Goal: Task Accomplishment & Management: Manage account settings

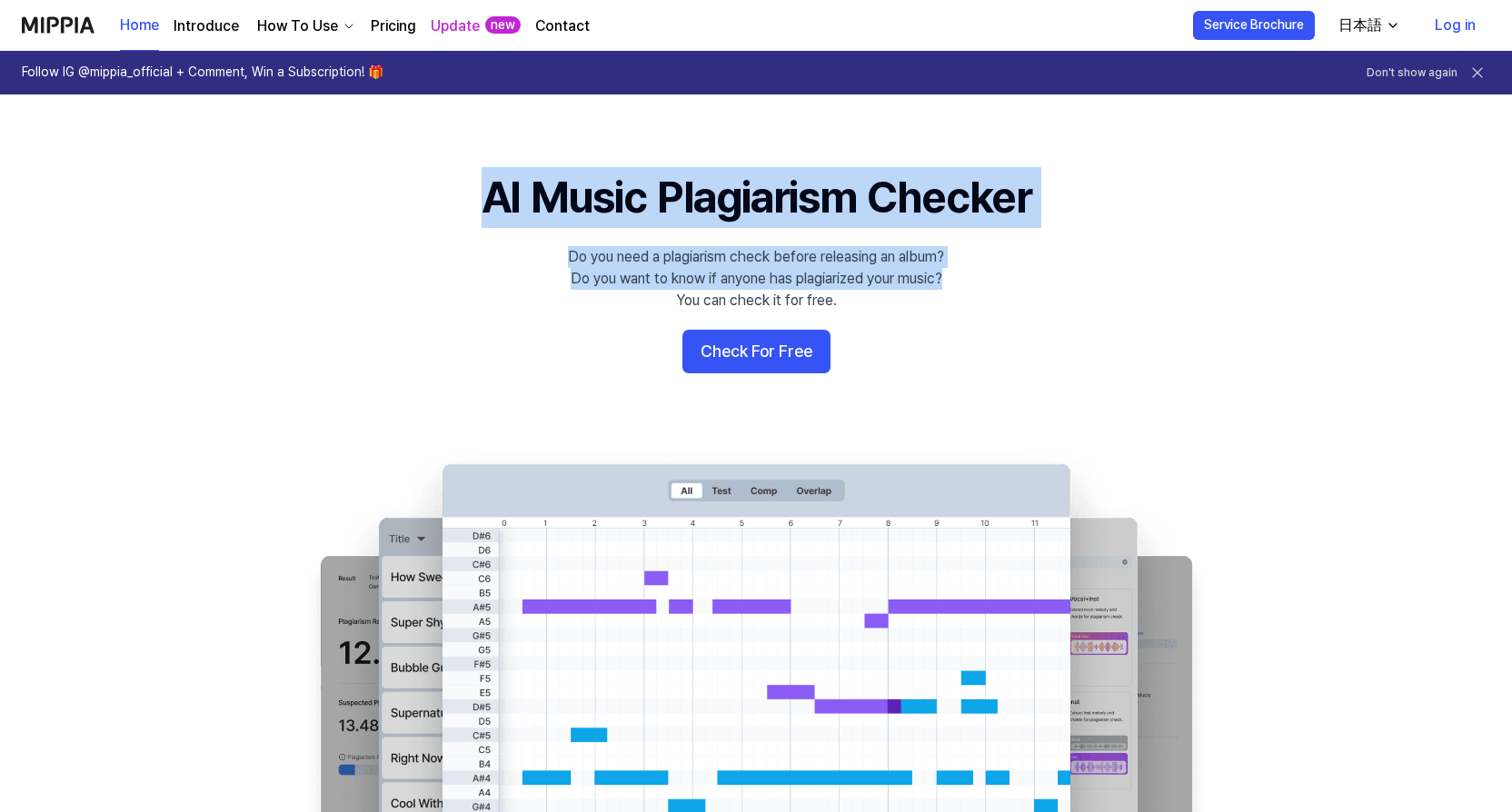
drag, startPoint x: 439, startPoint y: 180, endPoint x: 958, endPoint y: 272, distance: 527.1
click at [958, 272] on 배너 "AI Music Plagiarism Checker Do you need a plagiarism check before releasing an …" at bounding box center [756, 497] width 1309 height 660
drag, startPoint x: 958, startPoint y: 272, endPoint x: 914, endPoint y: 268, distance: 44.2
copy 배너 "AI Music Plagiarism Checker Do you need a plagiarism check before releasing an …"
click at [798, 355] on button "Check For Free" at bounding box center [756, 351] width 148 height 44
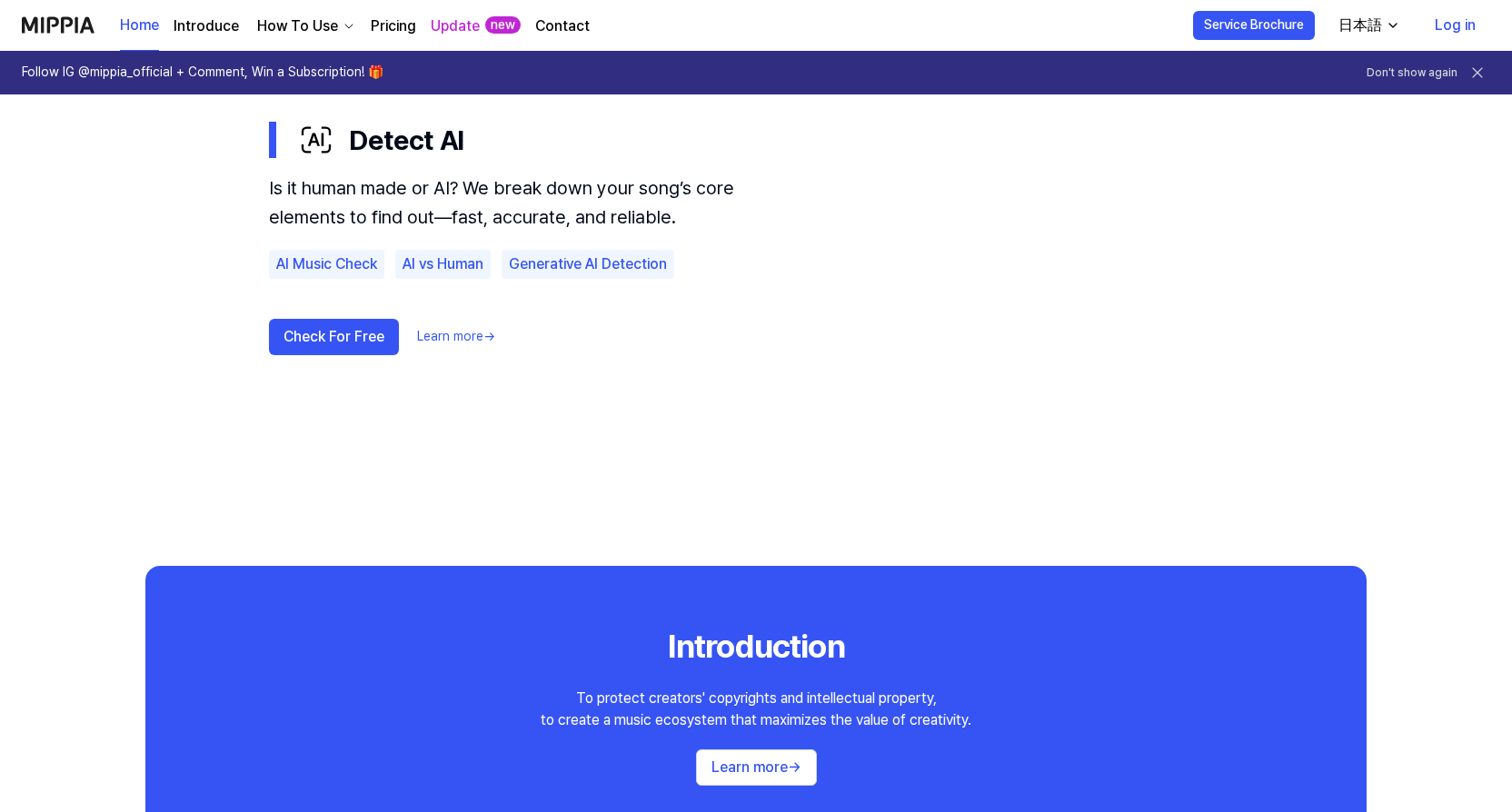
scroll to position [1453, 0]
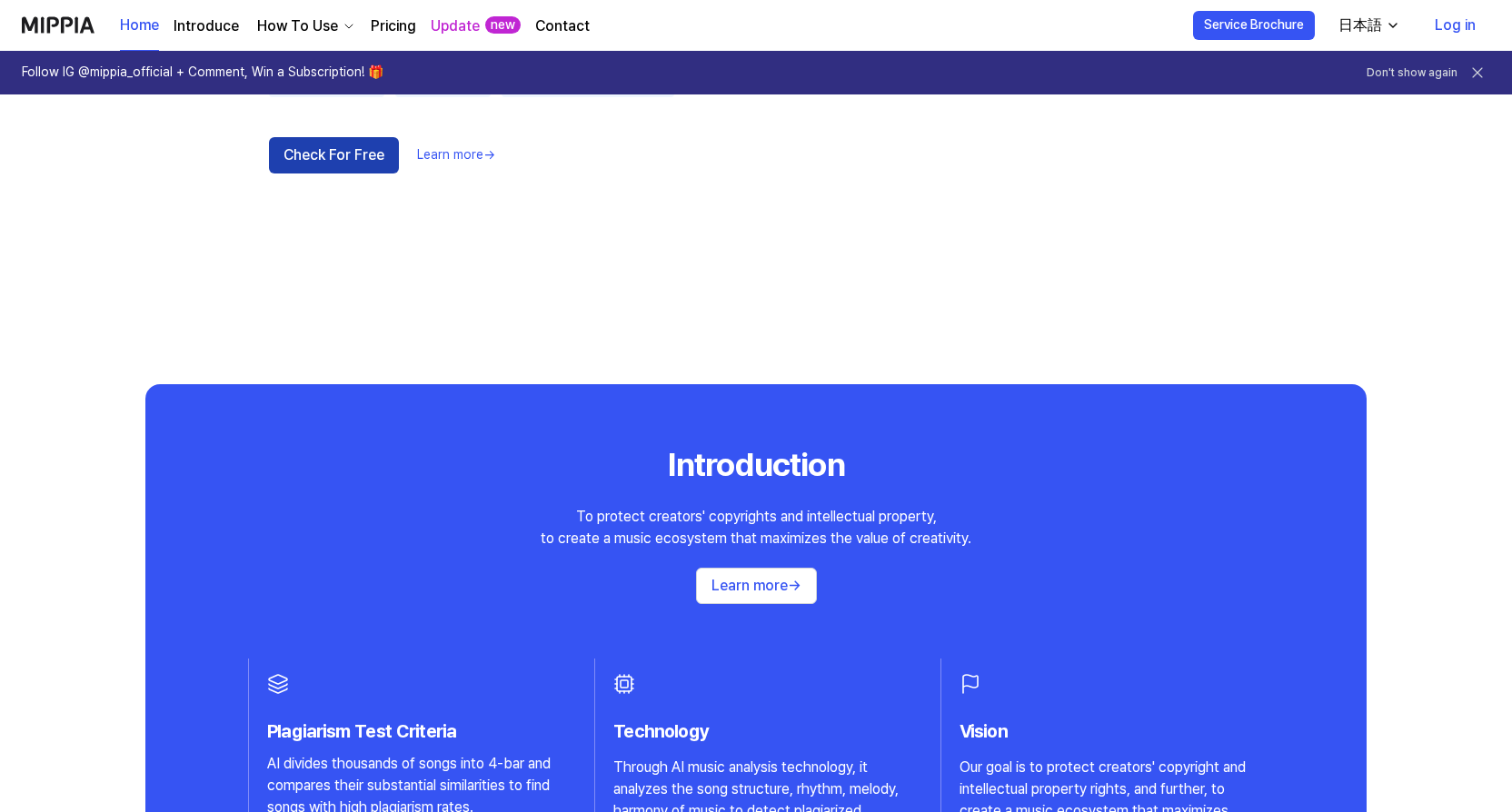
click at [346, 158] on button "Check For Free" at bounding box center [333, 156] width 130 height 36
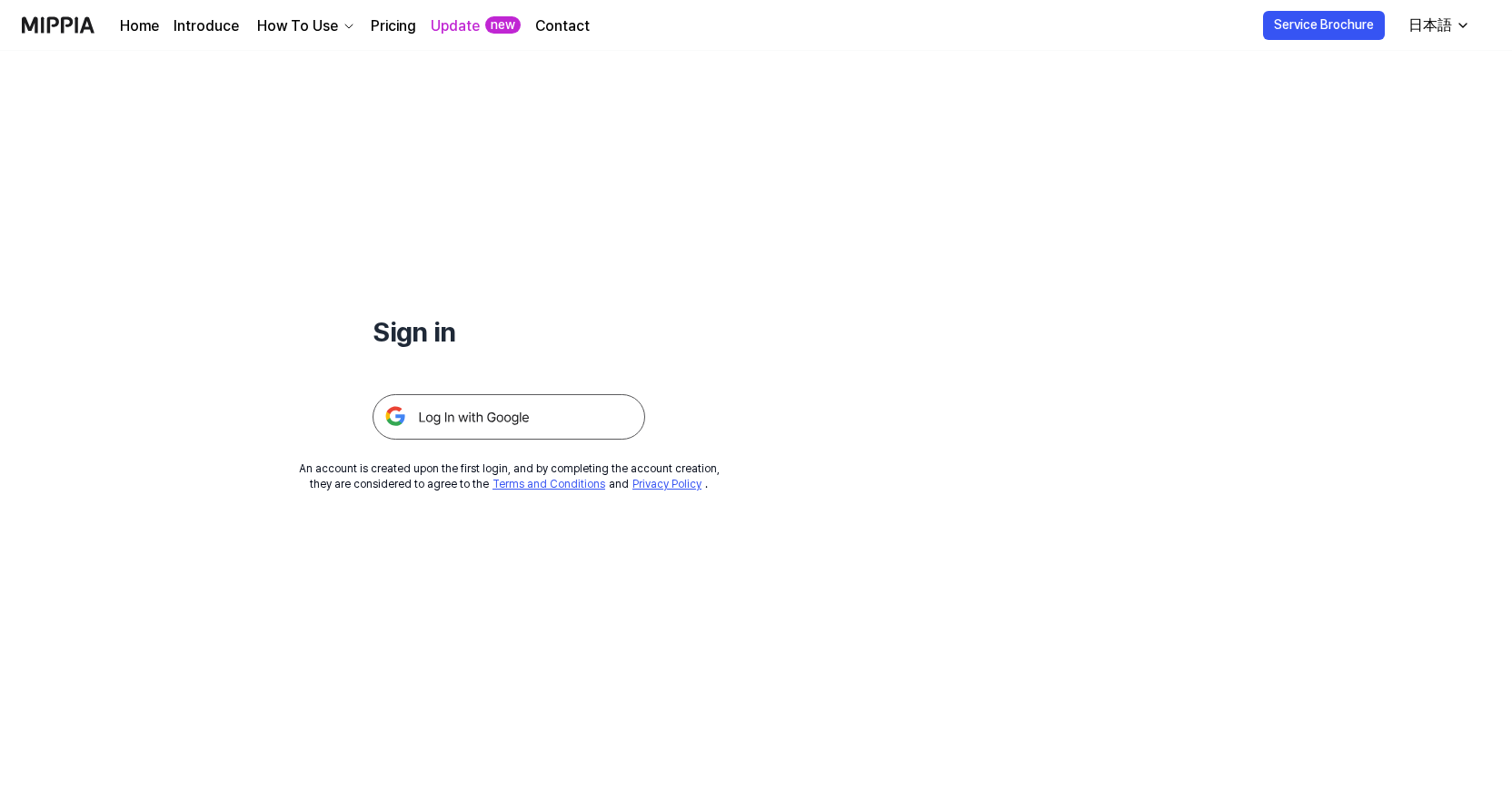
click at [468, 416] on img at bounding box center [508, 417] width 272 height 46
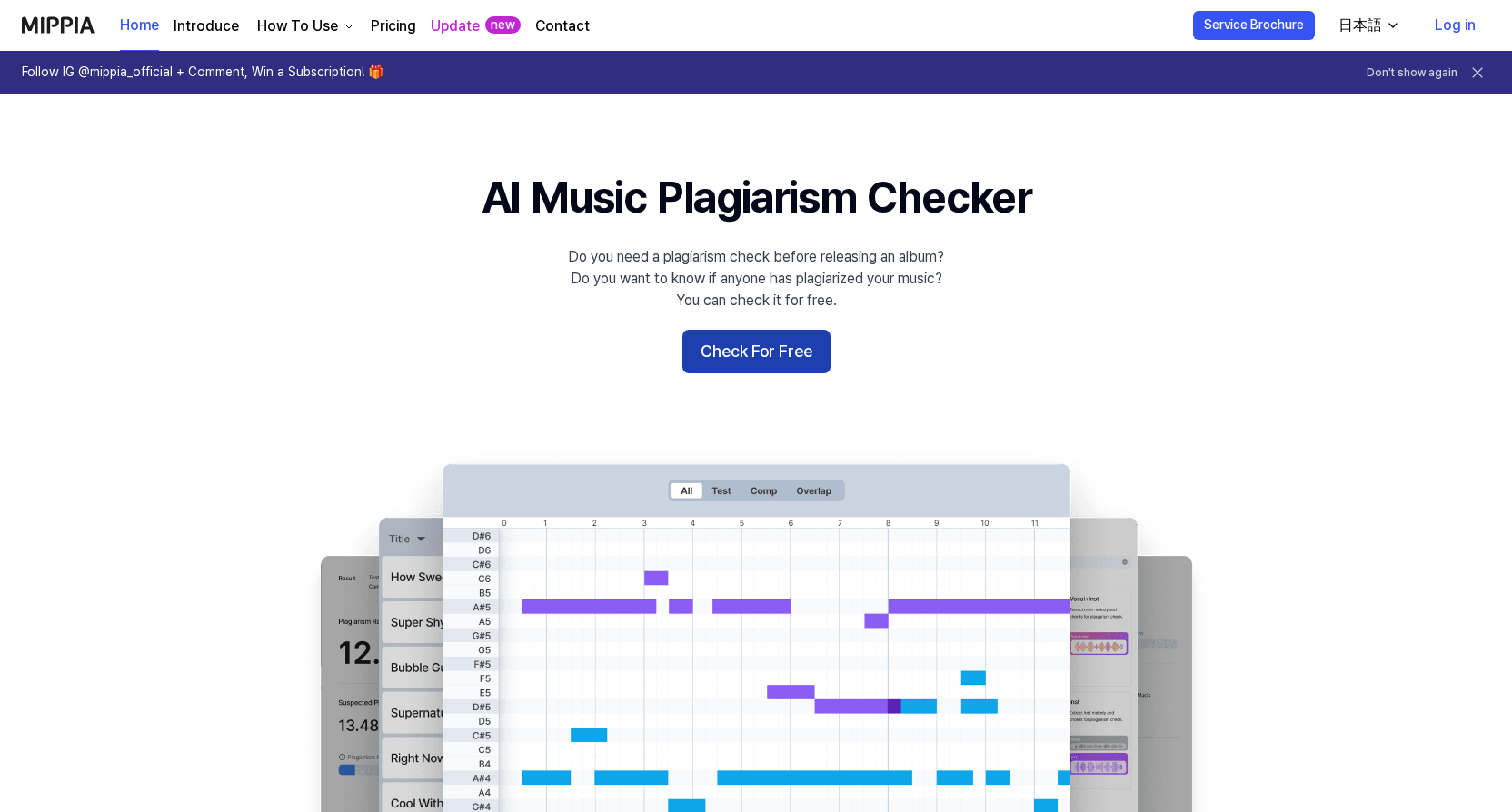
click at [751, 356] on button "Check For Free" at bounding box center [756, 351] width 148 height 44
click at [290, 25] on div "How To Use" at bounding box center [297, 26] width 88 height 22
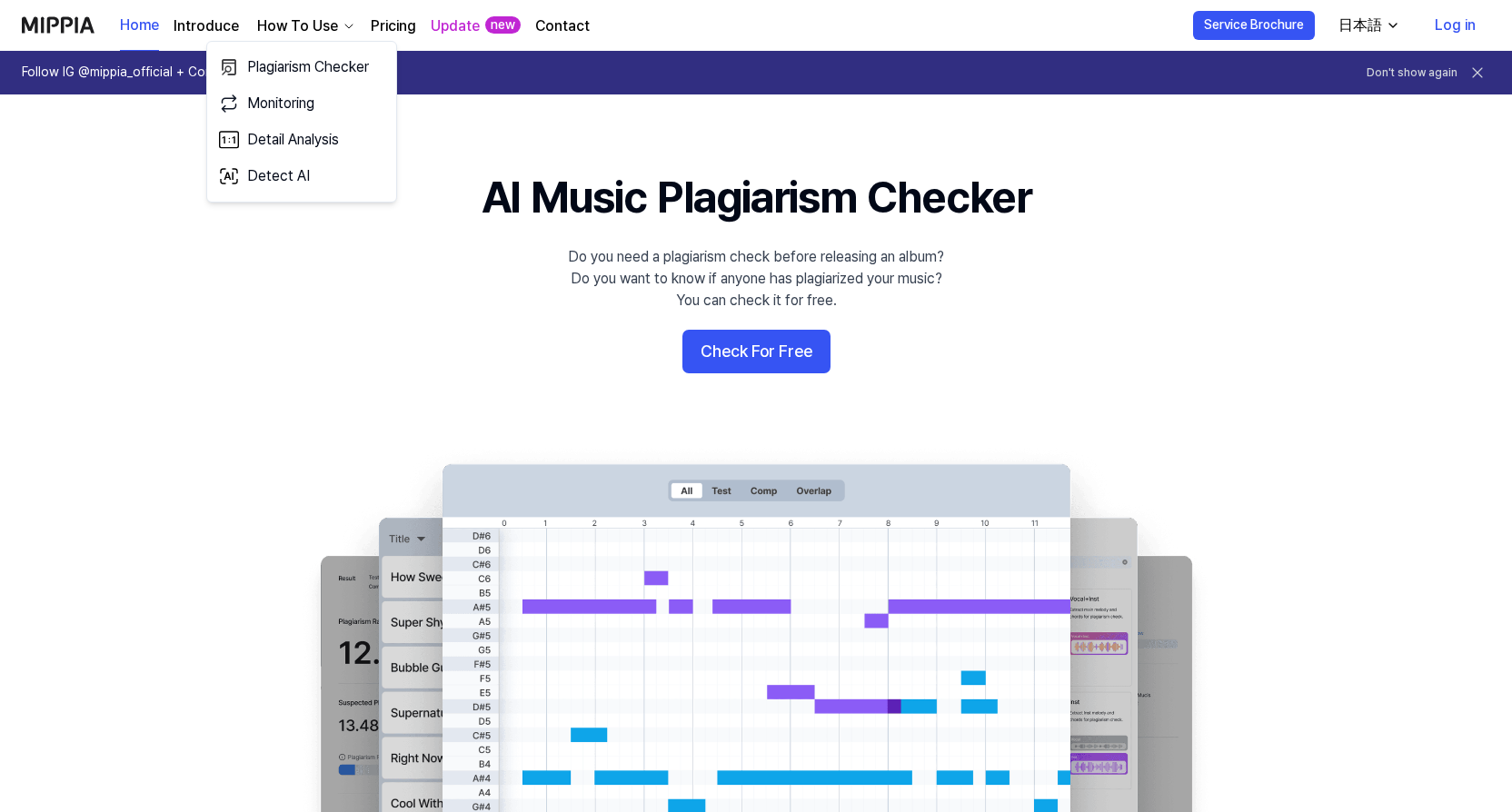
click at [203, 33] on link "Introduce" at bounding box center [207, 26] width 66 height 22
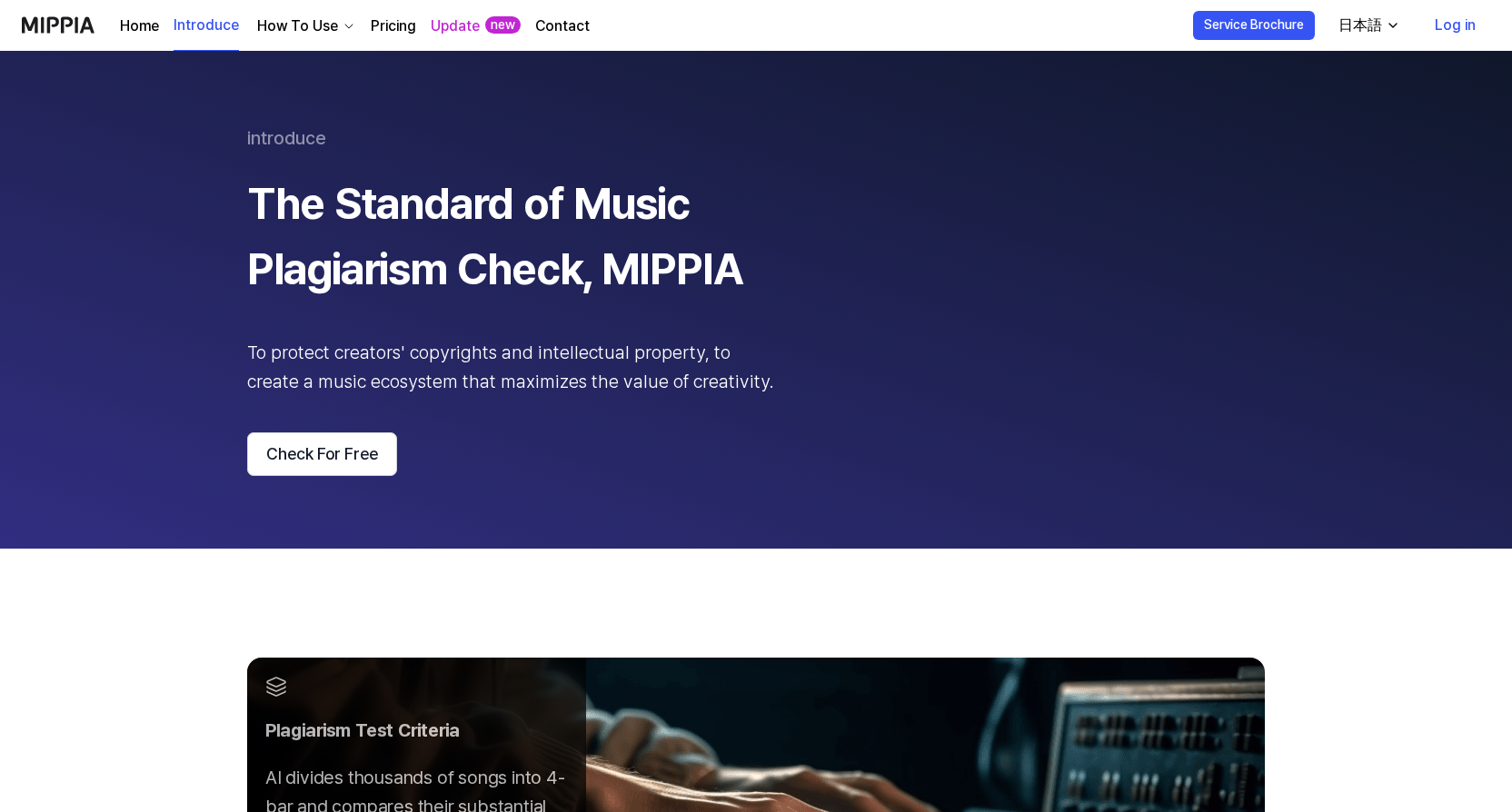
click at [213, 33] on link "Introduce" at bounding box center [207, 25] width 66 height 50
click at [141, 28] on link "Home" at bounding box center [139, 26] width 39 height 22
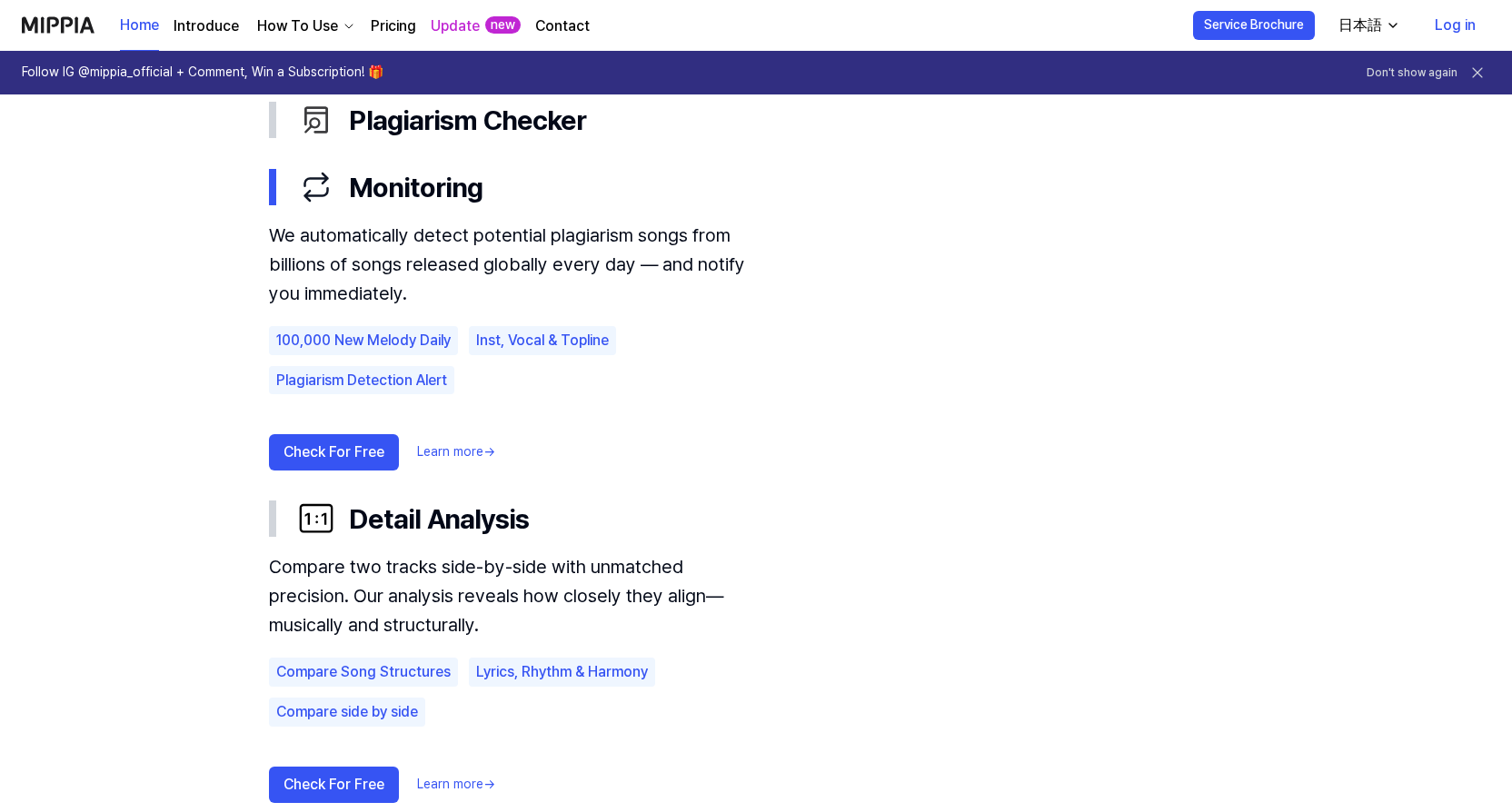
scroll to position [182, 0]
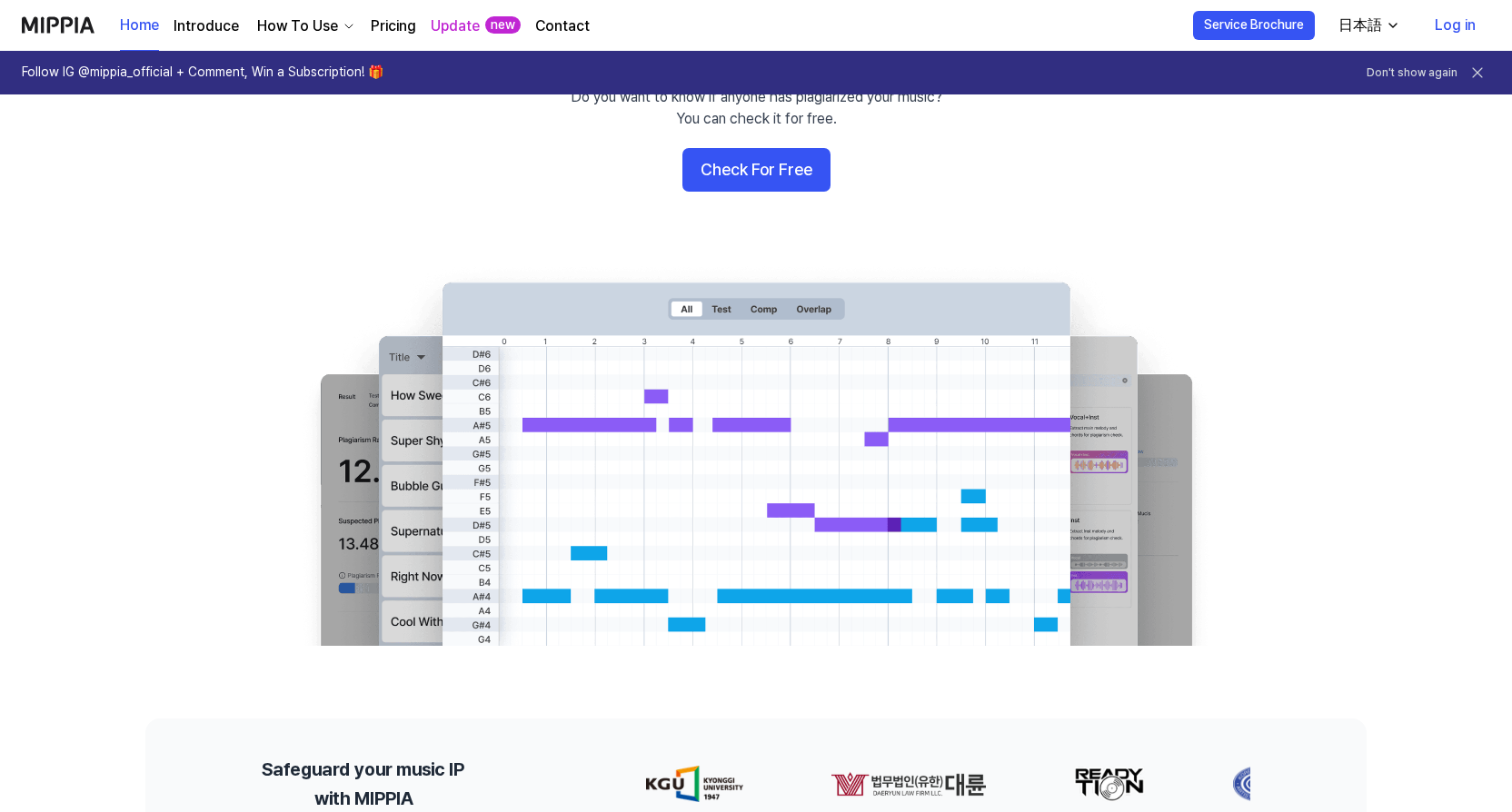
click at [1375, 26] on div "日本語" at bounding box center [1361, 25] width 51 height 22
click at [1361, 25] on div "日本語" at bounding box center [1361, 25] width 51 height 22
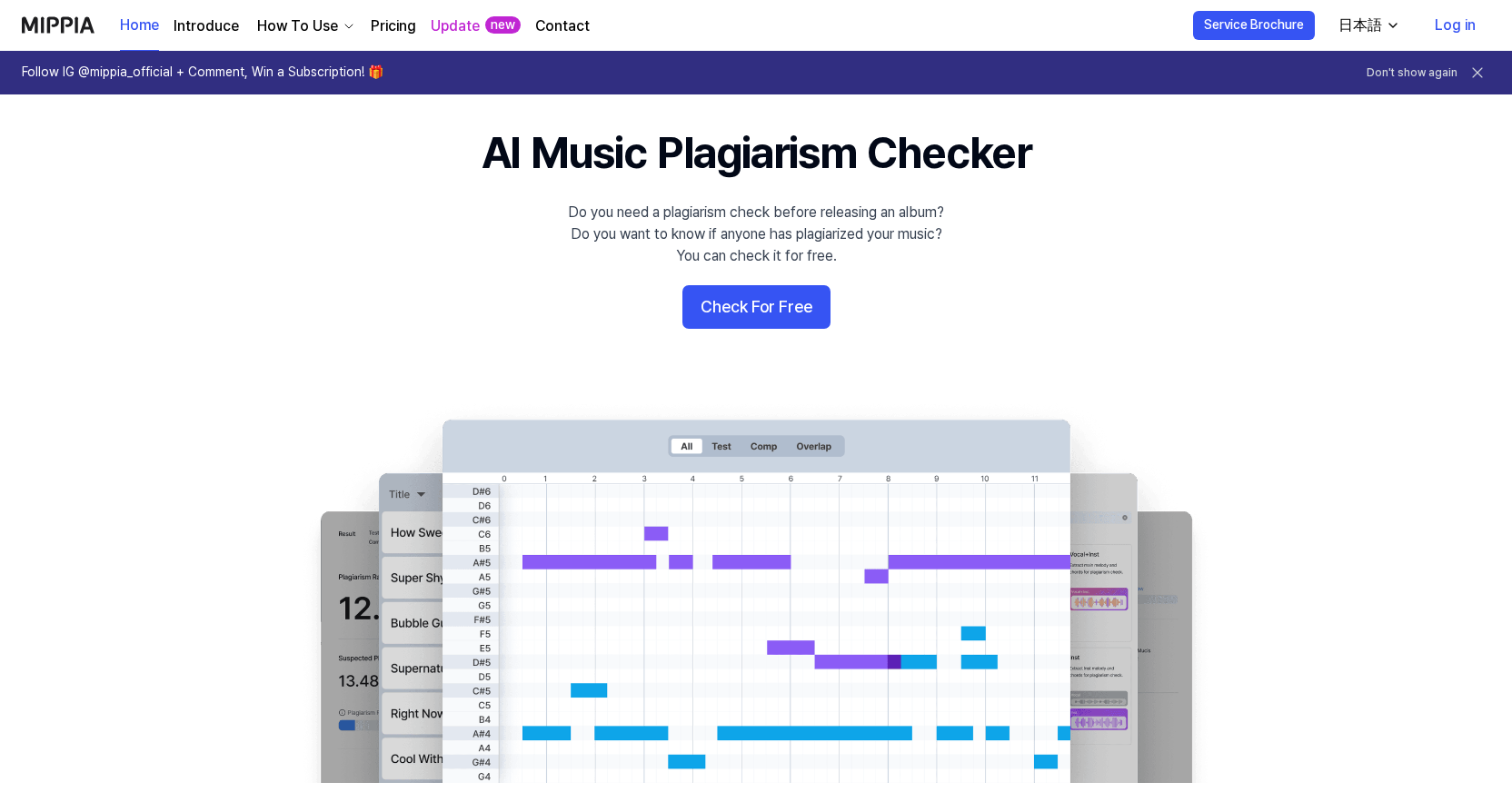
scroll to position [0, 0]
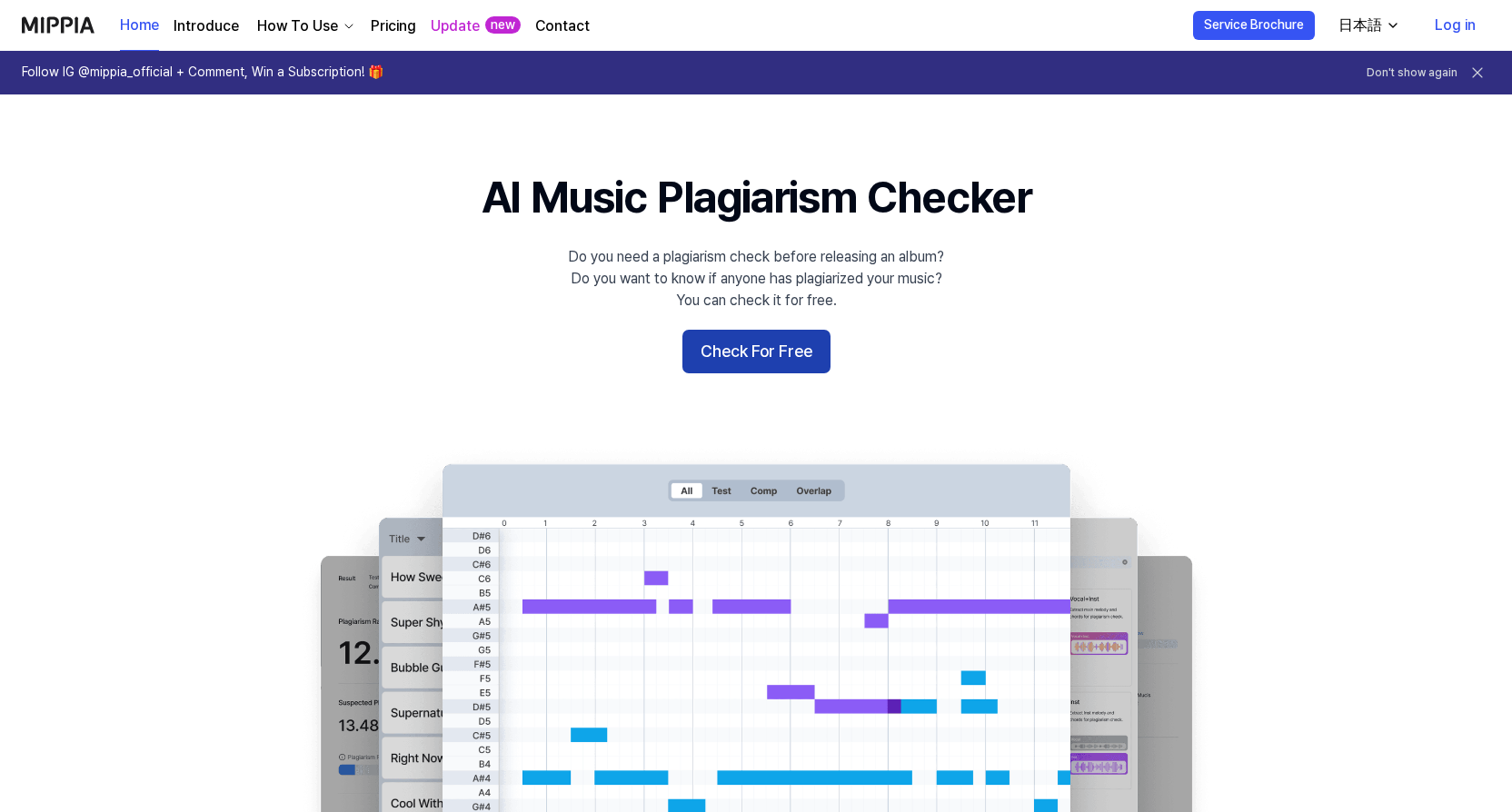
click at [804, 350] on button "Check For Free" at bounding box center [756, 351] width 148 height 44
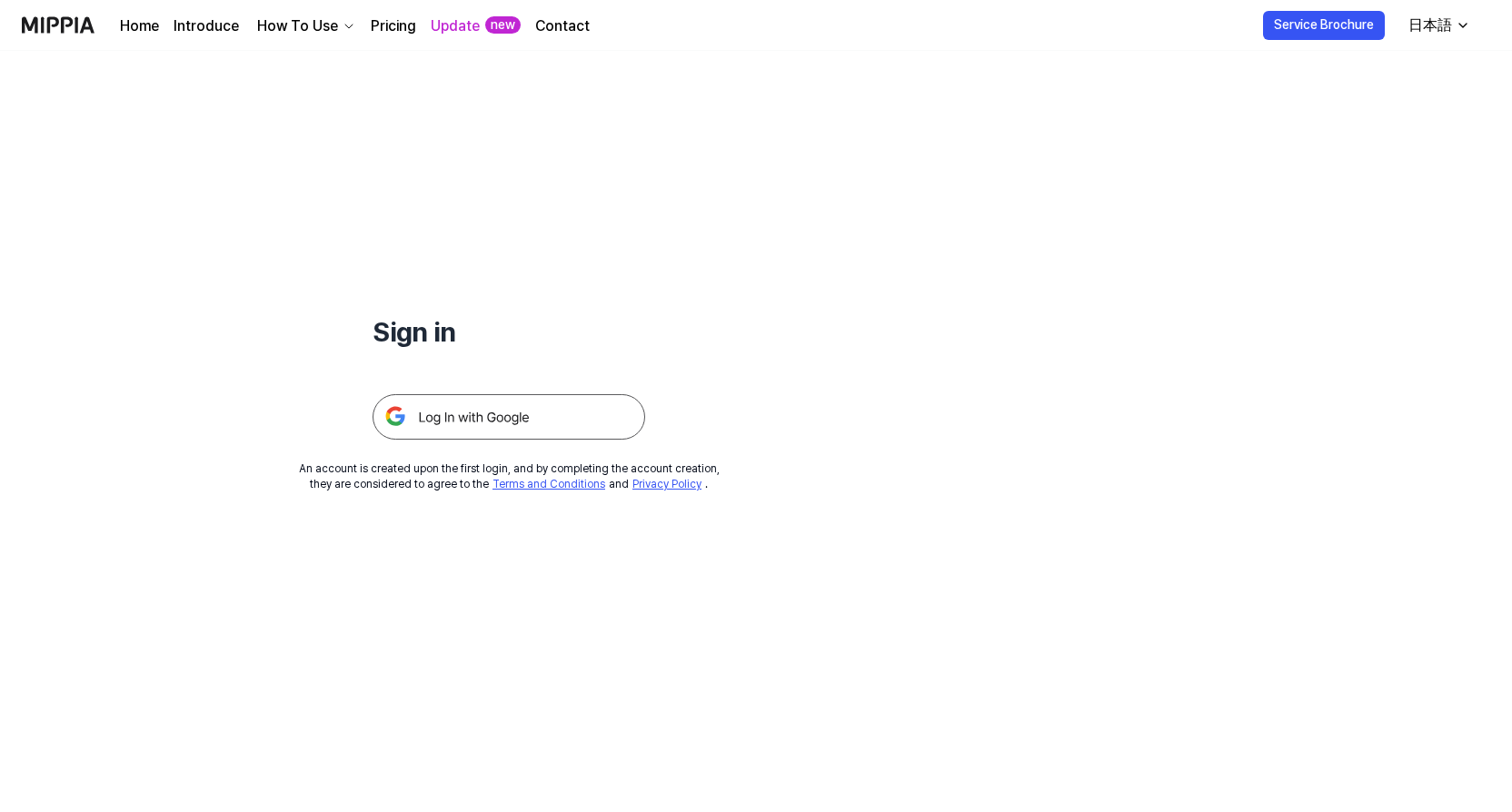
click at [597, 419] on img at bounding box center [508, 417] width 272 height 46
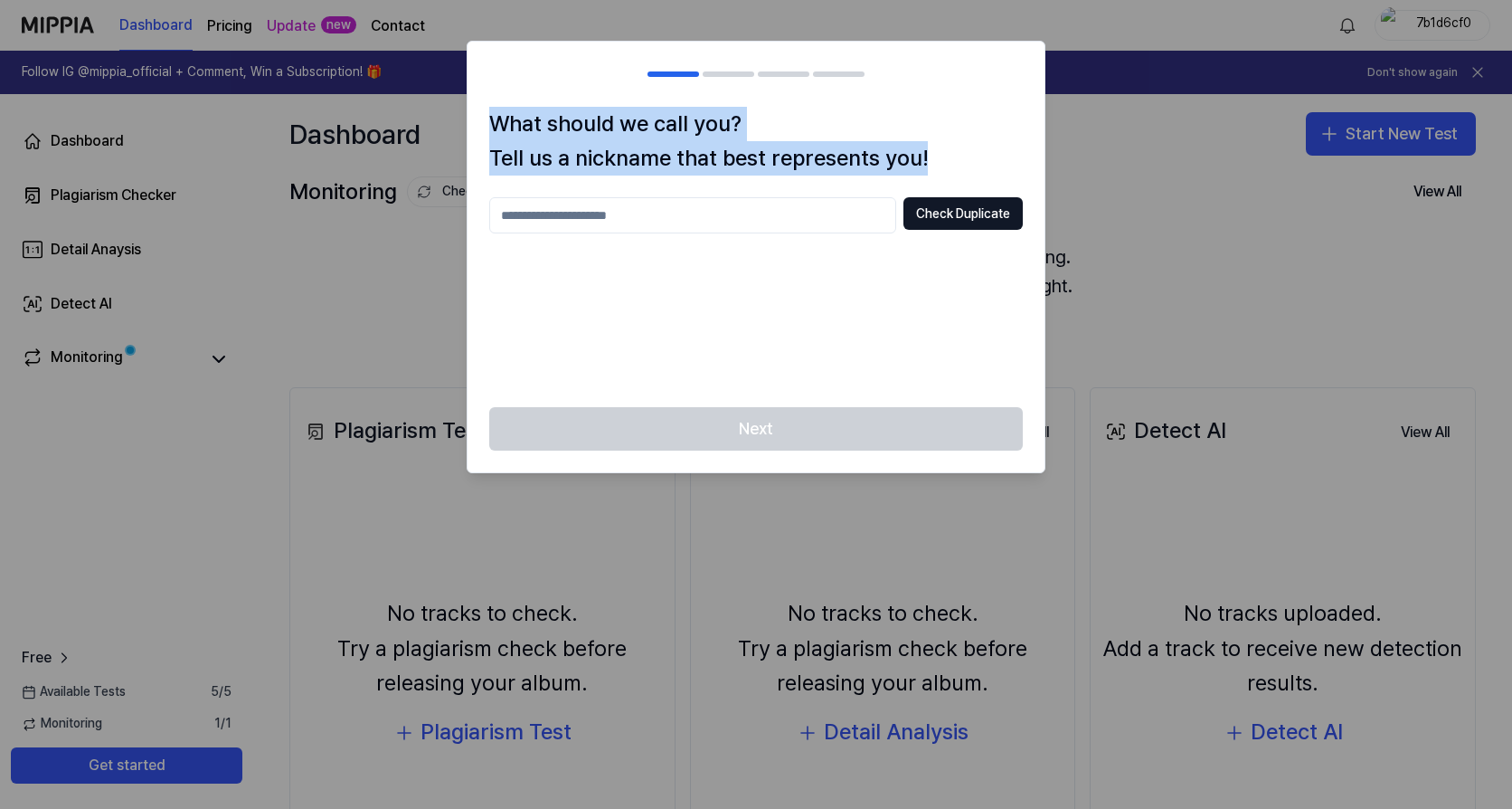
drag, startPoint x: 493, startPoint y: 118, endPoint x: 931, endPoint y: 157, distance: 439.7
click at [931, 157] on h1 "What should we call you? Tell us a nickname that best represents you!" at bounding box center [756, 141] width 534 height 70
copy h1 "What should we call you? Tell us a nickname that best represents you!"
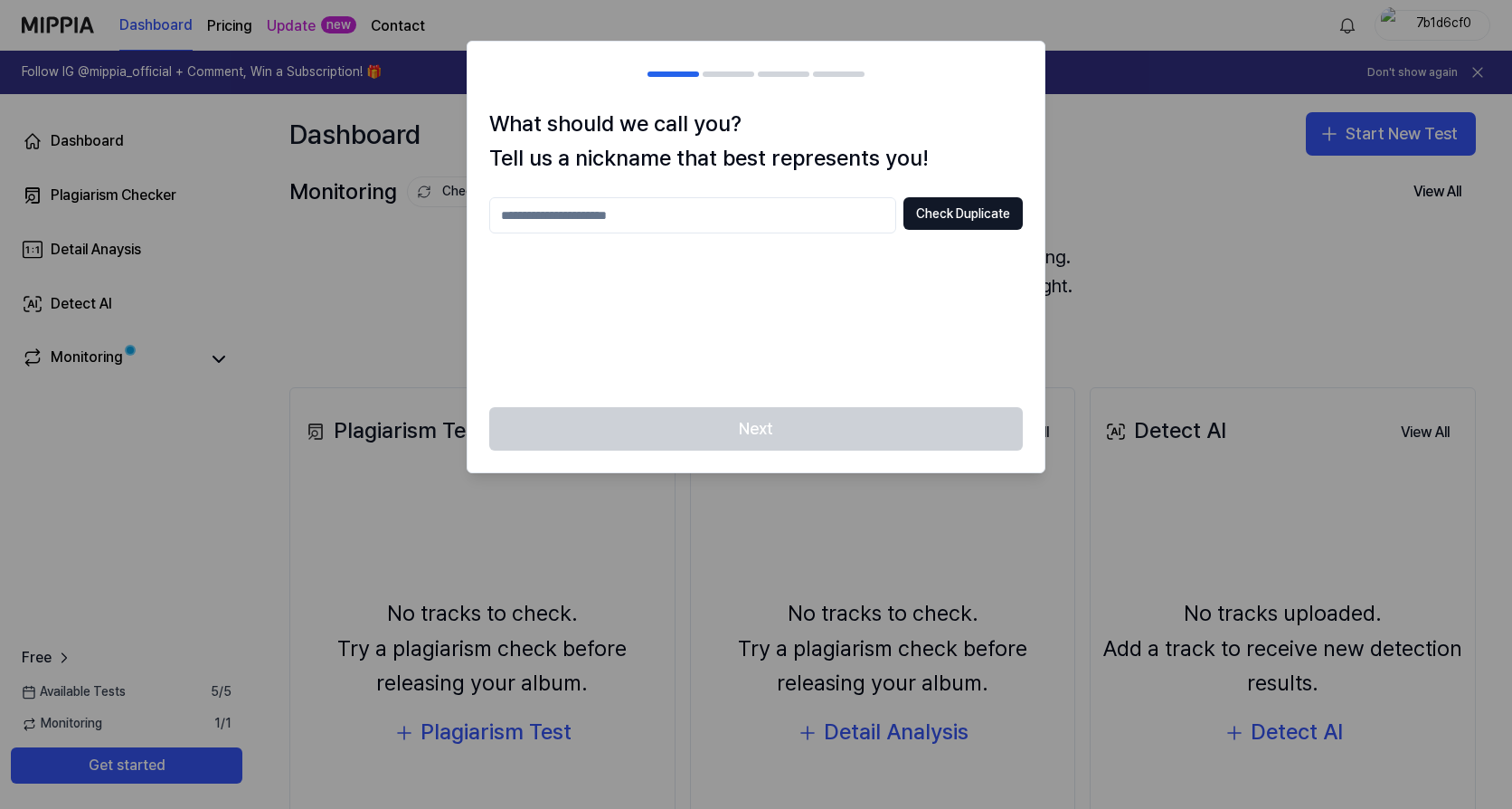
click at [732, 214] on input "text" at bounding box center [693, 216] width 407 height 36
type input "*****"
click at [943, 228] on button "Check Duplicate" at bounding box center [964, 214] width 120 height 33
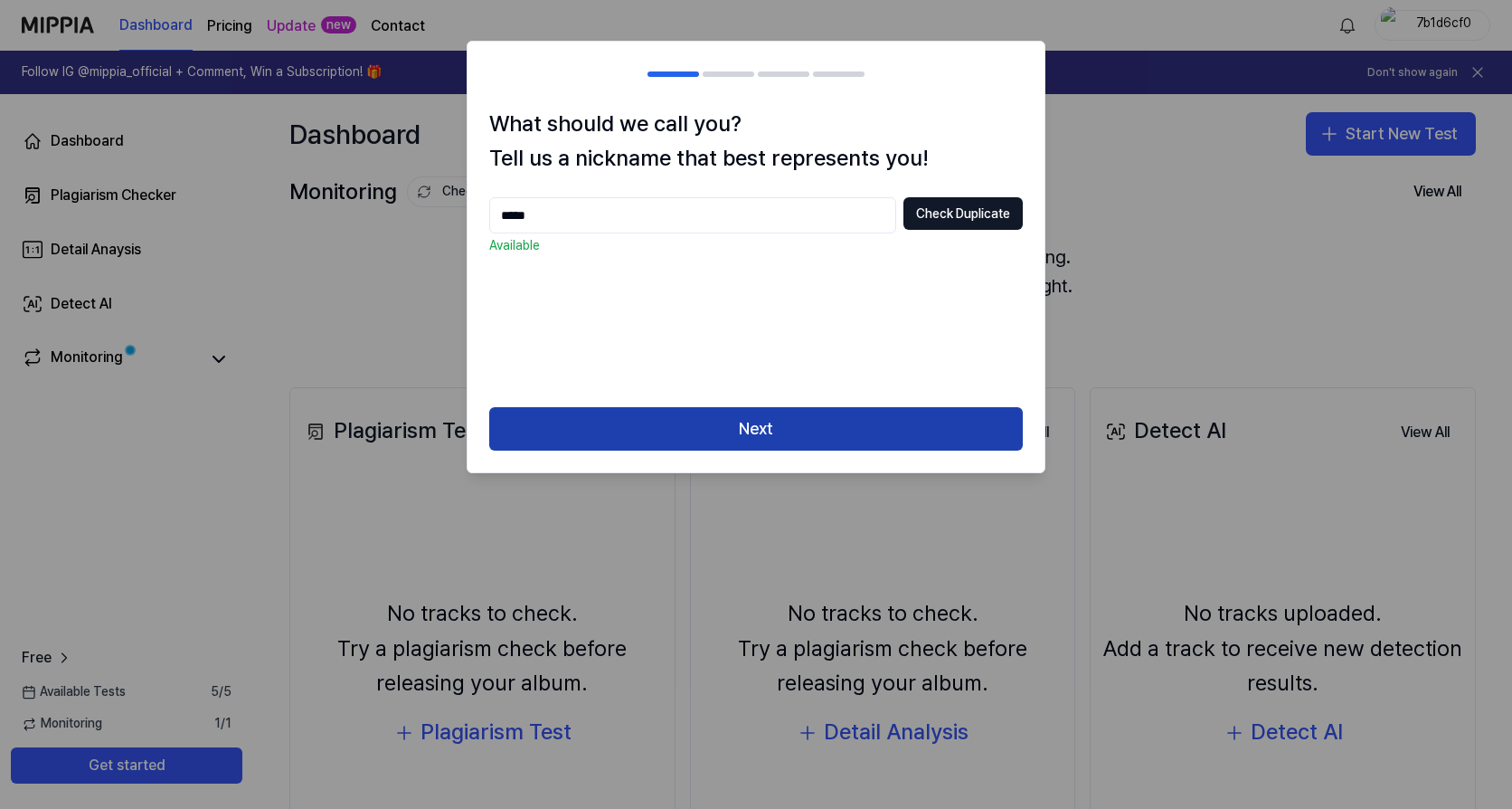
click at [886, 434] on button "Next" at bounding box center [756, 429] width 534 height 44
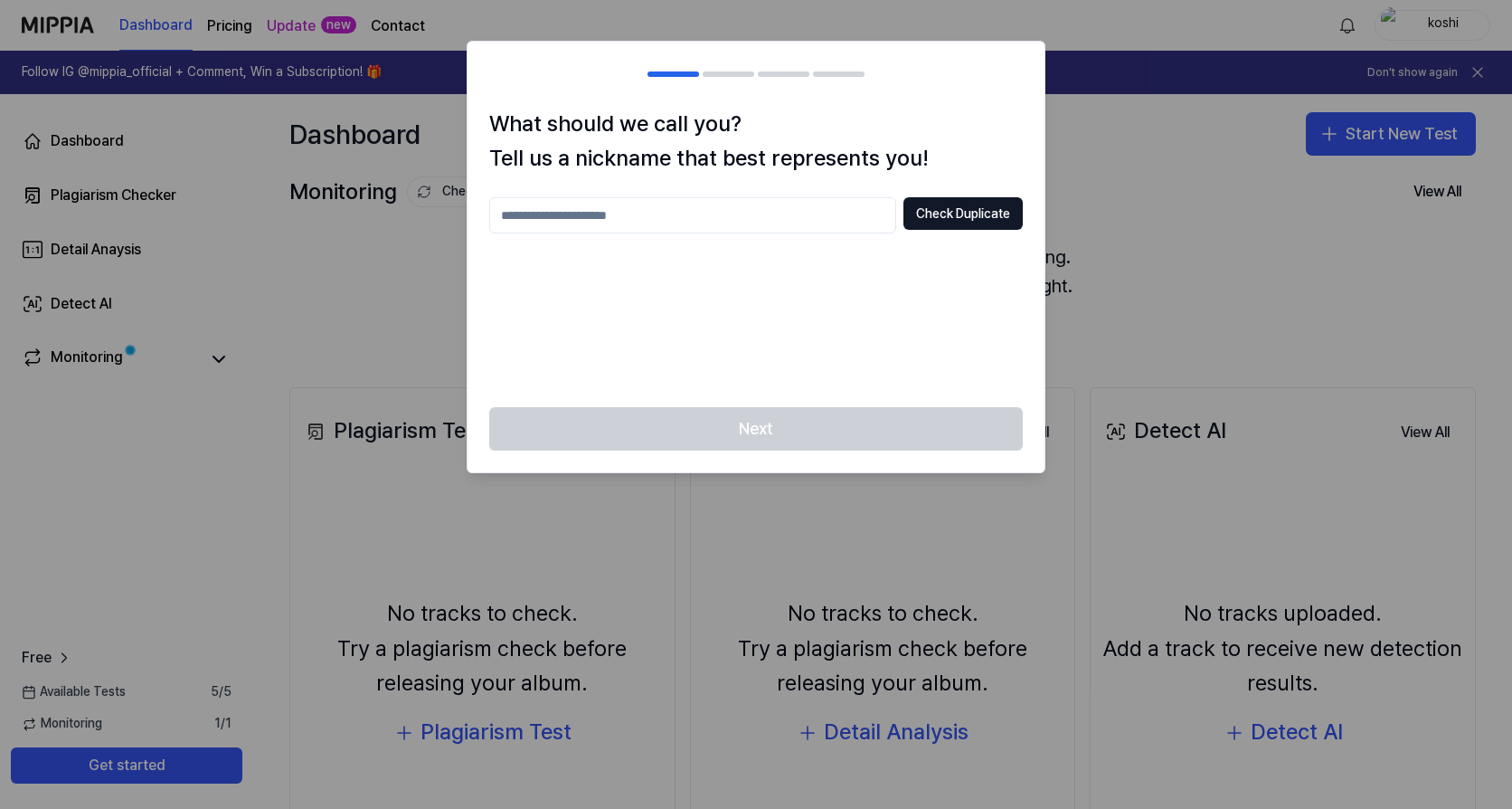
click at [745, 203] on input "text" at bounding box center [693, 216] width 407 height 36
click at [935, 214] on button "Check Duplicate" at bounding box center [964, 214] width 120 height 33
click at [699, 219] on input "*****" at bounding box center [693, 216] width 407 height 36
type input "**********"
click at [964, 220] on button "Check Duplicate" at bounding box center [964, 214] width 120 height 33
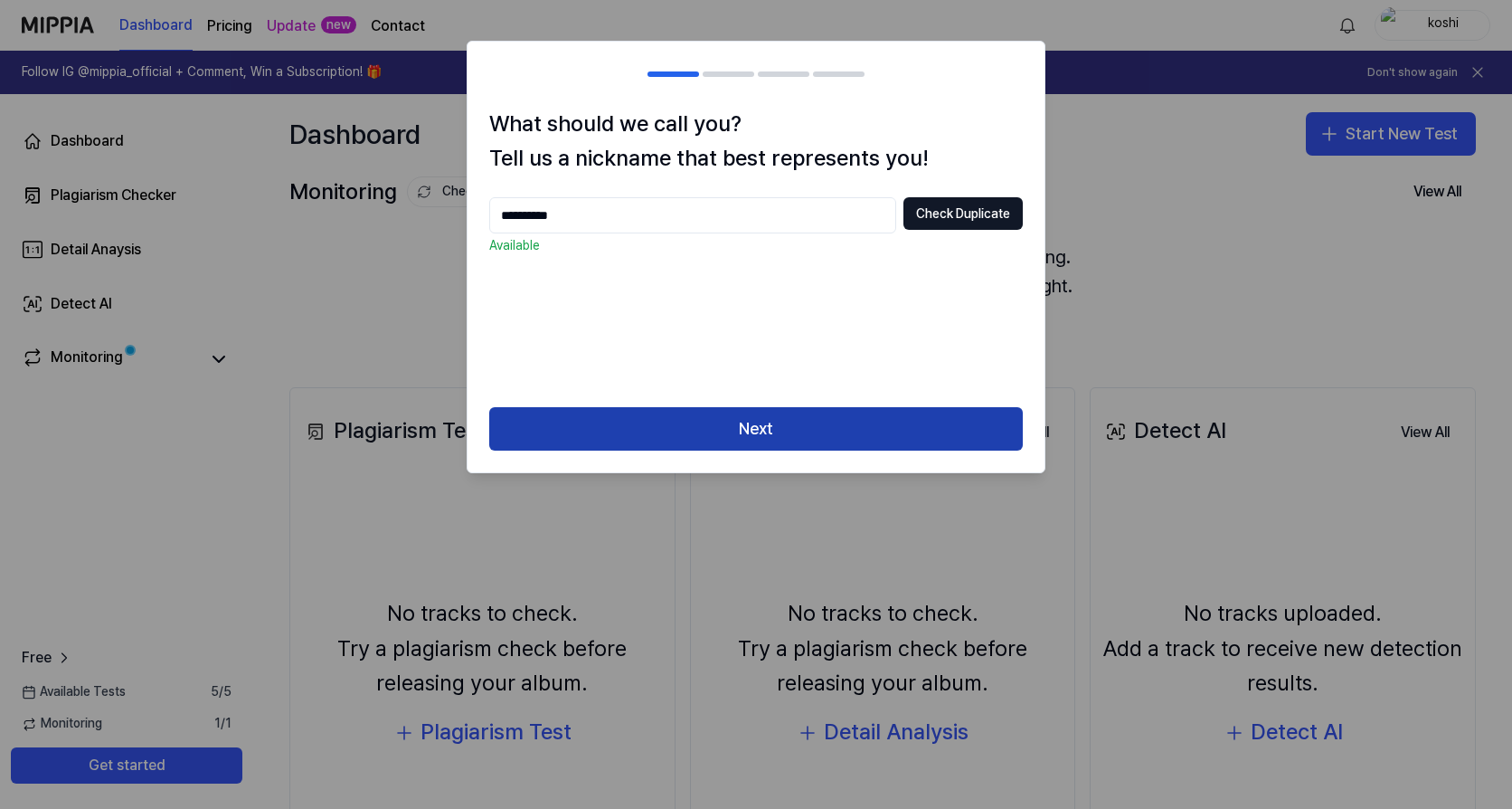
click at [870, 429] on button "Next" at bounding box center [756, 429] width 534 height 44
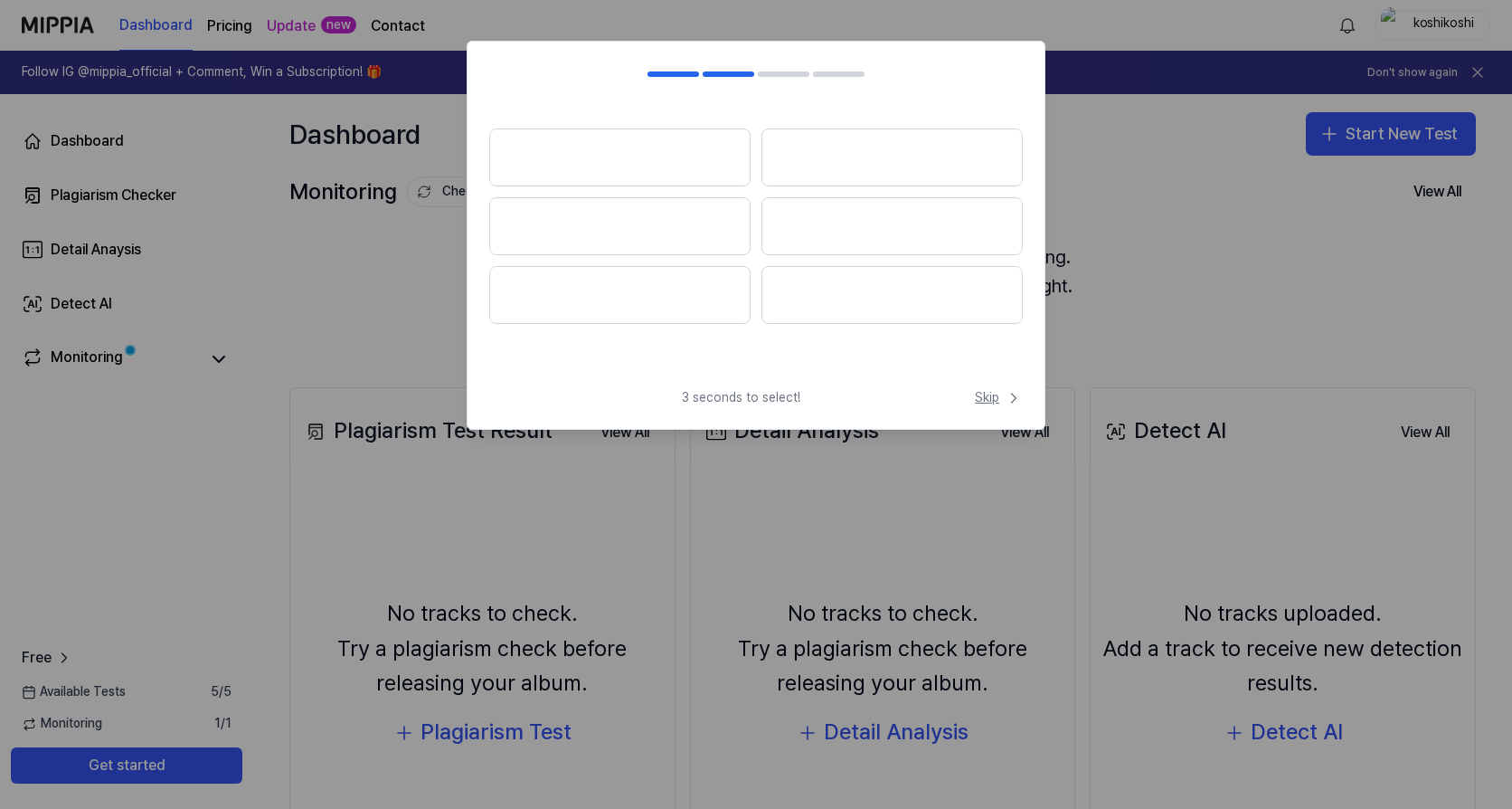
click at [995, 400] on span "Skip" at bounding box center [999, 398] width 48 height 18
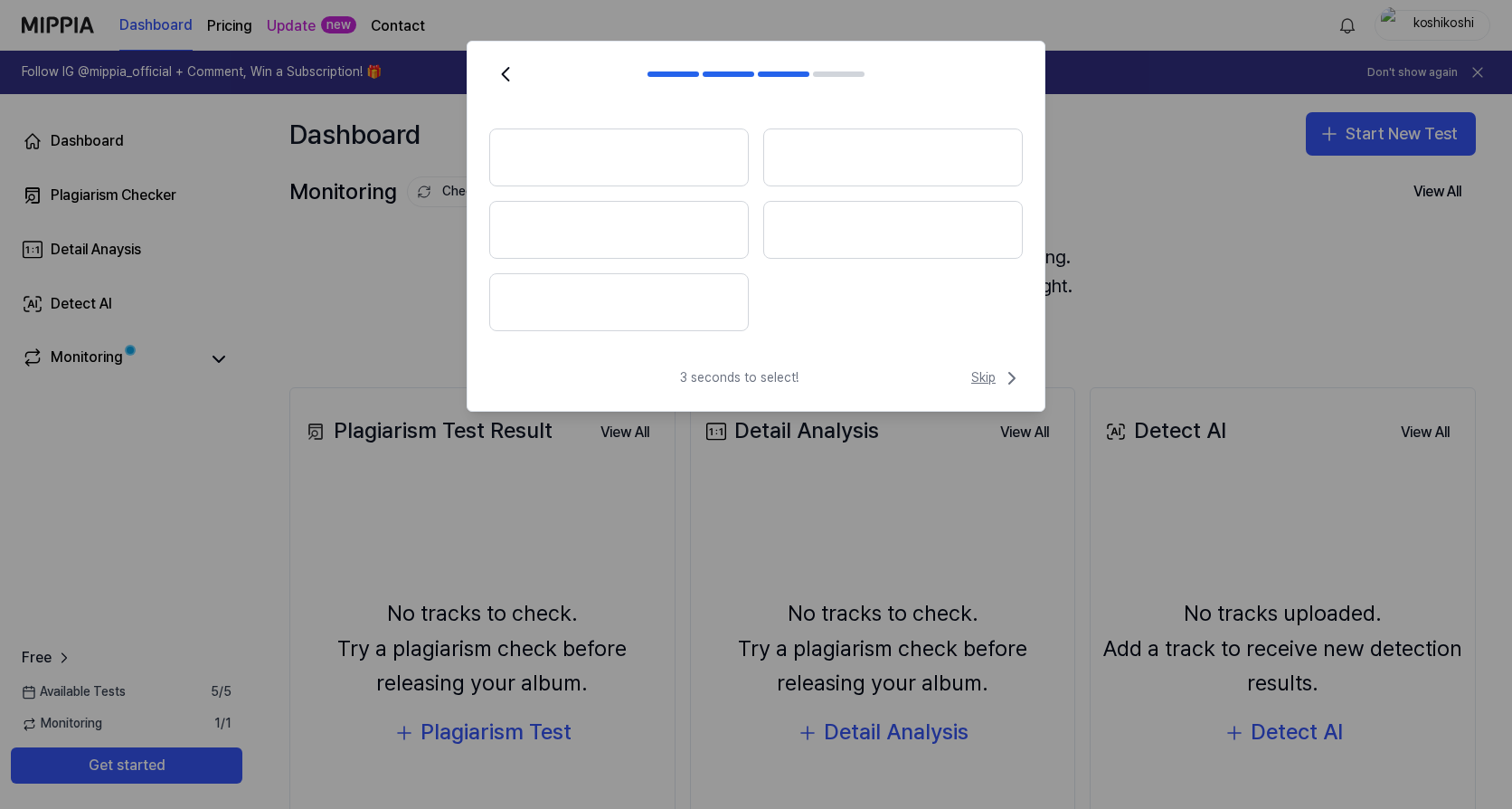
click at [1000, 378] on span "Skip" at bounding box center [997, 378] width 52 height 22
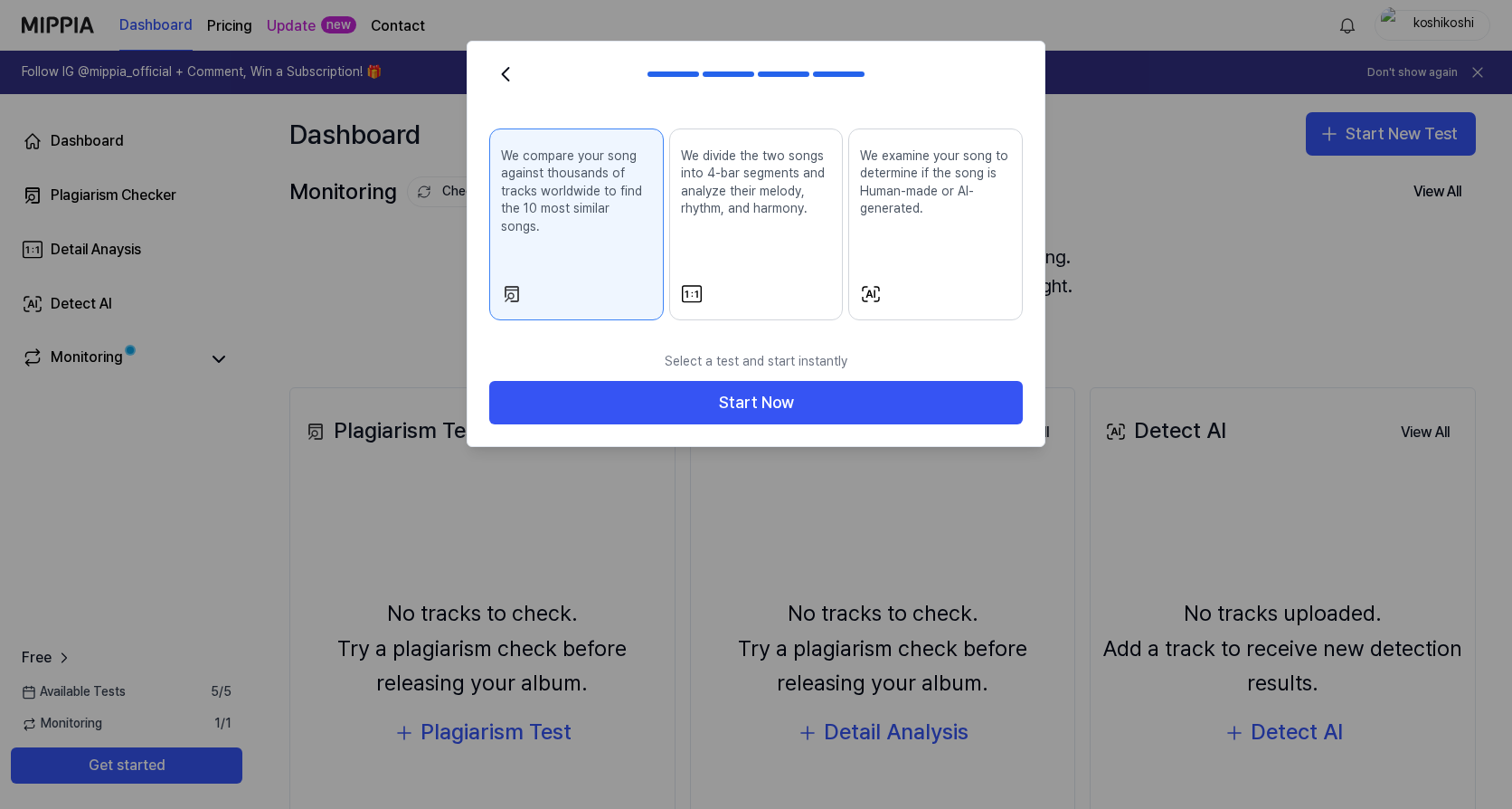
click at [951, 202] on p "We examine your song to determine if the song is Human-made or AI-generated." at bounding box center [935, 183] width 151 height 71
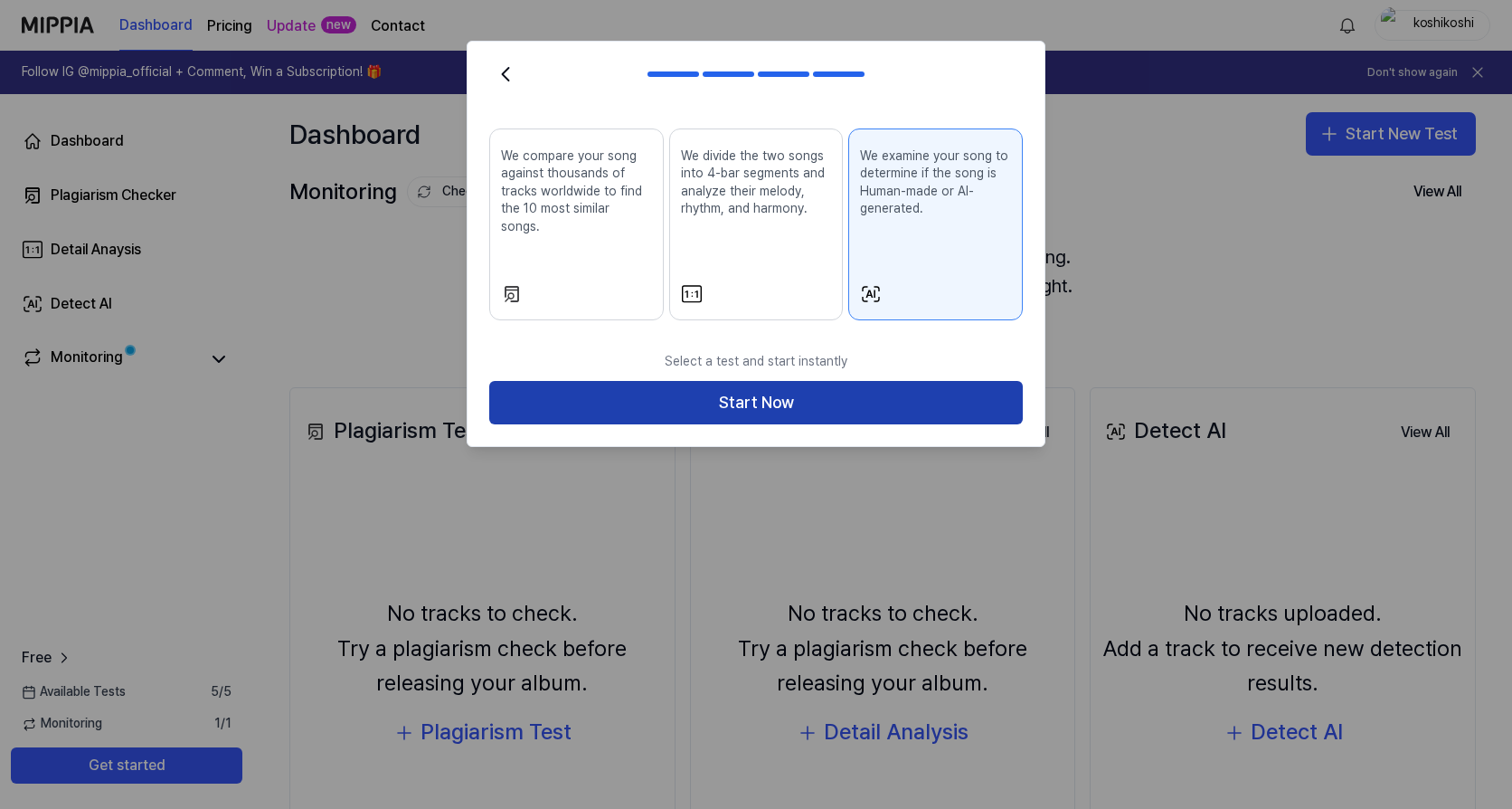
click at [762, 385] on button "Start Now" at bounding box center [756, 403] width 534 height 44
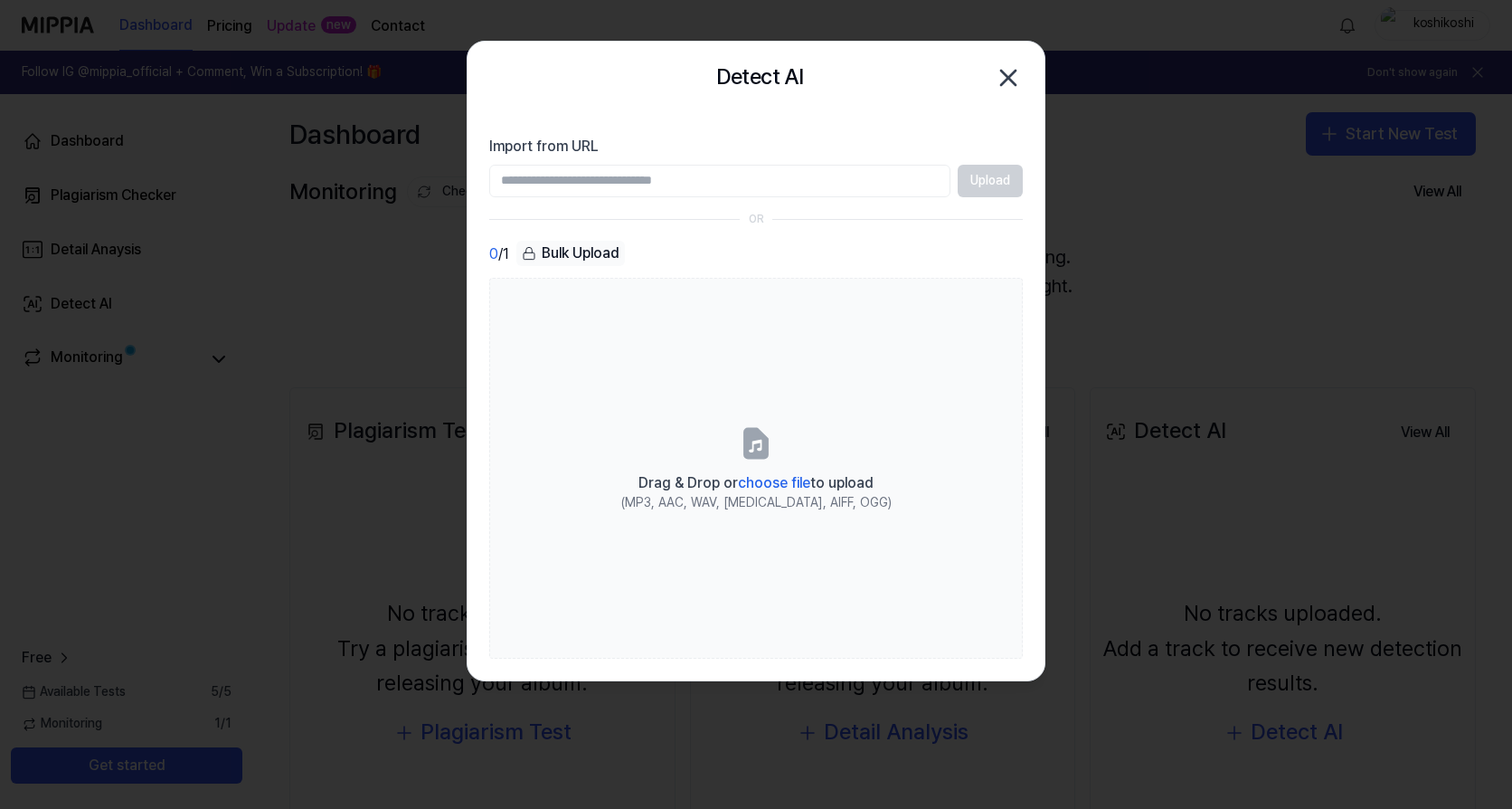
click at [664, 254] on div "0 / 1 Bulk Upload" at bounding box center [756, 253] width 534 height 26
click at [592, 251] on div "Bulk Upload" at bounding box center [571, 253] width 109 height 25
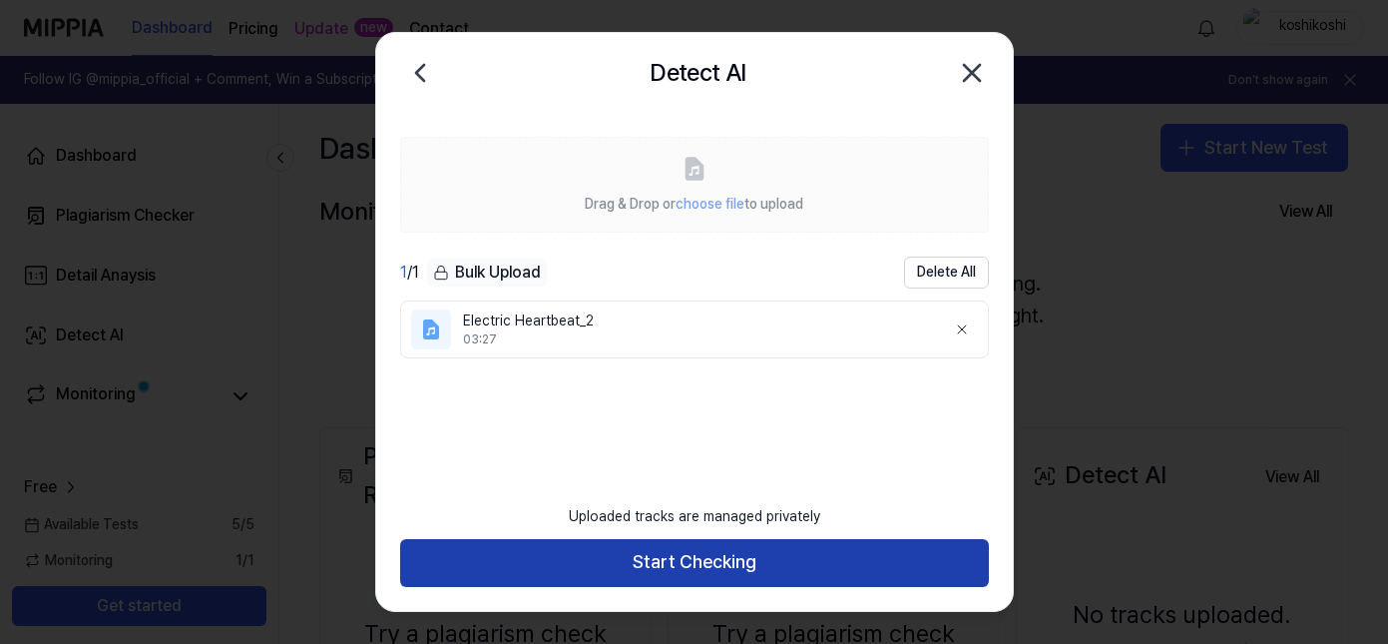
click at [751, 572] on button "Start Checking" at bounding box center [694, 563] width 589 height 48
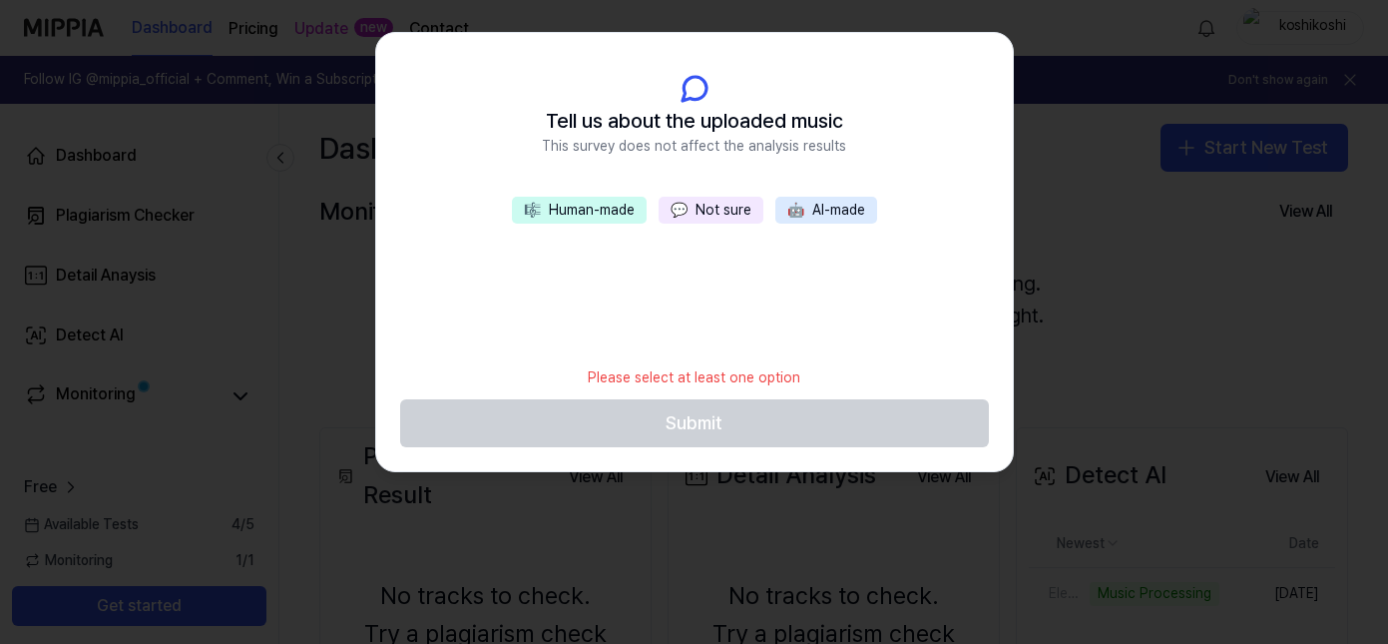
click at [854, 206] on button "🤖 AI-made" at bounding box center [826, 211] width 102 height 28
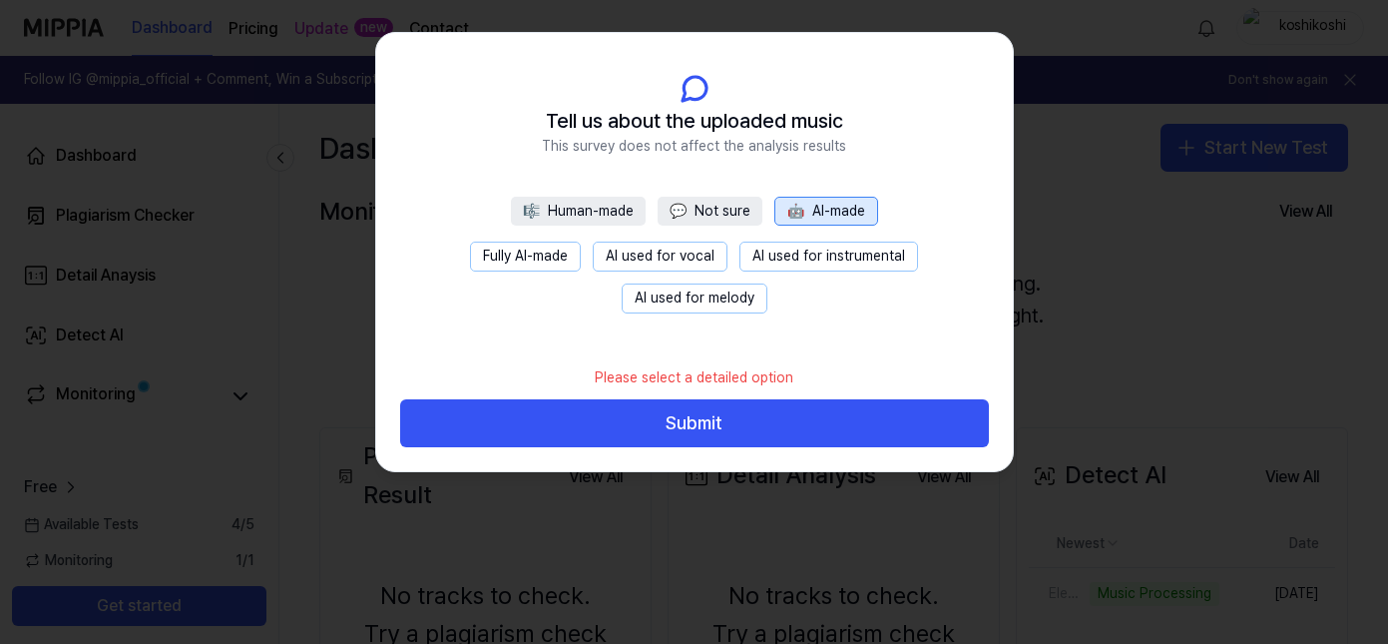
click at [528, 257] on button "Fully AI-made" at bounding box center [525, 256] width 111 height 30
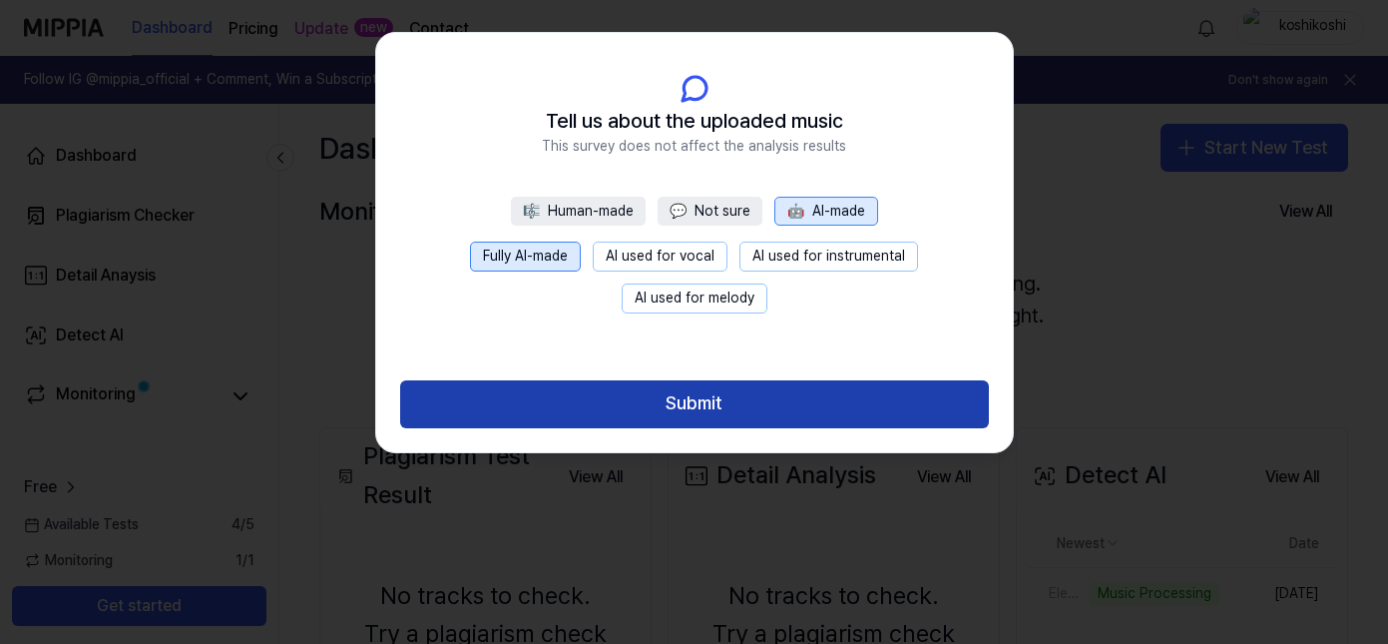
click at [704, 406] on button "Submit" at bounding box center [694, 404] width 589 height 48
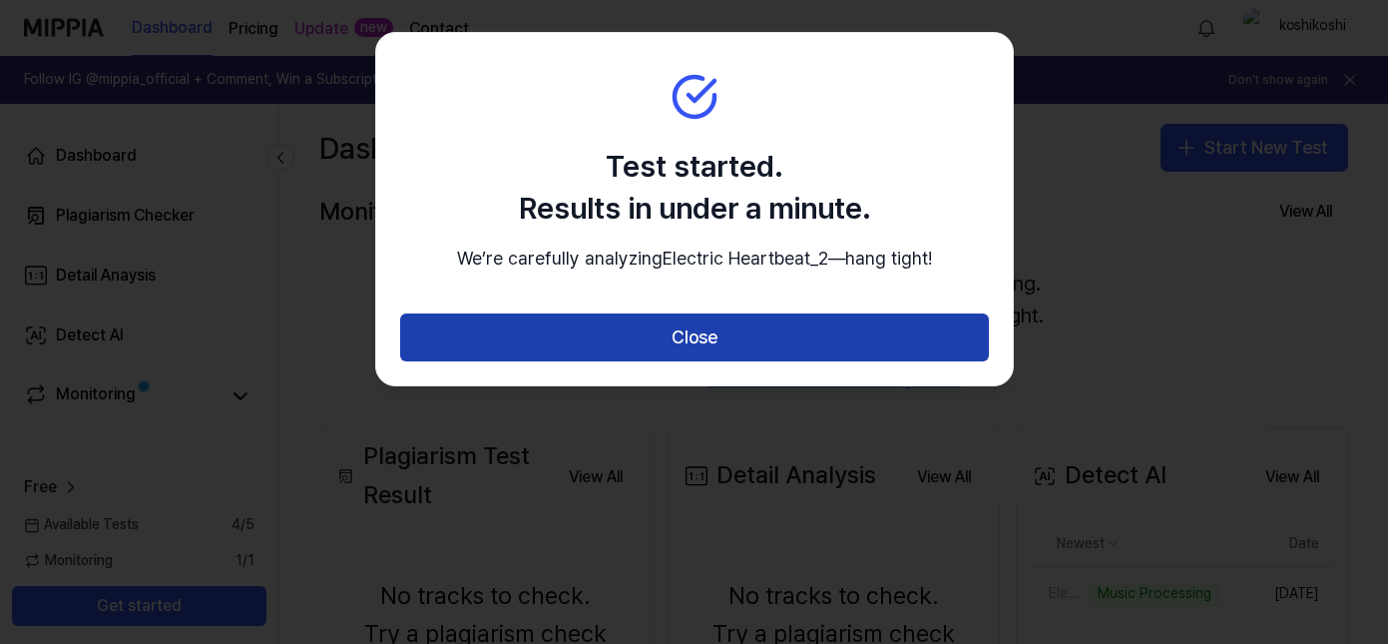
click at [831, 361] on button "Close" at bounding box center [694, 337] width 589 height 48
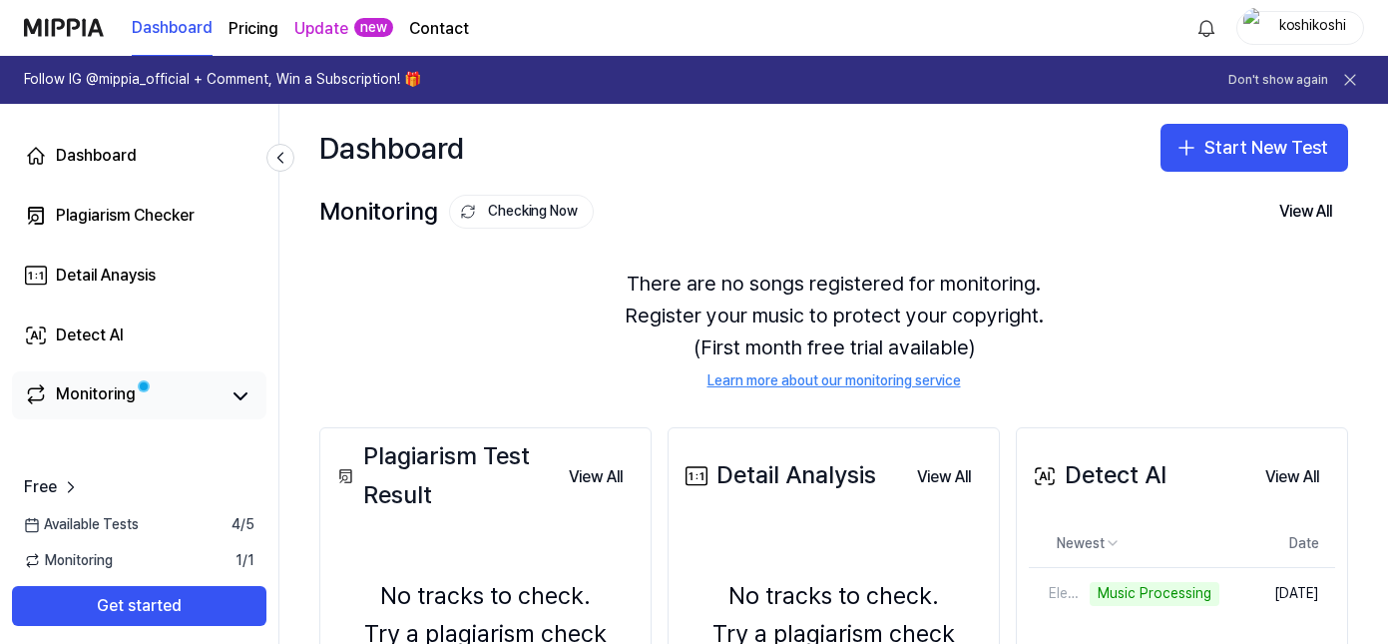
click at [100, 406] on div "Monitoring" at bounding box center [96, 396] width 80 height 28
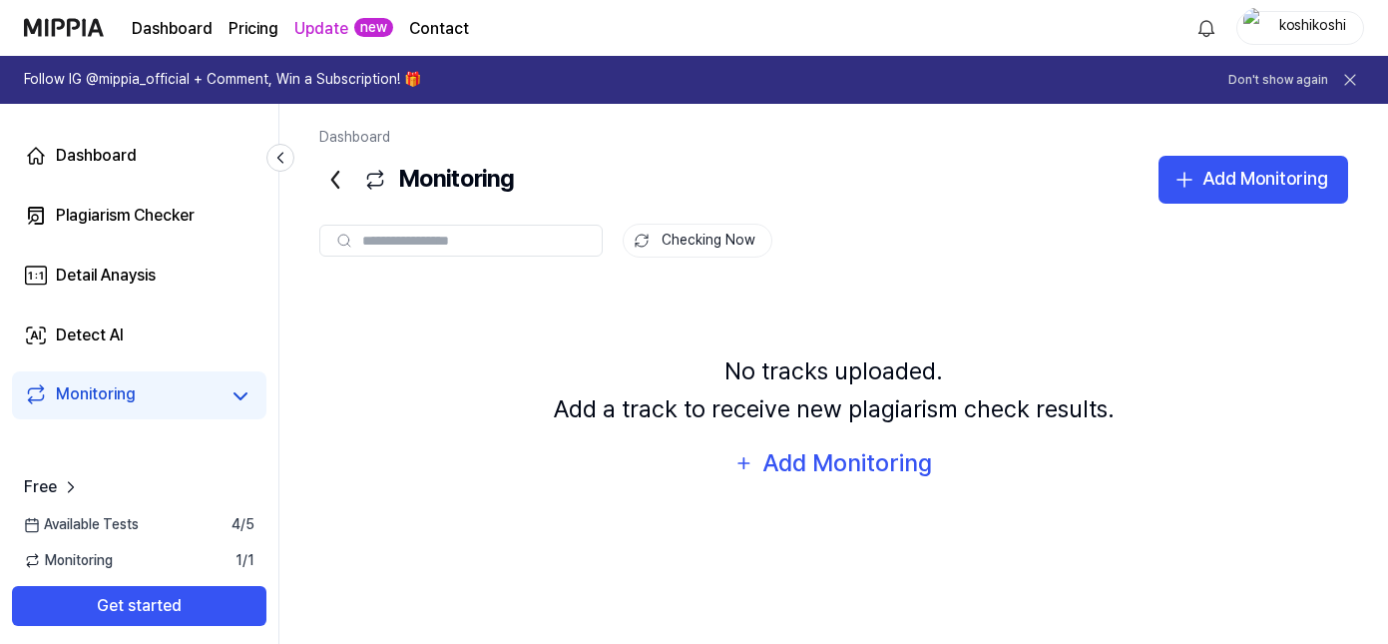
click at [89, 523] on span "Available Tests" at bounding box center [81, 525] width 115 height 20
click at [93, 554] on span "Monitoring" at bounding box center [68, 561] width 89 height 20
click at [61, 488] on icon at bounding box center [71, 487] width 20 height 20
click at [625, 296] on div "No tracks uploaded. Add a track to receive new plagiarism check results. Add Mo…" at bounding box center [833, 417] width 1029 height 268
click at [85, 400] on div "Monitoring" at bounding box center [96, 396] width 80 height 28
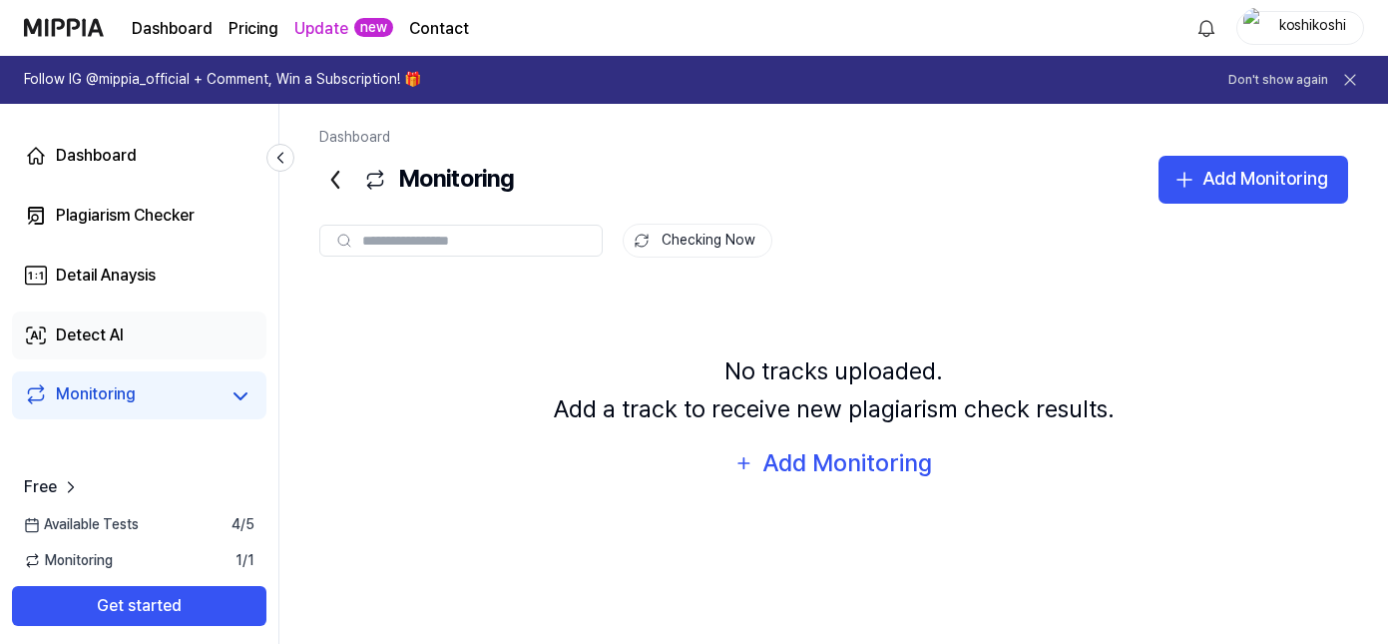
click at [129, 346] on link "Detect AI" at bounding box center [139, 335] width 254 height 48
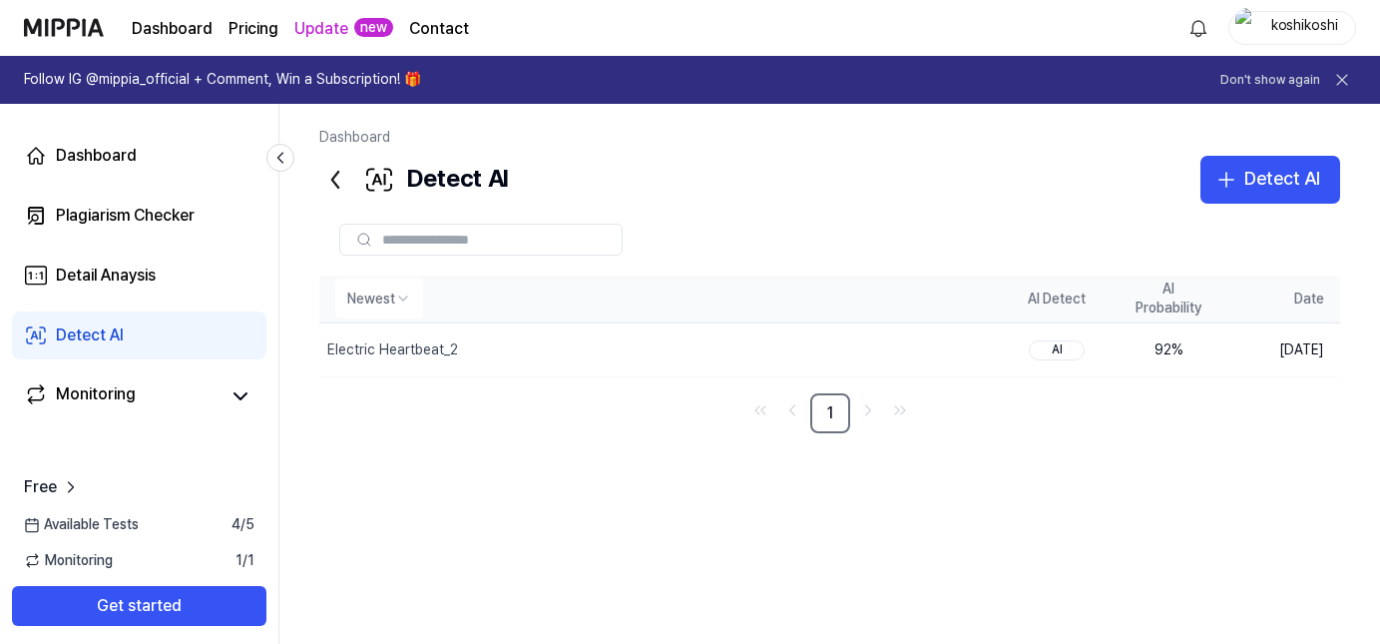
drag, startPoint x: 1135, startPoint y: 302, endPoint x: 1209, endPoint y: 308, distance: 74.1
click at [1213, 302] on th "AI Probability" at bounding box center [1169, 299] width 112 height 48
drag, startPoint x: 1150, startPoint y: 287, endPoint x: 1213, endPoint y: 316, distance: 69.2
click at [1215, 311] on th "AI Probability" at bounding box center [1169, 299] width 112 height 48
drag, startPoint x: 1213, startPoint y: 322, endPoint x: 1176, endPoint y: 313, distance: 38.0
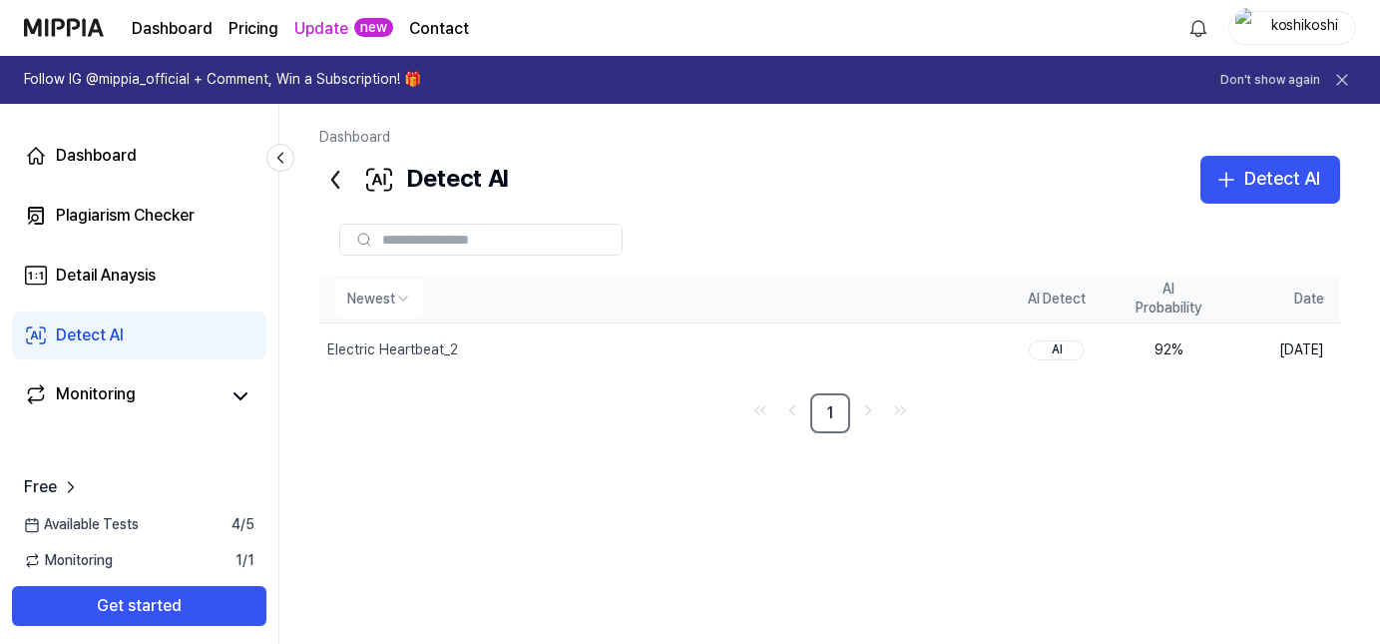
click at [1176, 313] on table "Newest AI Detect AI Probability Date Electric Heartbeat_2 Delete AI 92 % Sep 27…" at bounding box center [829, 326] width 1021 height 102
click at [1152, 345] on div "92 %" at bounding box center [1168, 350] width 80 height 20
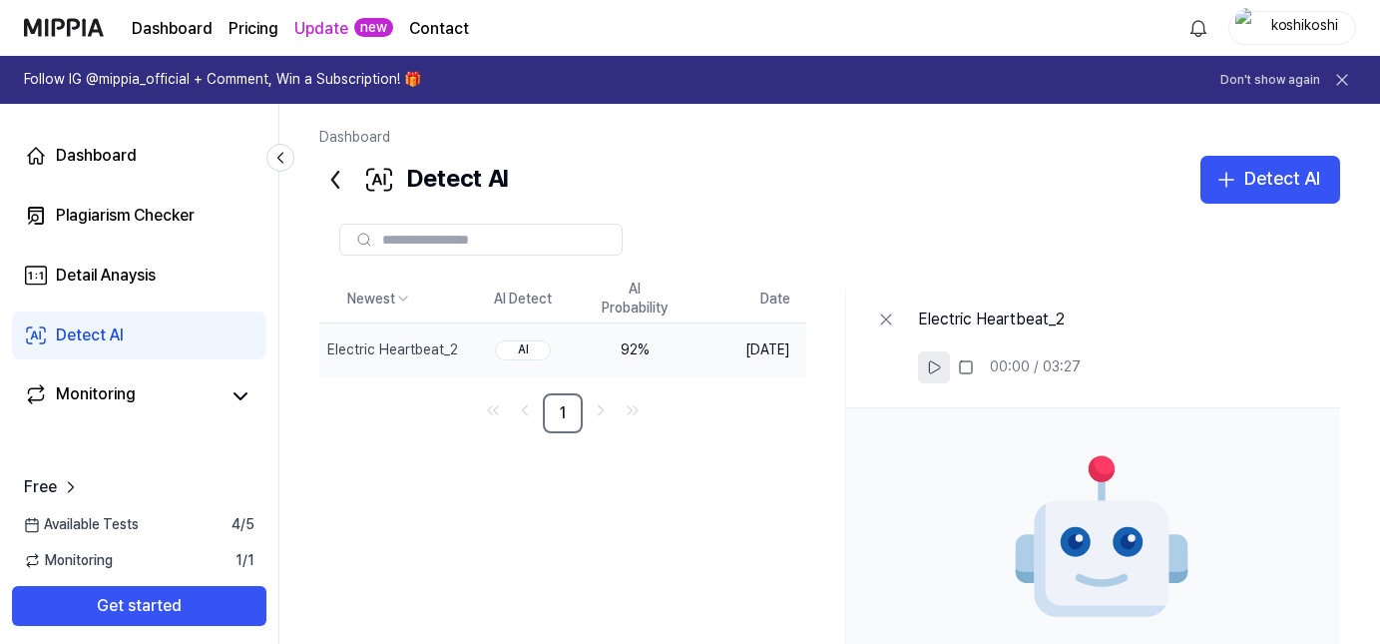
click at [940, 370] on icon at bounding box center [934, 367] width 11 height 12
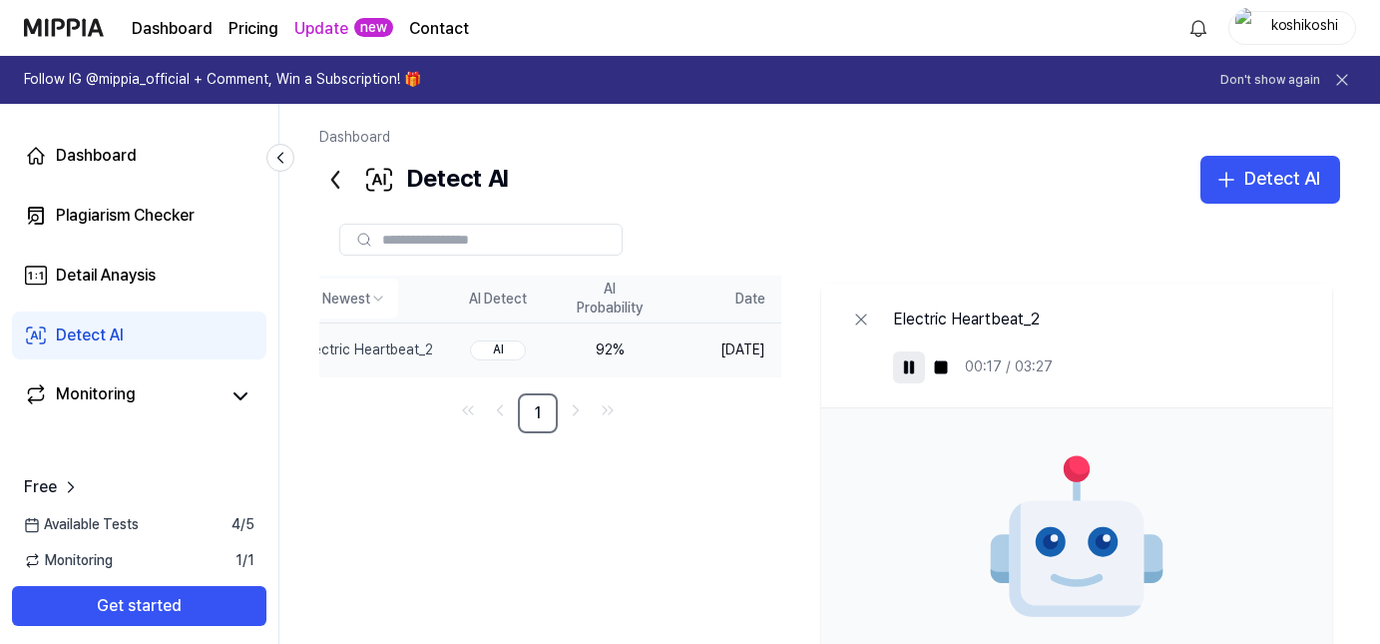
drag, startPoint x: 717, startPoint y: 313, endPoint x: 722, endPoint y: 300, distance: 13.9
click at [666, 300] on th "AI Probability" at bounding box center [610, 299] width 112 height 48
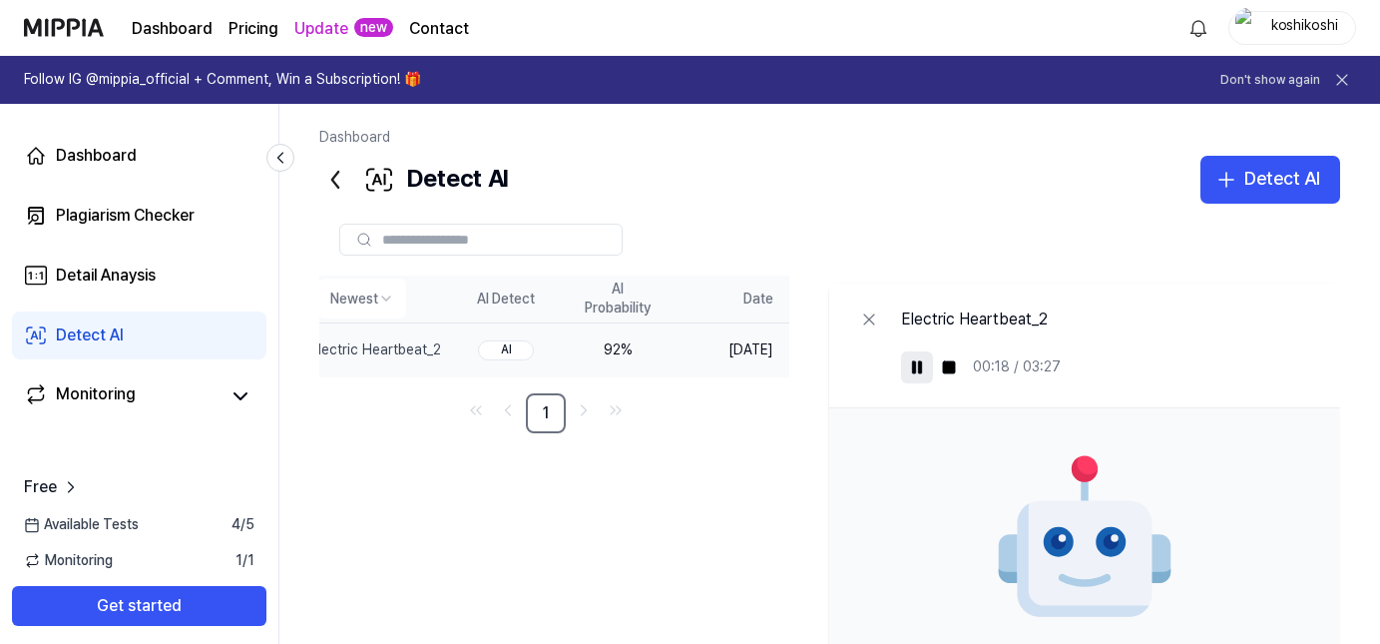
click at [673, 293] on th "AI Probability" at bounding box center [618, 299] width 112 height 48
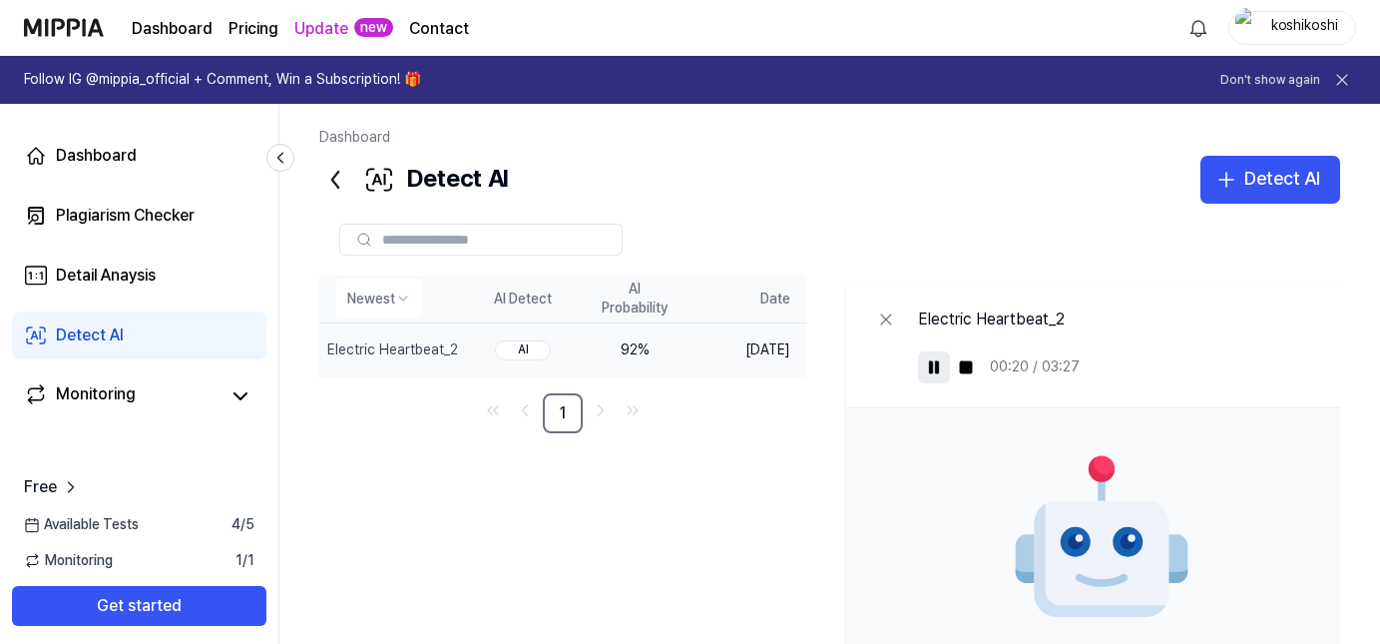
drag, startPoint x: 657, startPoint y: 285, endPoint x: 705, endPoint y: 307, distance: 53.6
click at [690, 303] on th "AI Probability" at bounding box center [635, 299] width 112 height 48
drag, startPoint x: 673, startPoint y: 293, endPoint x: 705, endPoint y: 317, distance: 39.9
click at [690, 312] on th "AI Probability" at bounding box center [635, 299] width 112 height 48
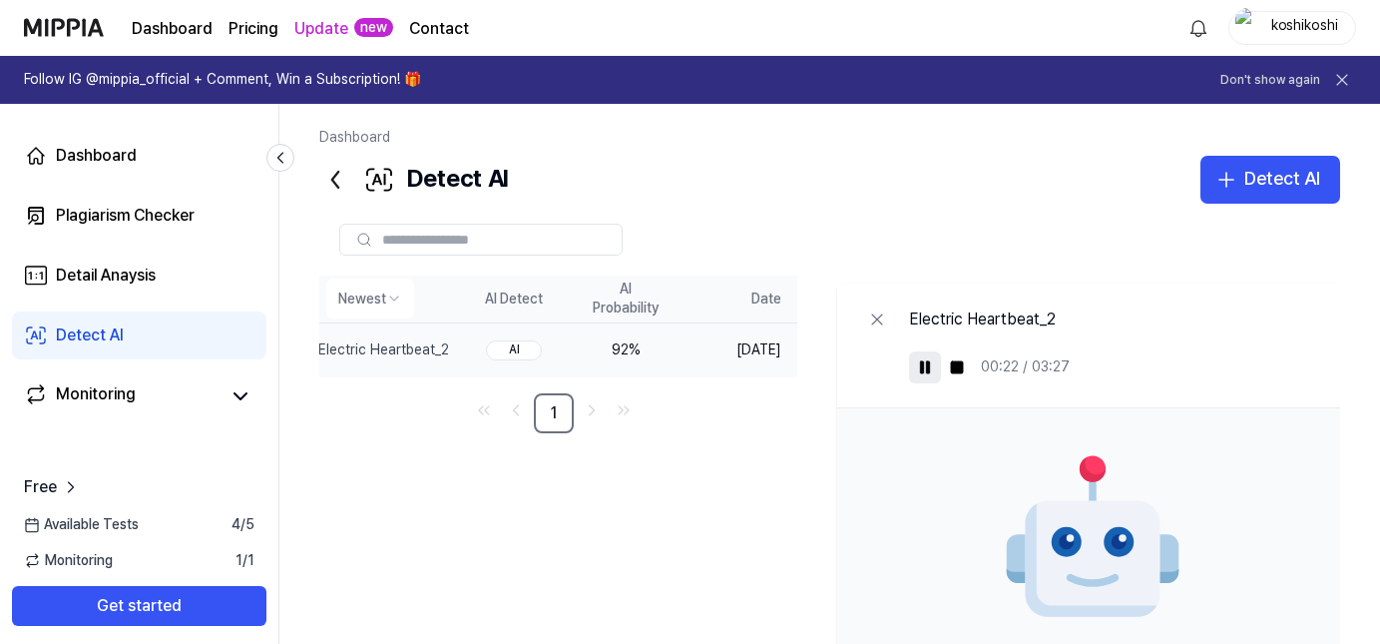
drag, startPoint x: 710, startPoint y: 318, endPoint x: 701, endPoint y: 311, distance: 11.4
click at [681, 311] on th "AI Probability" at bounding box center [626, 299] width 112 height 48
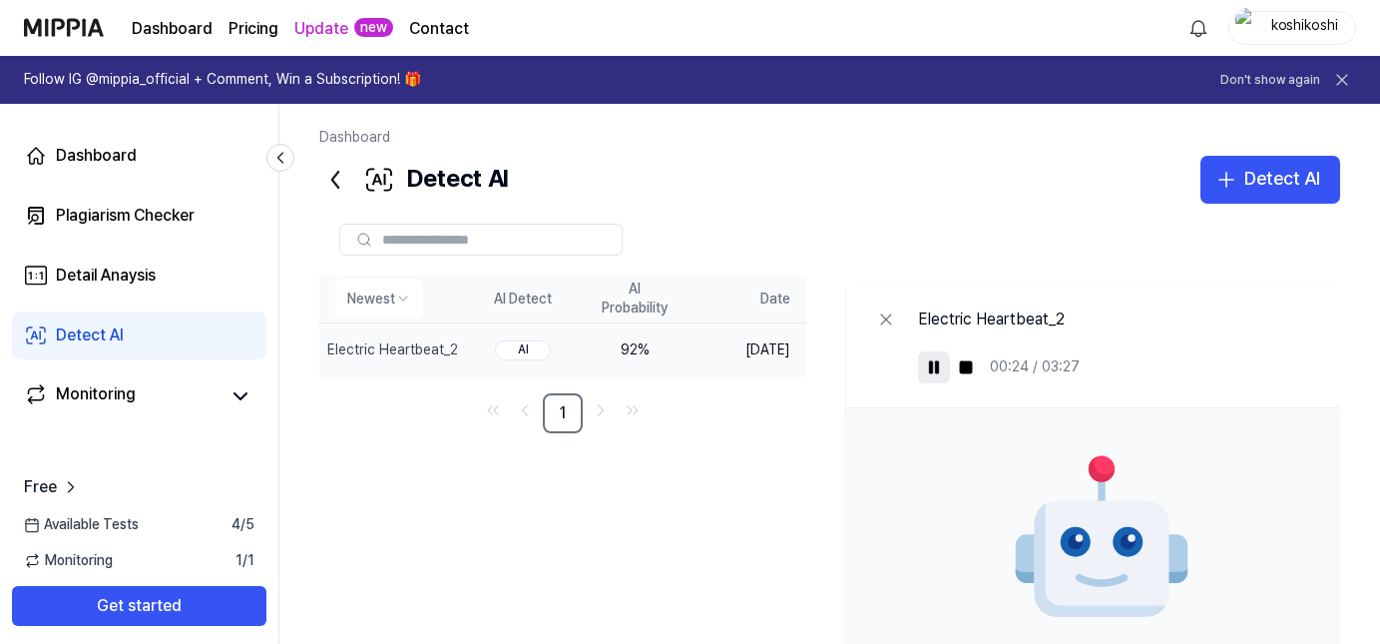
drag, startPoint x: 632, startPoint y: 289, endPoint x: 680, endPoint y: 289, distance: 48.9
click at [679, 289] on th "AI Probability" at bounding box center [635, 299] width 112 height 48
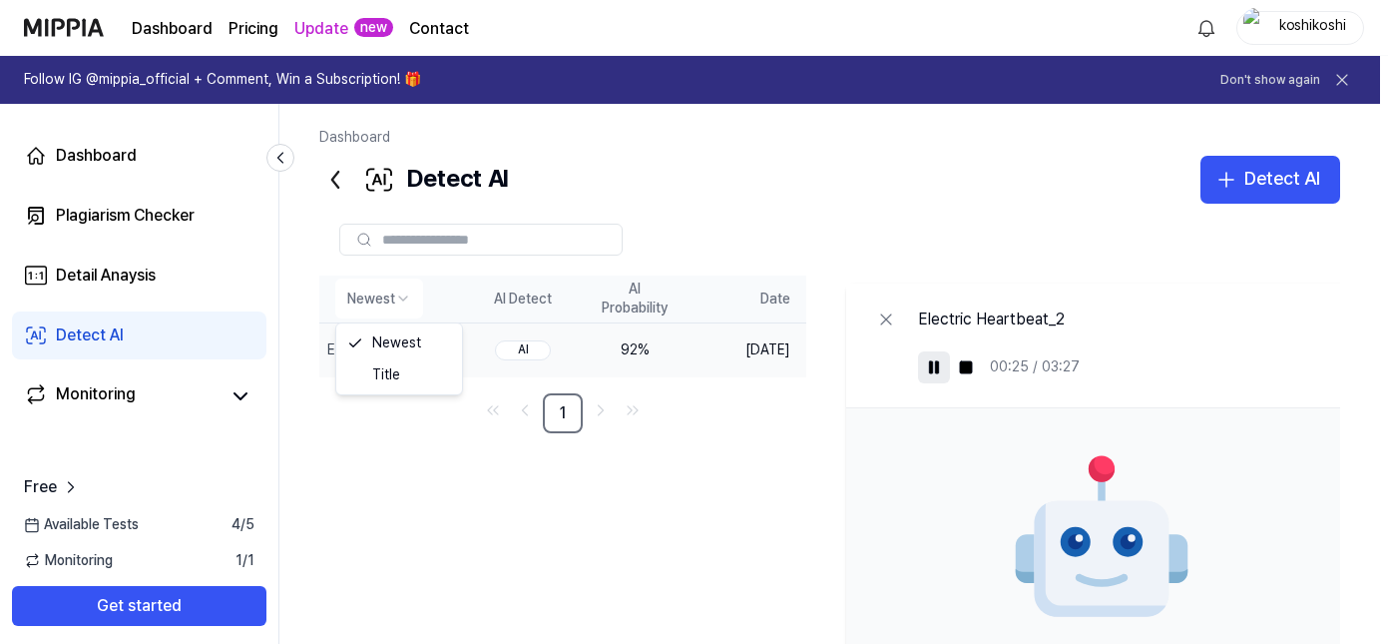
click at [378, 292] on html "Dashboard Pricing Update new Contact koshikoshi Follow IG @mippia_official + Co…" at bounding box center [694, 322] width 1388 height 644
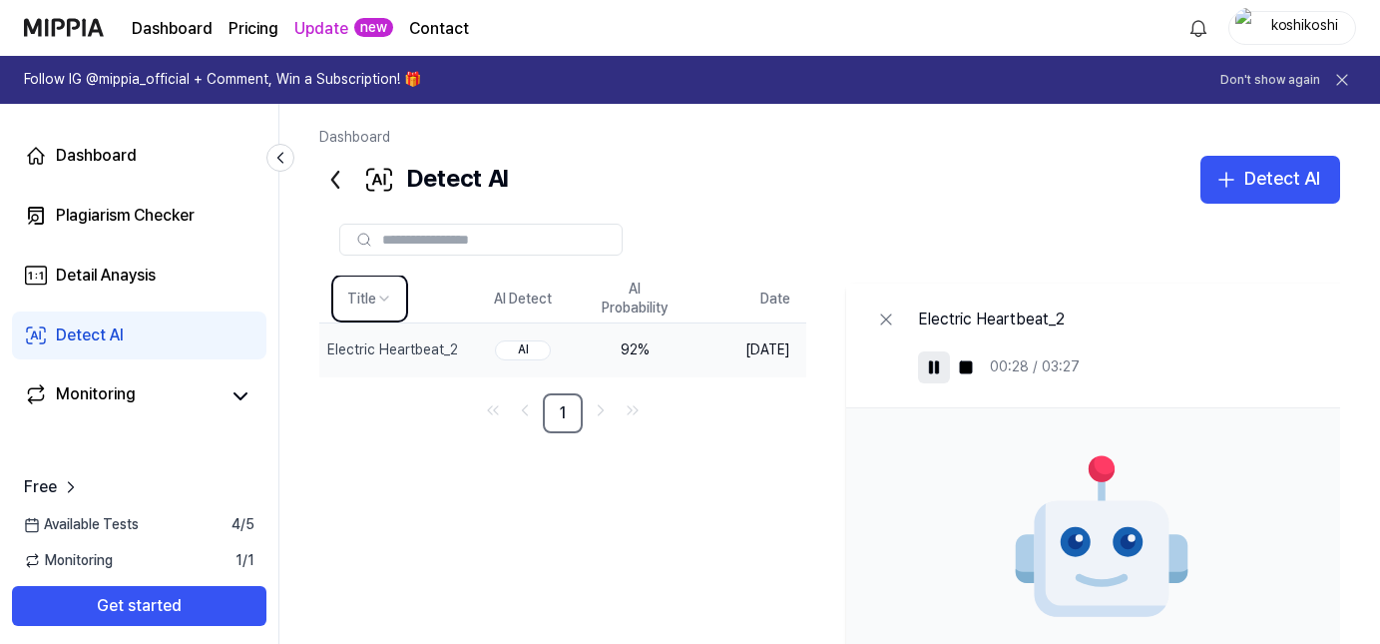
click at [533, 557] on div "Title AI Detect AI Probability Date Electric Heartbeat_2 Delete AI 92 % Sep 27,…" at bounding box center [842, 584] width 1046 height 619
drag, startPoint x: 306, startPoint y: 284, endPoint x: 821, endPoint y: 279, distance: 514.9
click at [821, 279] on div "Dashboard Detect AI Detect AI Plagiarism Checker Detail Analysis Detect AI Titl…" at bounding box center [829, 374] width 1101 height 540
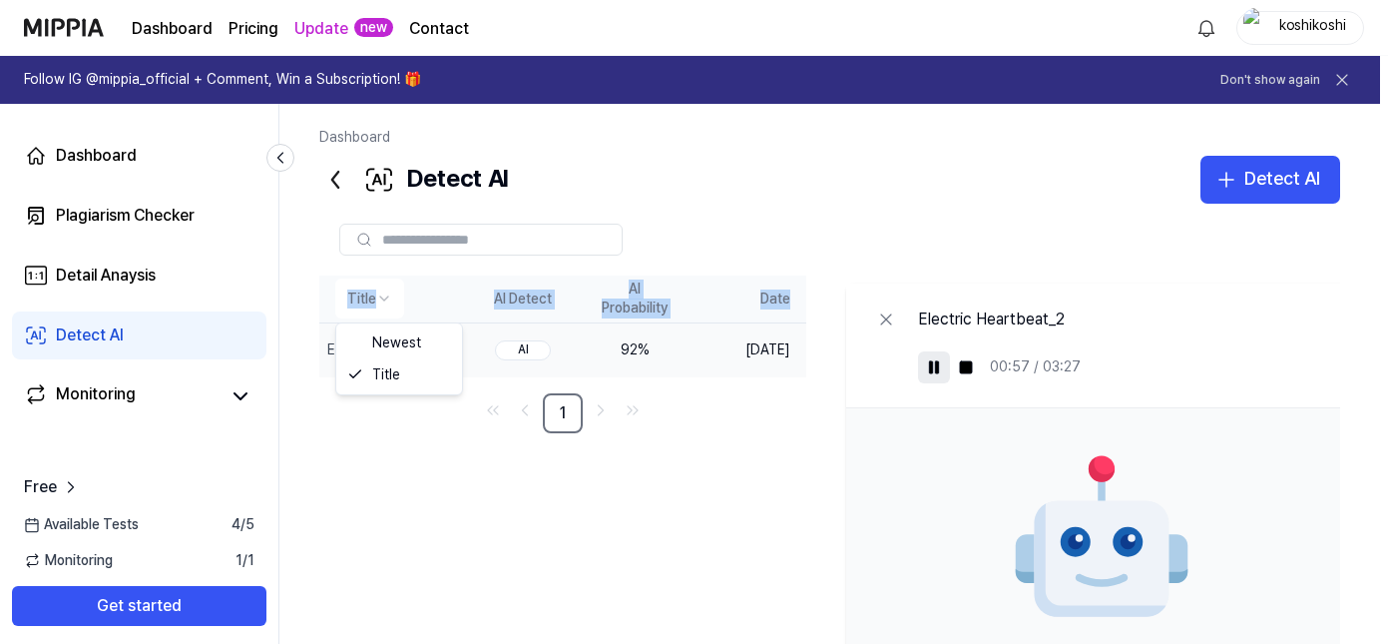
click at [355, 289] on html "Dashboard Pricing Update new Contact koshikoshi Follow IG @mippia_official + Co…" at bounding box center [694, 322] width 1388 height 644
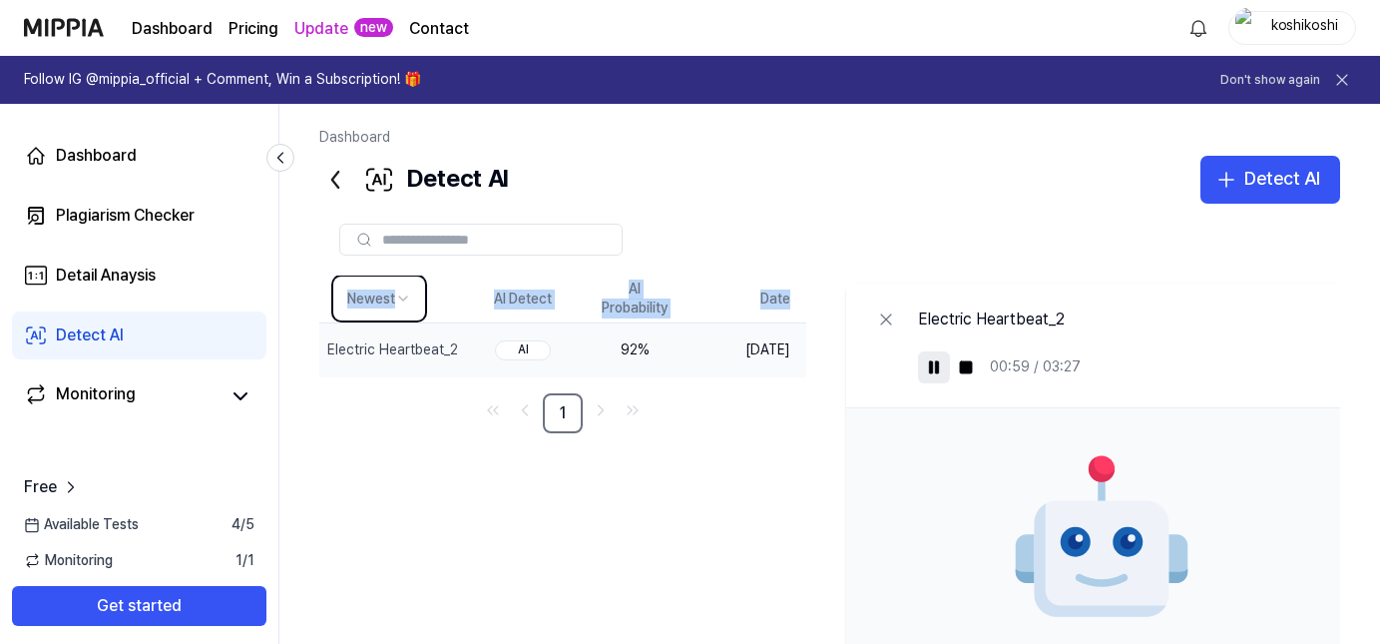
click at [389, 494] on div "Newest AI Detect AI Probability Date Electric Heartbeat_2 Delete AI 92 % Sep 27…" at bounding box center [842, 584] width 1046 height 619
click at [105, 276] on div "Detail Anaysis" at bounding box center [106, 275] width 100 height 24
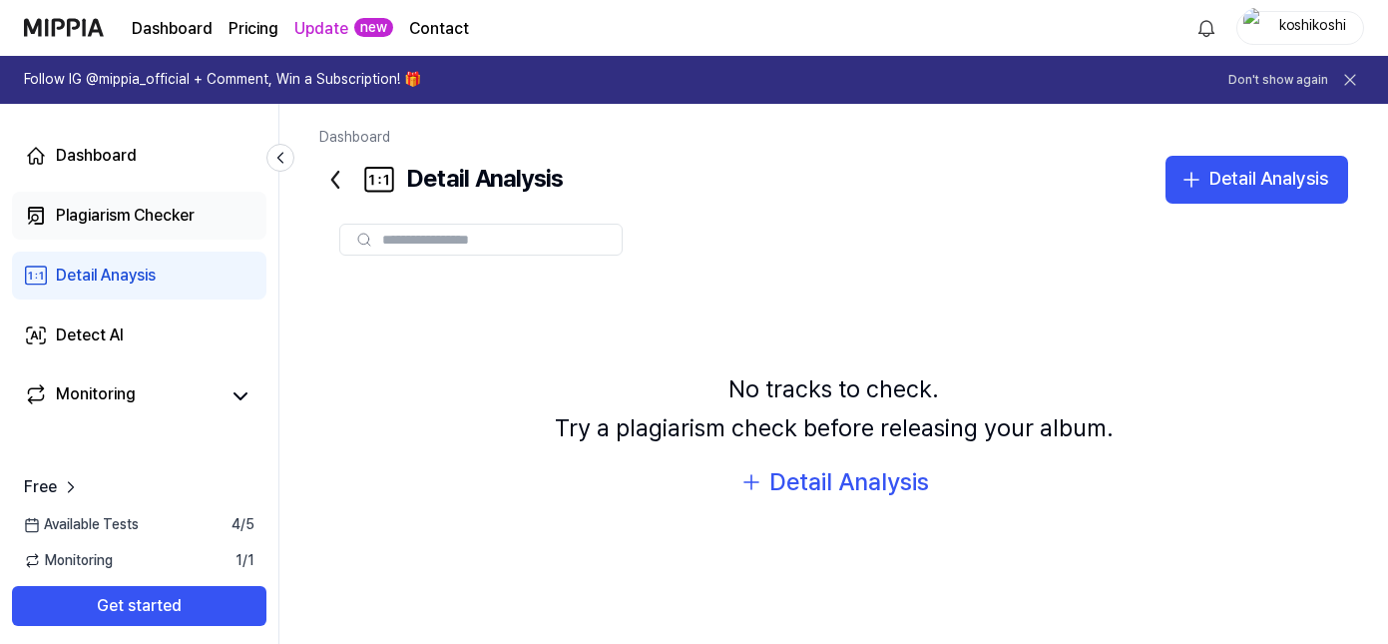
click at [122, 207] on div "Plagiarism Checker" at bounding box center [125, 216] width 139 height 24
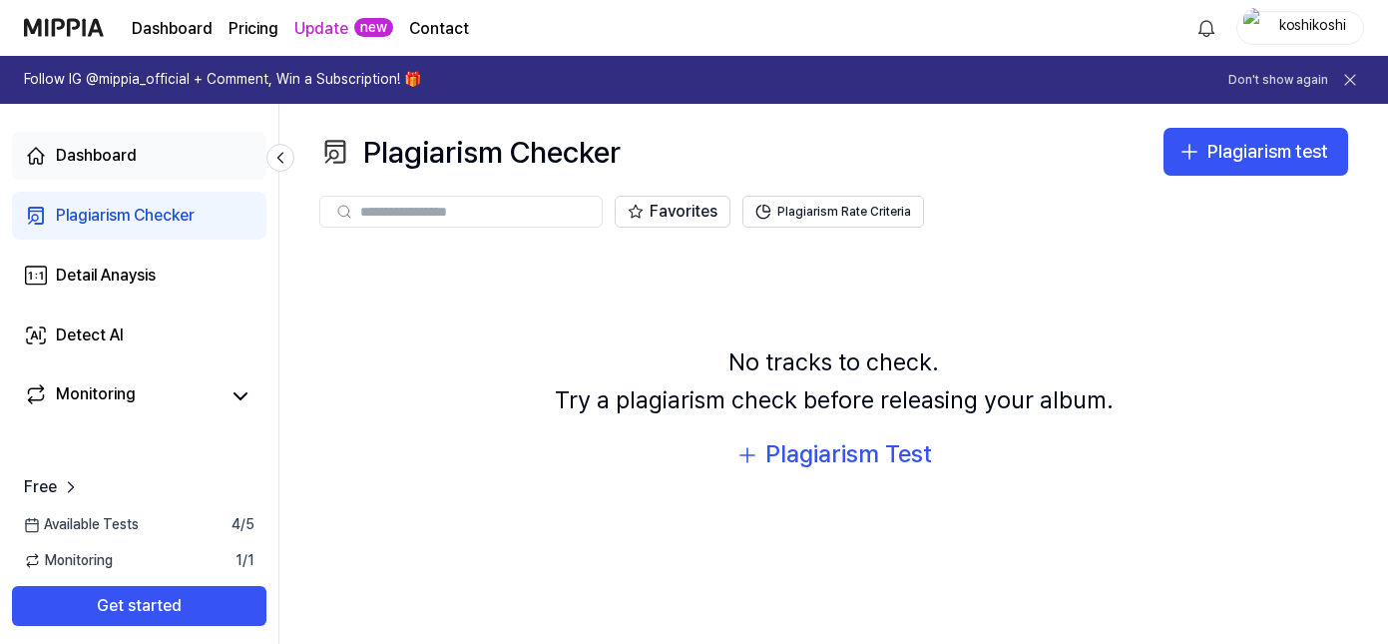
click at [117, 160] on div "Dashboard" at bounding box center [96, 156] width 81 height 24
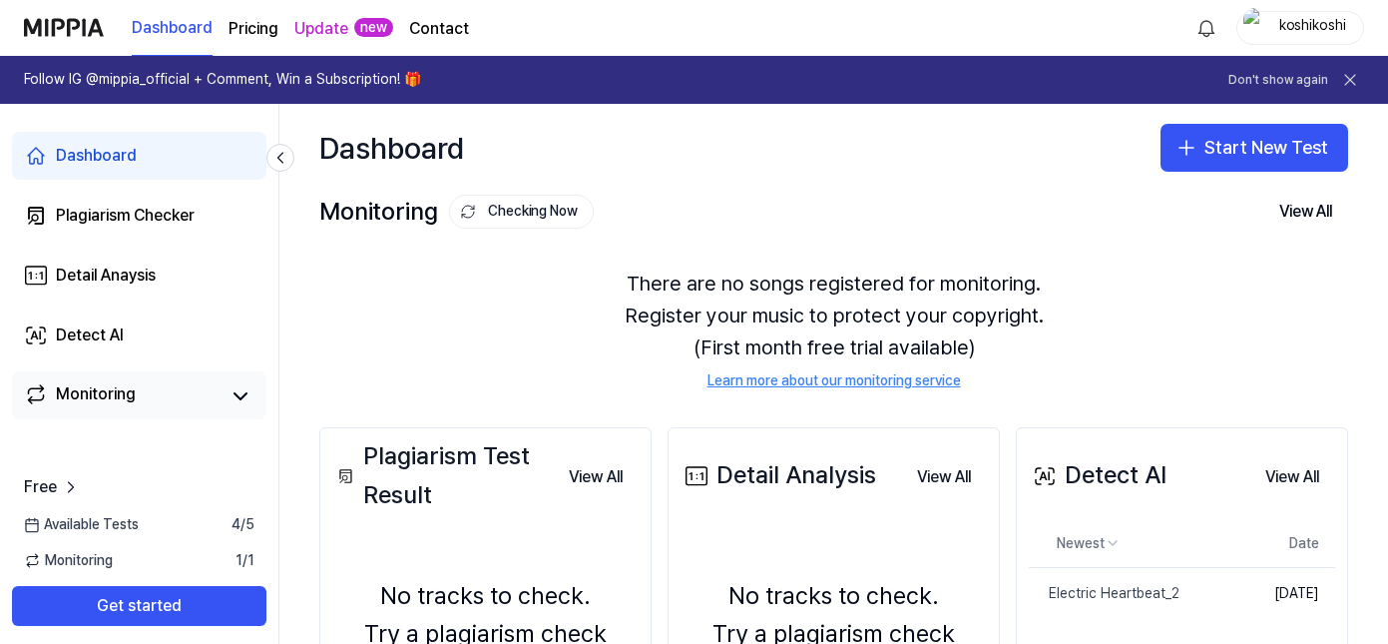
click at [112, 388] on div "Monitoring" at bounding box center [96, 396] width 80 height 28
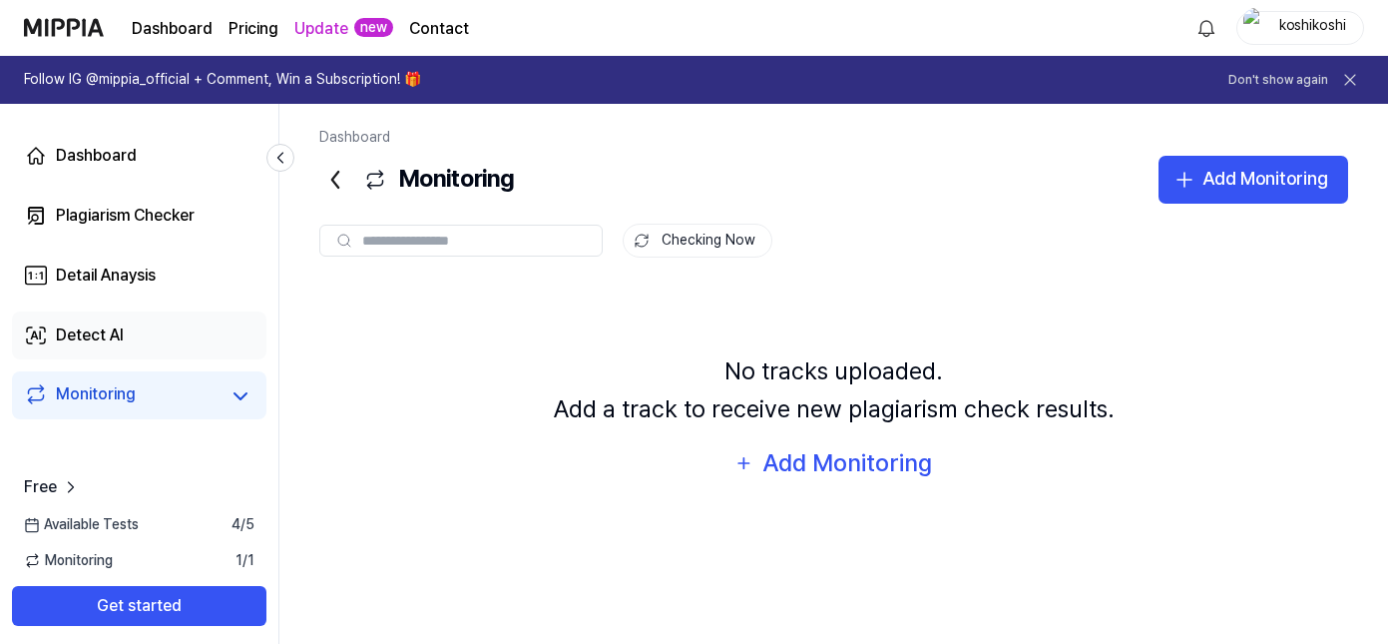
click at [125, 346] on link "Detect AI" at bounding box center [139, 335] width 254 height 48
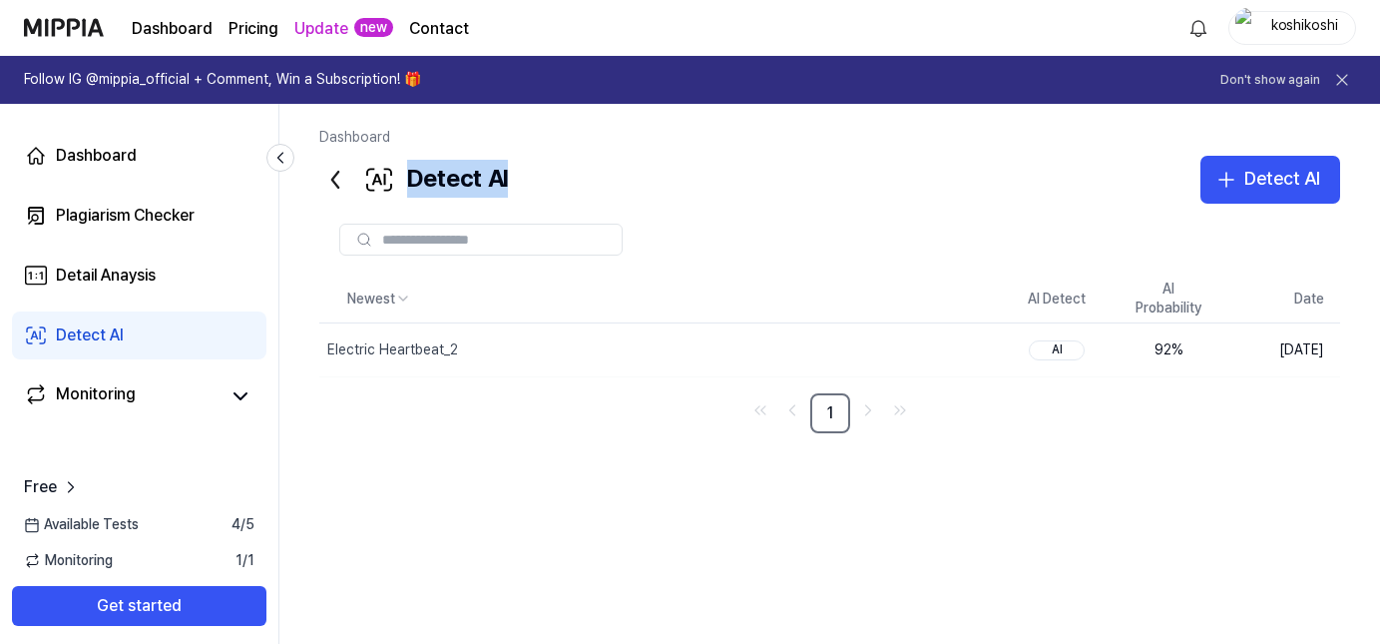
drag, startPoint x: 567, startPoint y: 182, endPoint x: 386, endPoint y: 180, distance: 180.6
click at [386, 180] on div "Detect AI Detect AI" at bounding box center [829, 180] width 1021 height 48
copy div "Detect AI"
click at [421, 348] on div "Electric Heartbeat_2" at bounding box center [392, 350] width 131 height 20
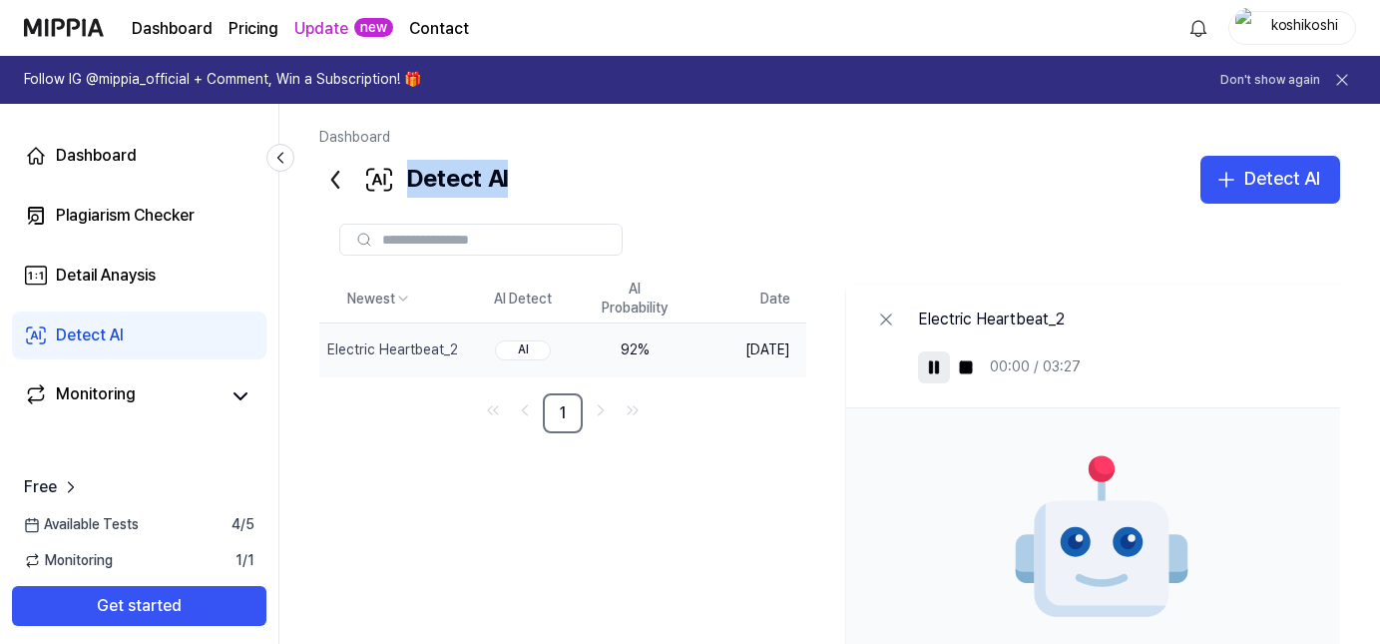
click at [942, 368] on icon at bounding box center [934, 367] width 16 height 16
click at [124, 401] on div "Monitoring" at bounding box center [96, 396] width 80 height 28
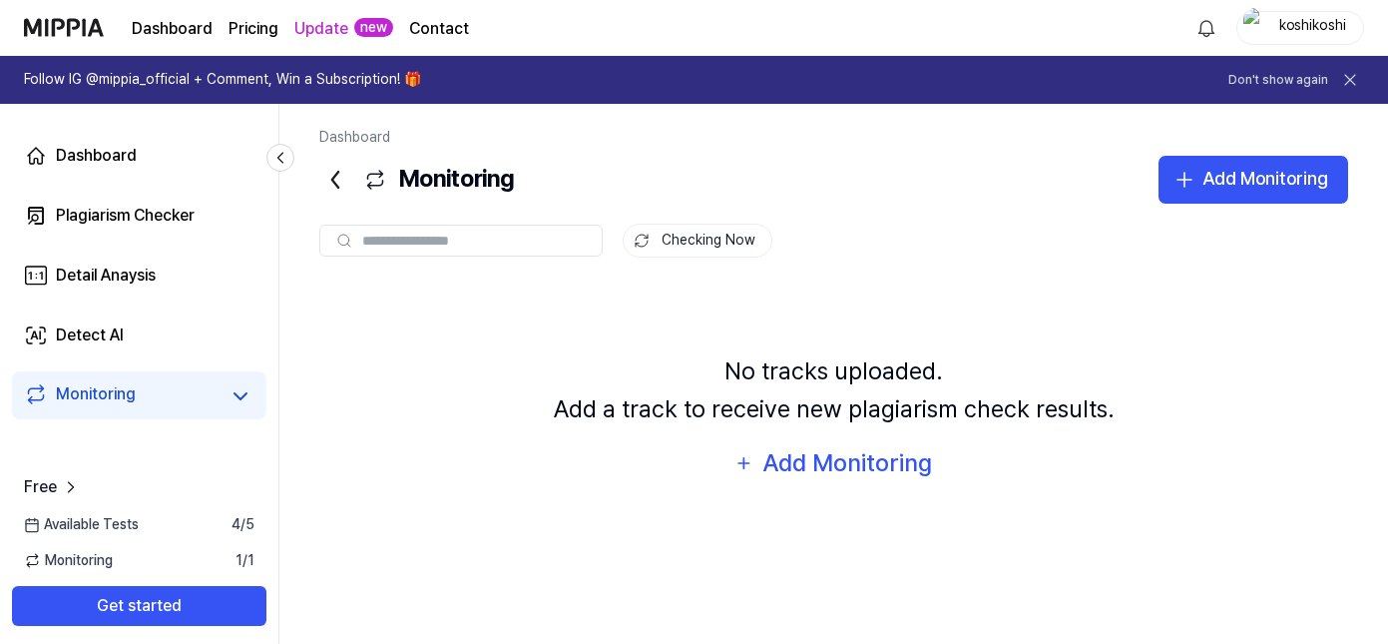
click at [82, 561] on span "Monitoring" at bounding box center [68, 561] width 89 height 20
click at [35, 561] on icon at bounding box center [32, 560] width 17 height 17
click at [884, 220] on div "Checking Now" at bounding box center [833, 224] width 1029 height 40
click at [73, 340] on div "Detect AI" at bounding box center [90, 335] width 68 height 24
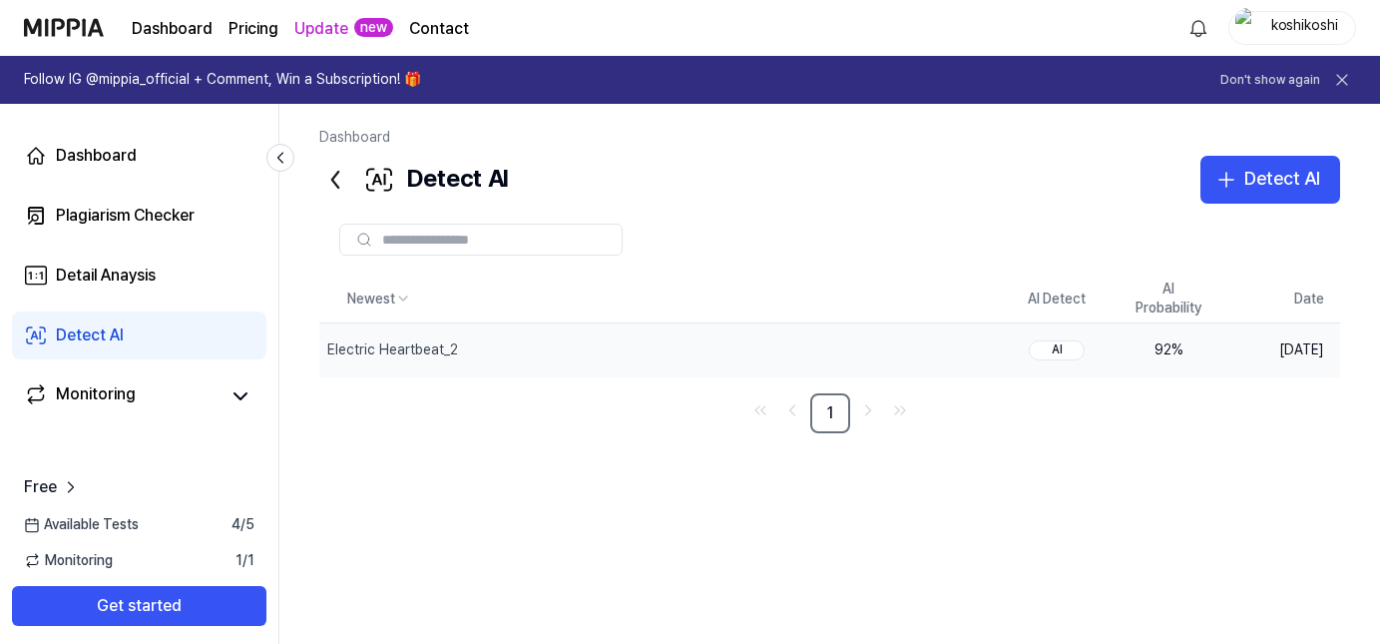
click at [1220, 351] on td "92 %" at bounding box center [1169, 349] width 112 height 53
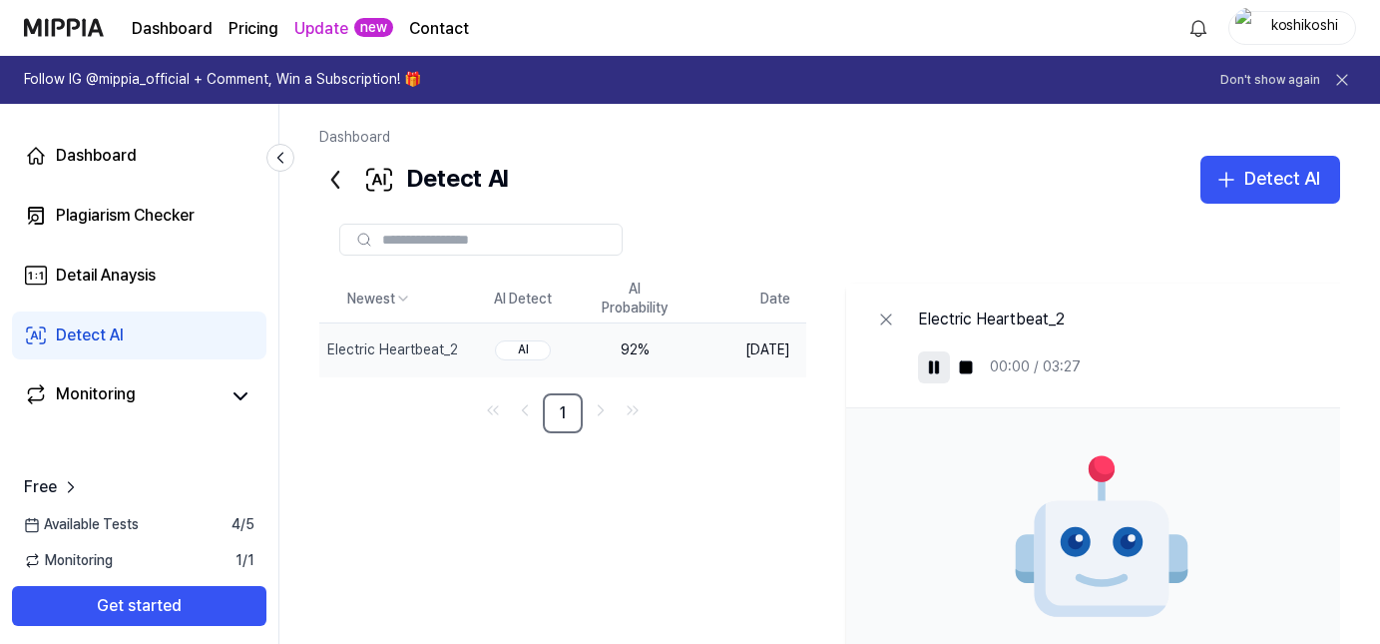
click at [942, 366] on icon at bounding box center [934, 367] width 16 height 16
click at [72, 395] on div "Monitoring" at bounding box center [96, 396] width 80 height 28
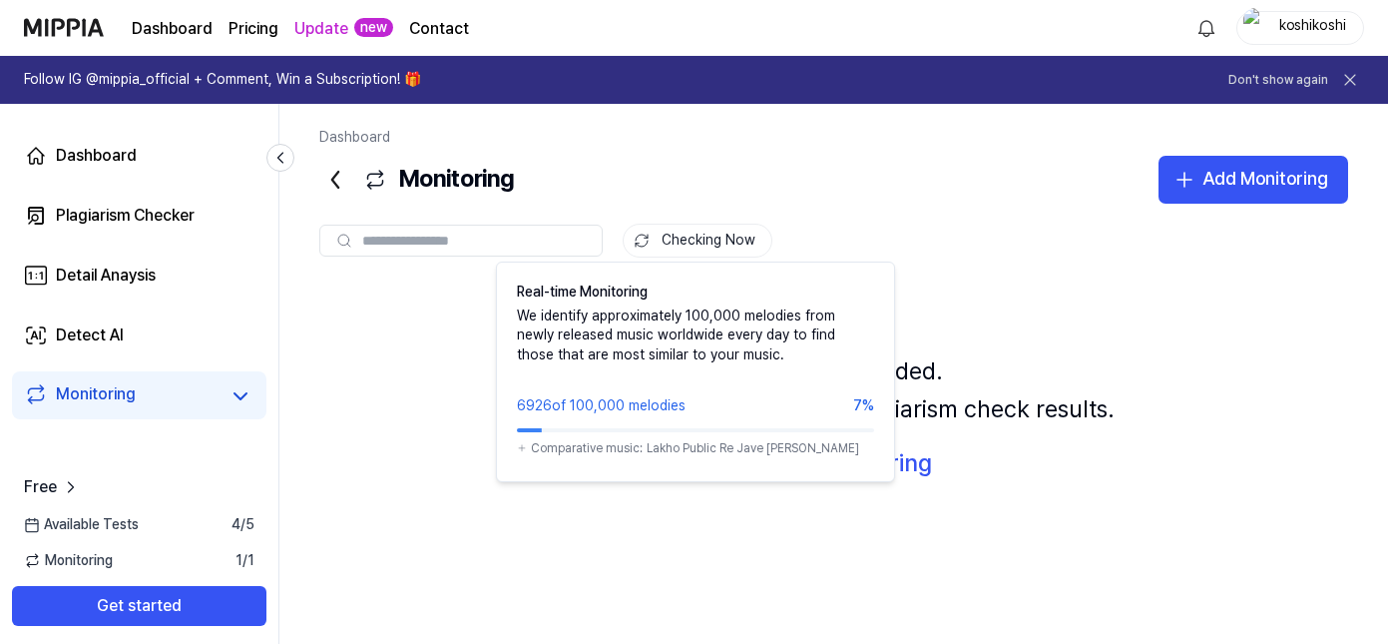
click at [671, 244] on button "Checking Now" at bounding box center [698, 240] width 150 height 34
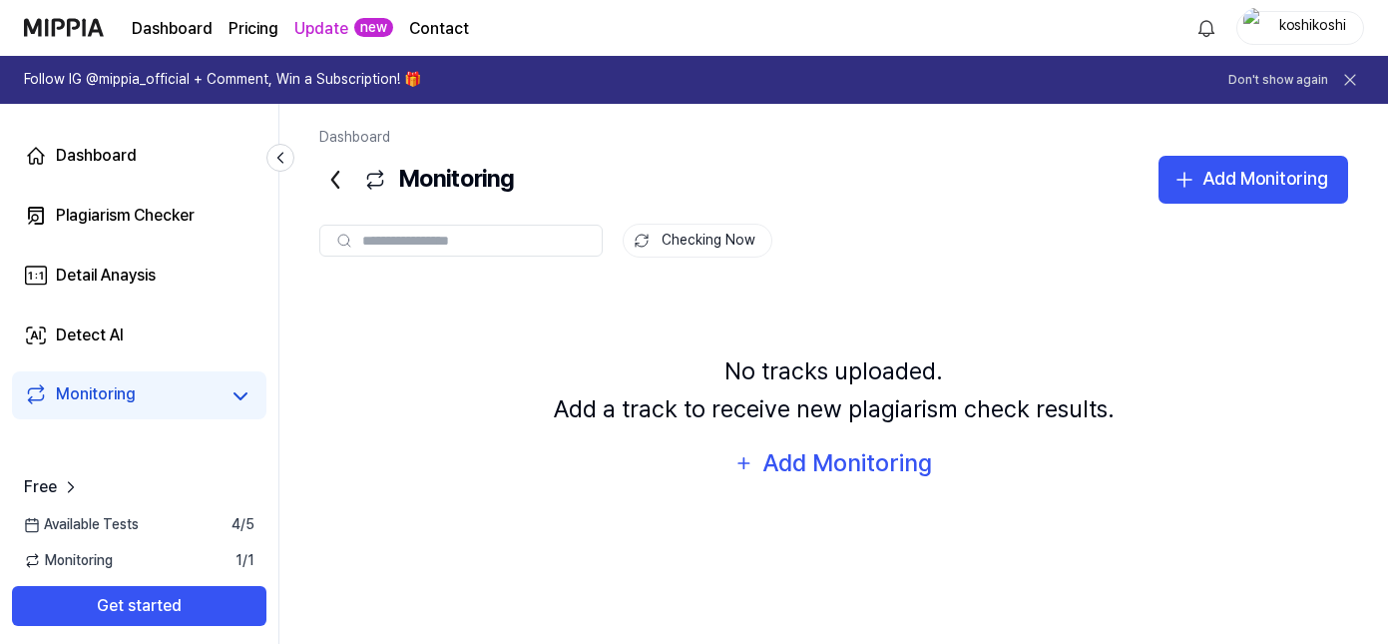
click at [671, 244] on button "Checking Now" at bounding box center [698, 240] width 150 height 34
click at [146, 280] on div "Detail Anaysis" at bounding box center [106, 275] width 100 height 24
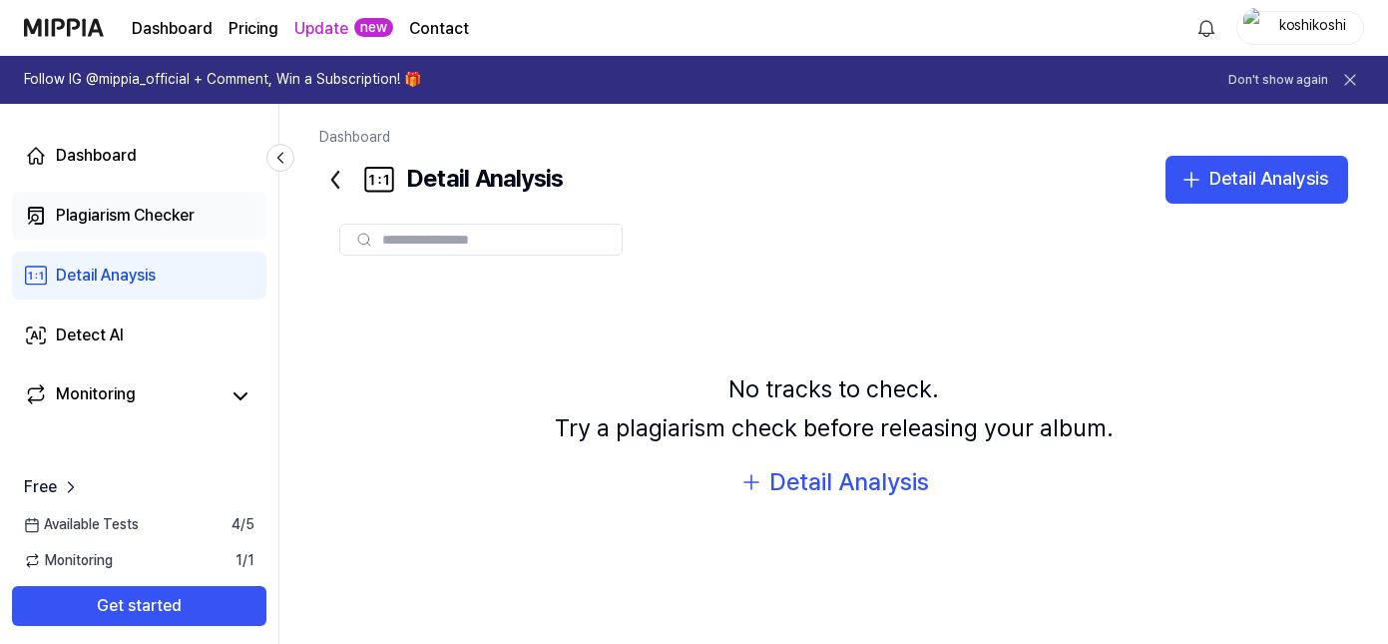
click at [136, 224] on div "Plagiarism Checker" at bounding box center [125, 216] width 139 height 24
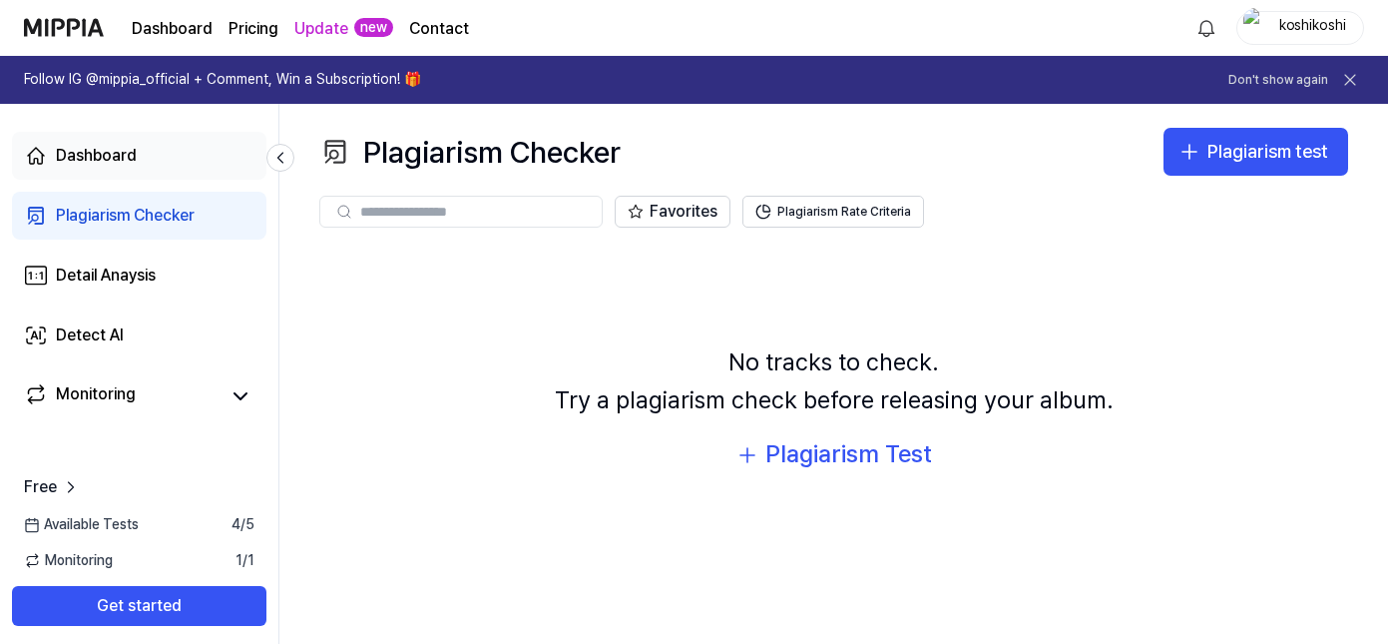
click at [132, 145] on div "Dashboard" at bounding box center [96, 156] width 81 height 24
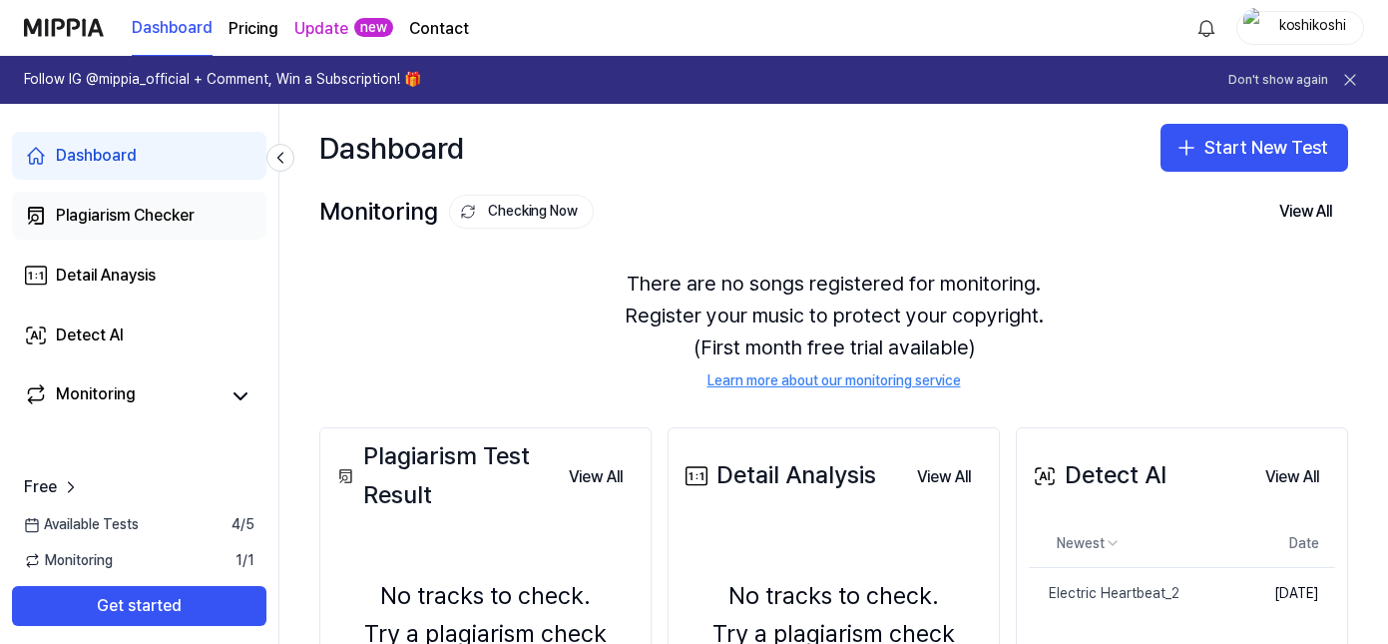
click at [102, 215] on div "Plagiarism Checker" at bounding box center [125, 216] width 139 height 24
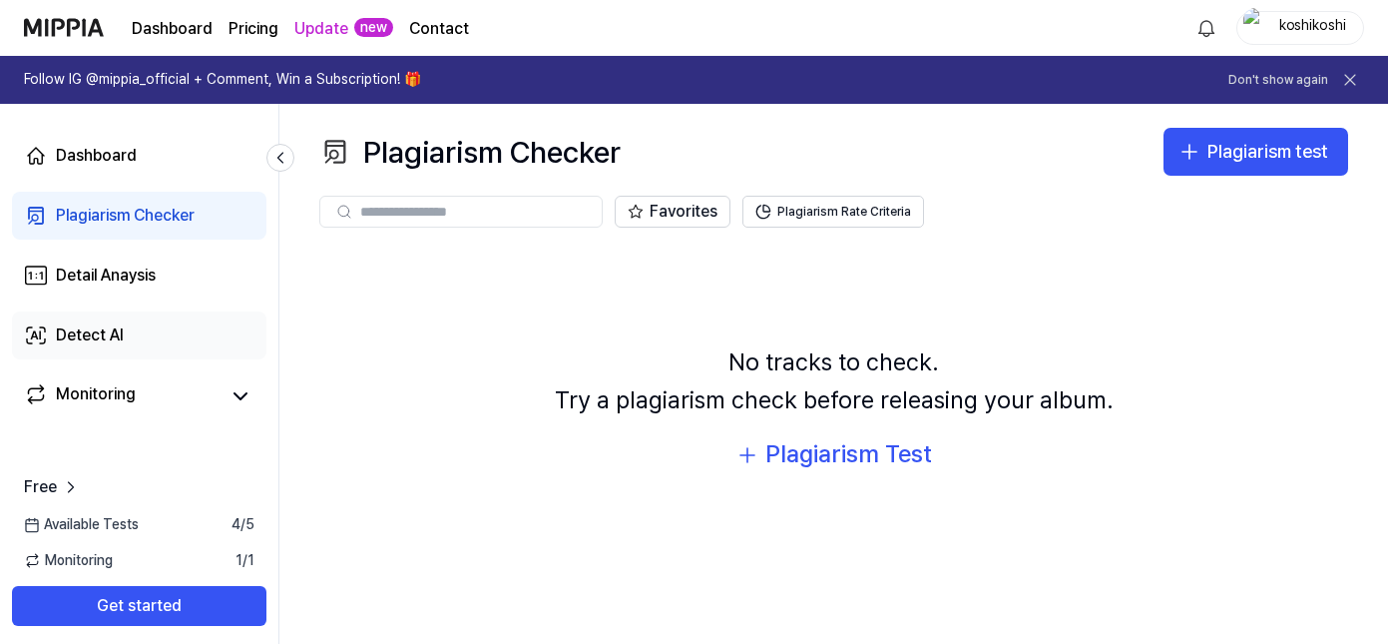
click at [75, 343] on div "Detect AI" at bounding box center [90, 335] width 68 height 24
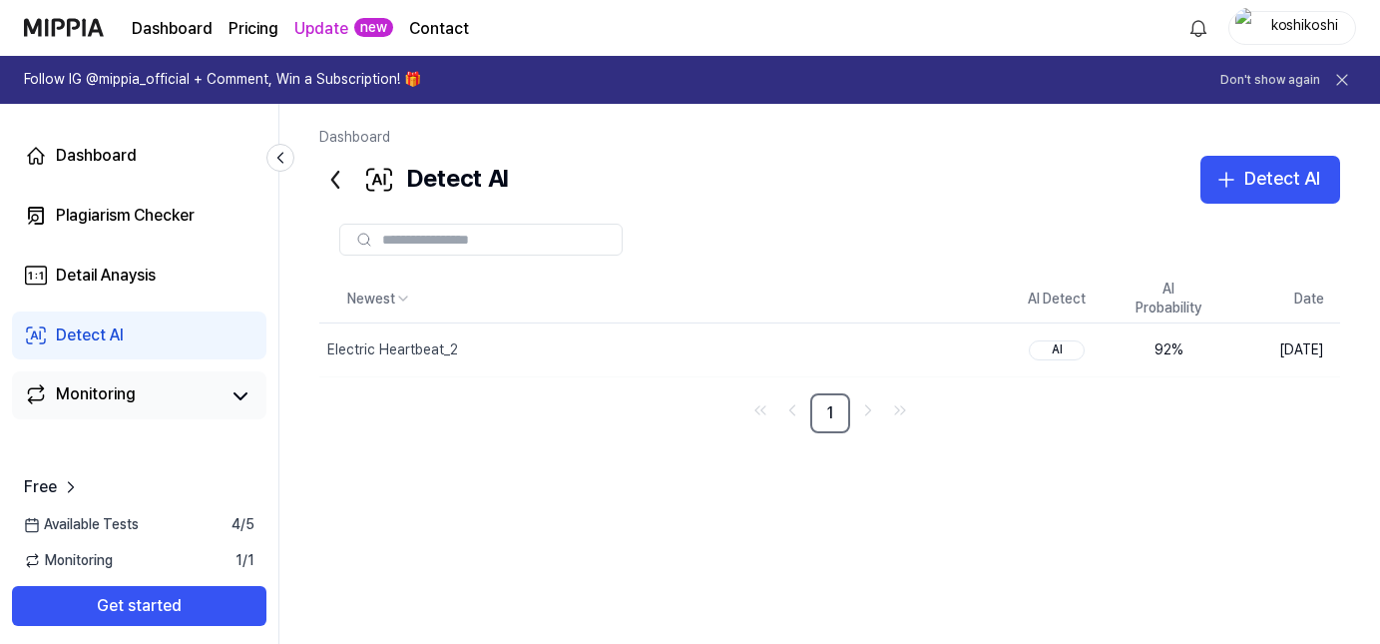
click at [125, 393] on div "Monitoring" at bounding box center [96, 396] width 80 height 28
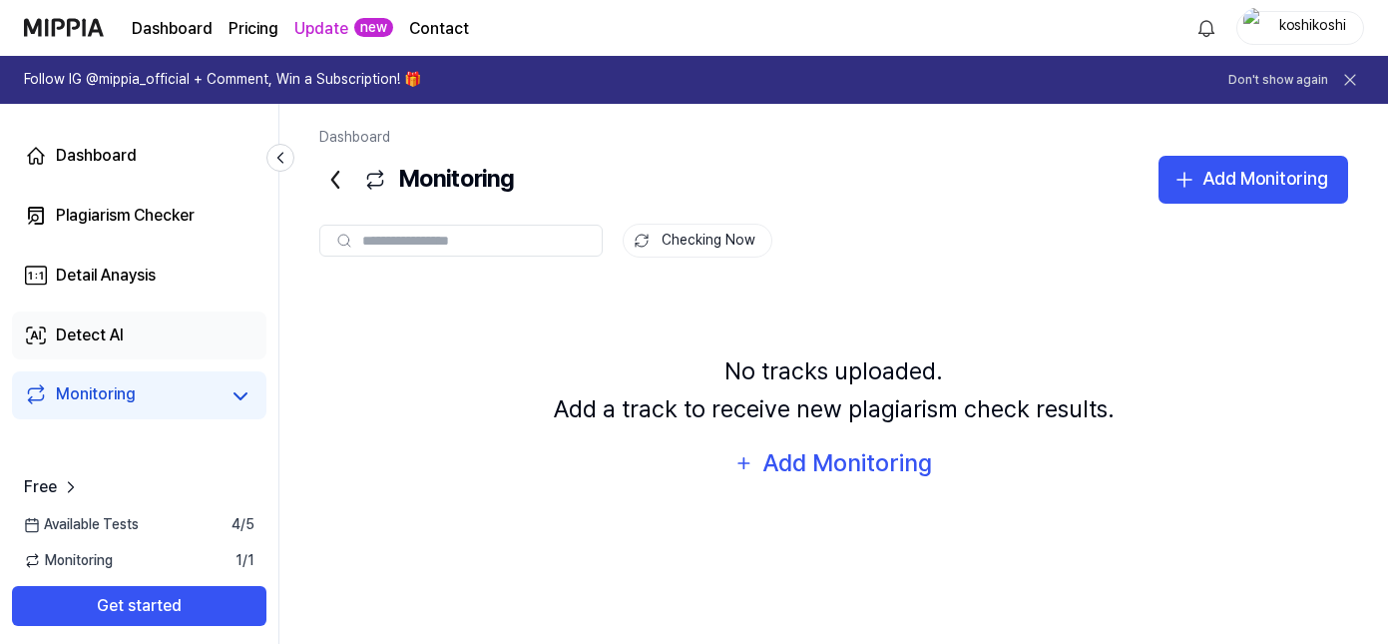
click at [146, 342] on link "Detect AI" at bounding box center [139, 335] width 254 height 48
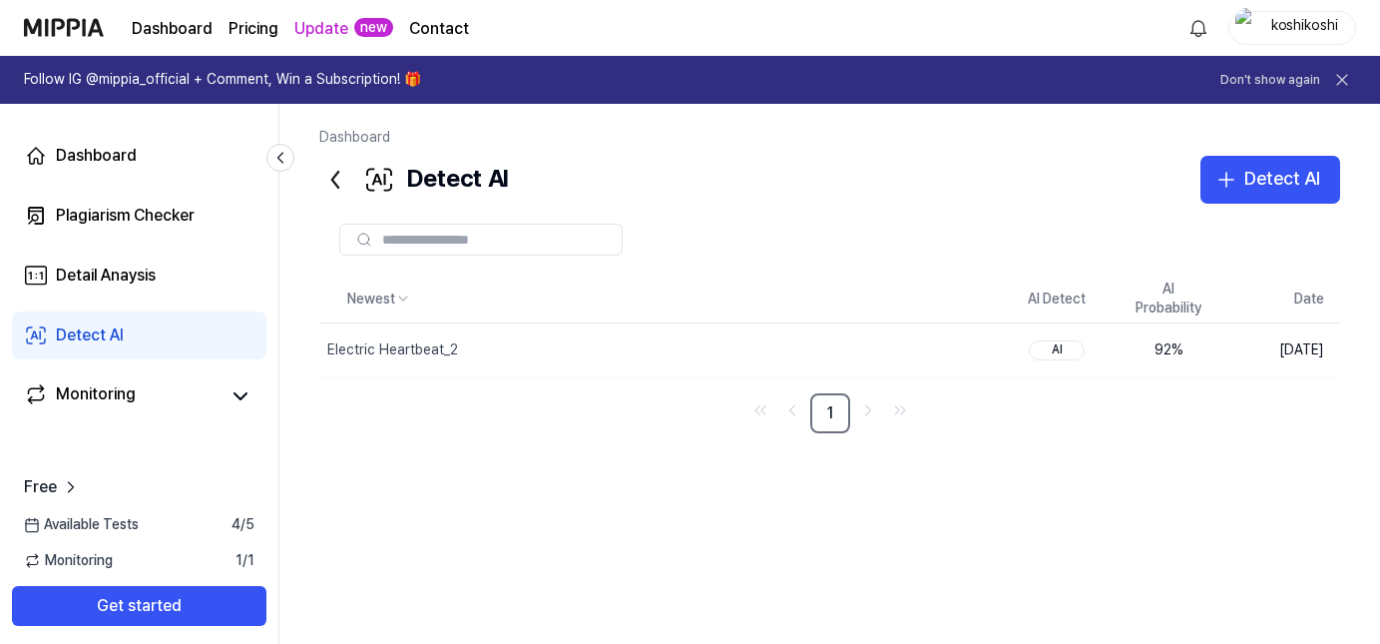
click at [177, 564] on div "Monitoring 1 / 1" at bounding box center [139, 561] width 278 height 20
click at [117, 556] on div "Monitoring 1 / 1" at bounding box center [139, 561] width 278 height 20
click at [116, 562] on div "Monitoring 1 / 1" at bounding box center [139, 561] width 278 height 20
click at [96, 404] on div "Monitoring" at bounding box center [96, 396] width 80 height 28
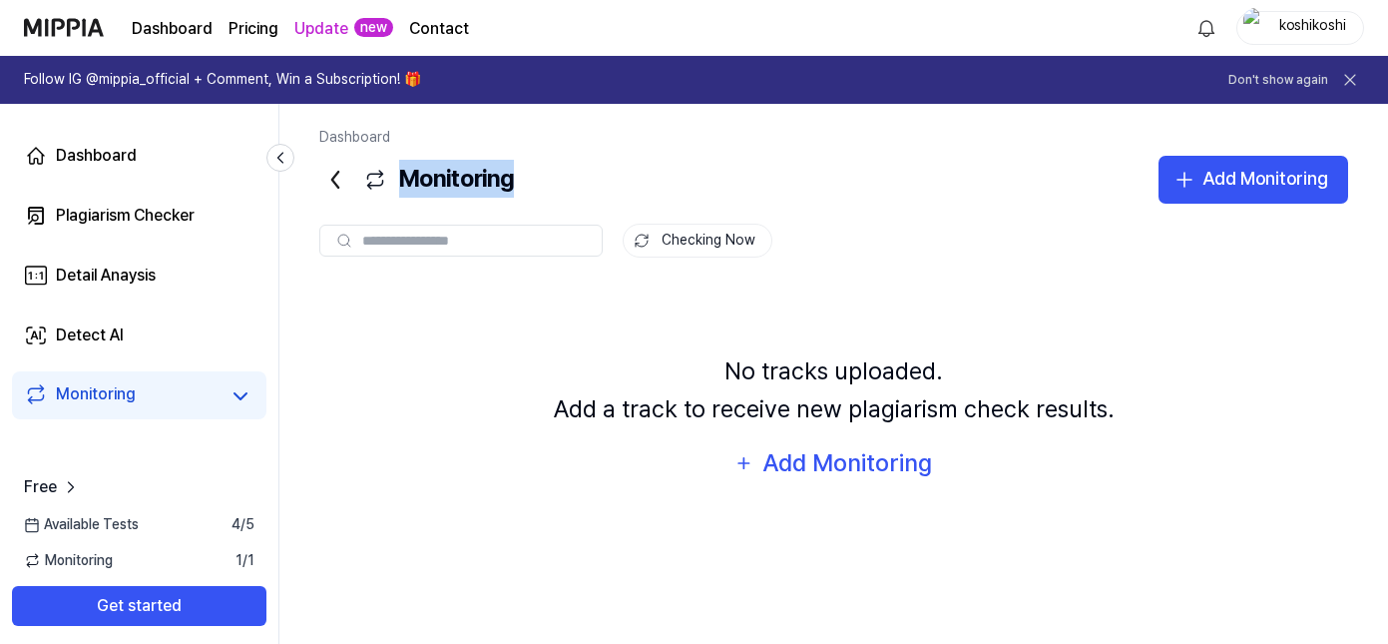
drag, startPoint x: 560, startPoint y: 192, endPoint x: 406, endPoint y: 188, distance: 153.7
click at [406, 188] on div "Monitoring Add Monitoring" at bounding box center [833, 180] width 1029 height 48
copy div "Monitoring"
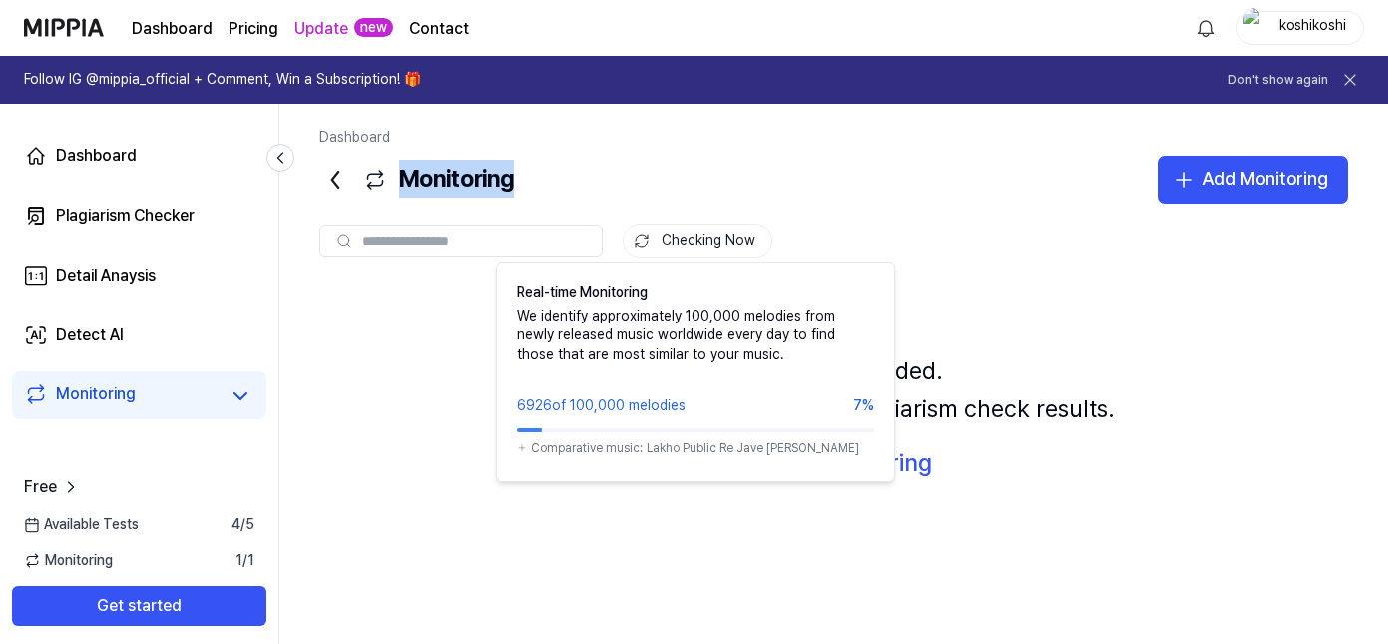
click at [686, 236] on button "Checking Now" at bounding box center [698, 240] width 150 height 34
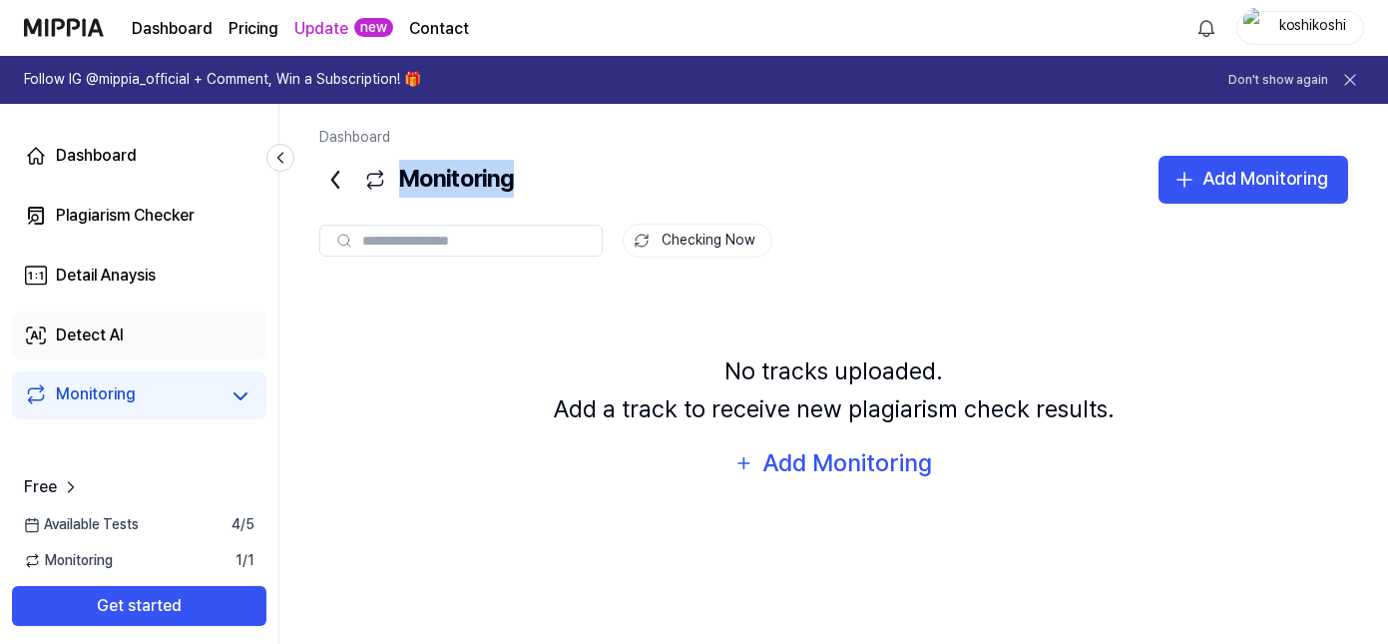
click at [126, 335] on link "Detect AI" at bounding box center [139, 335] width 254 height 48
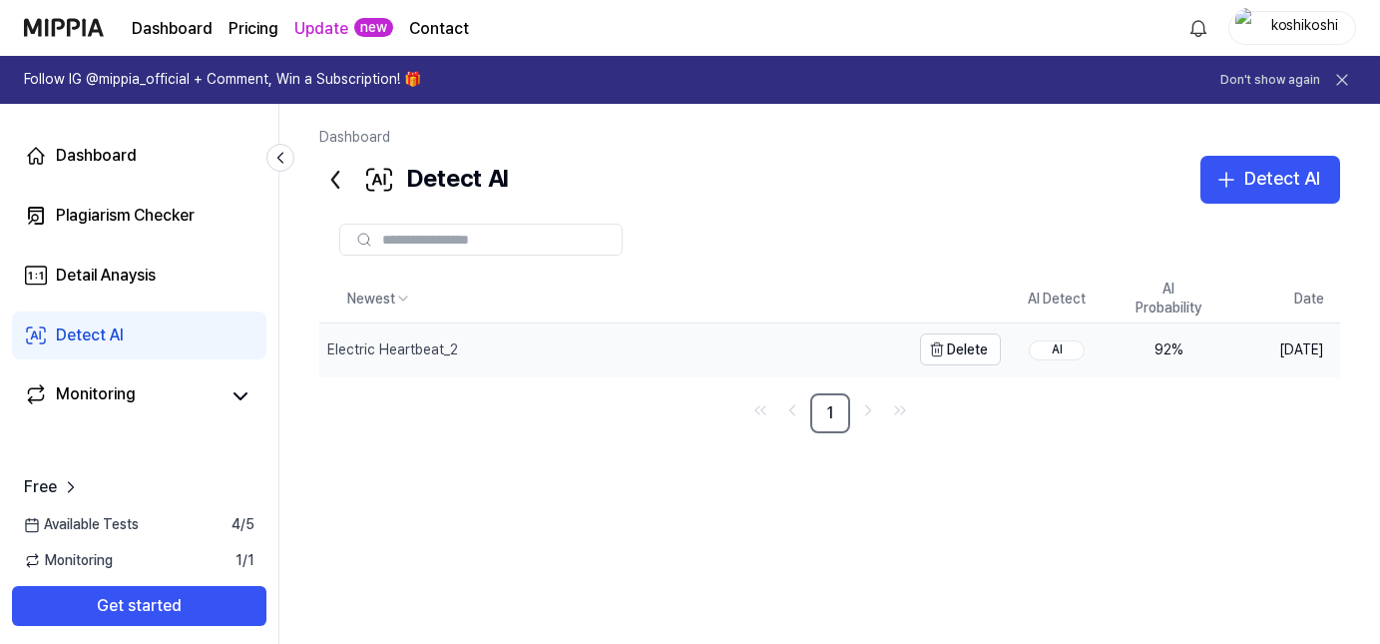
click at [567, 356] on div "Electric Heartbeat_2" at bounding box center [614, 349] width 591 height 52
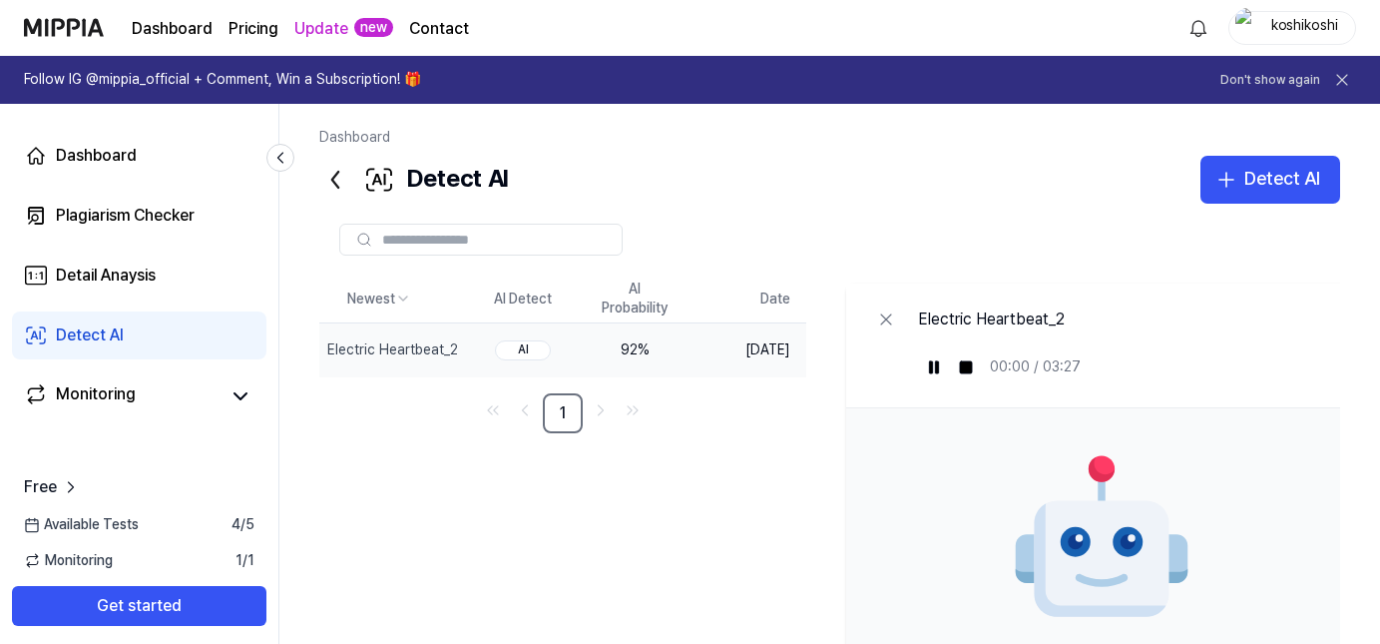
click at [551, 353] on div "AI" at bounding box center [523, 350] width 56 height 20
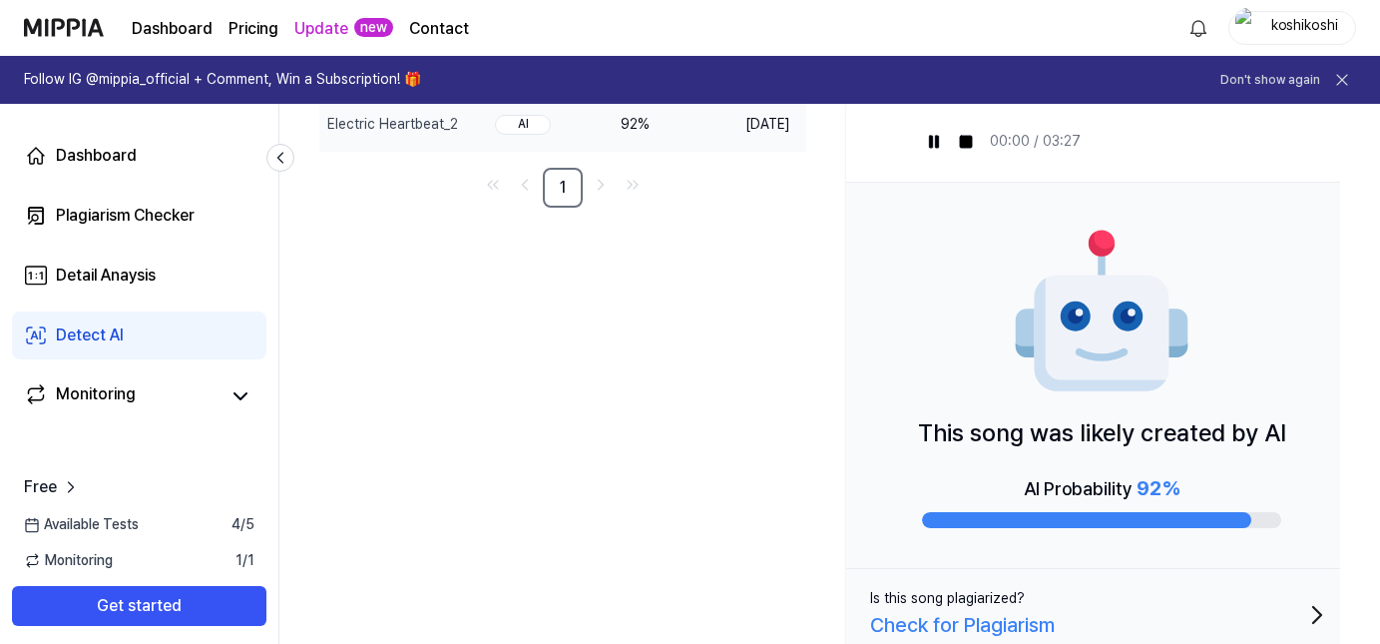
scroll to position [250, 0]
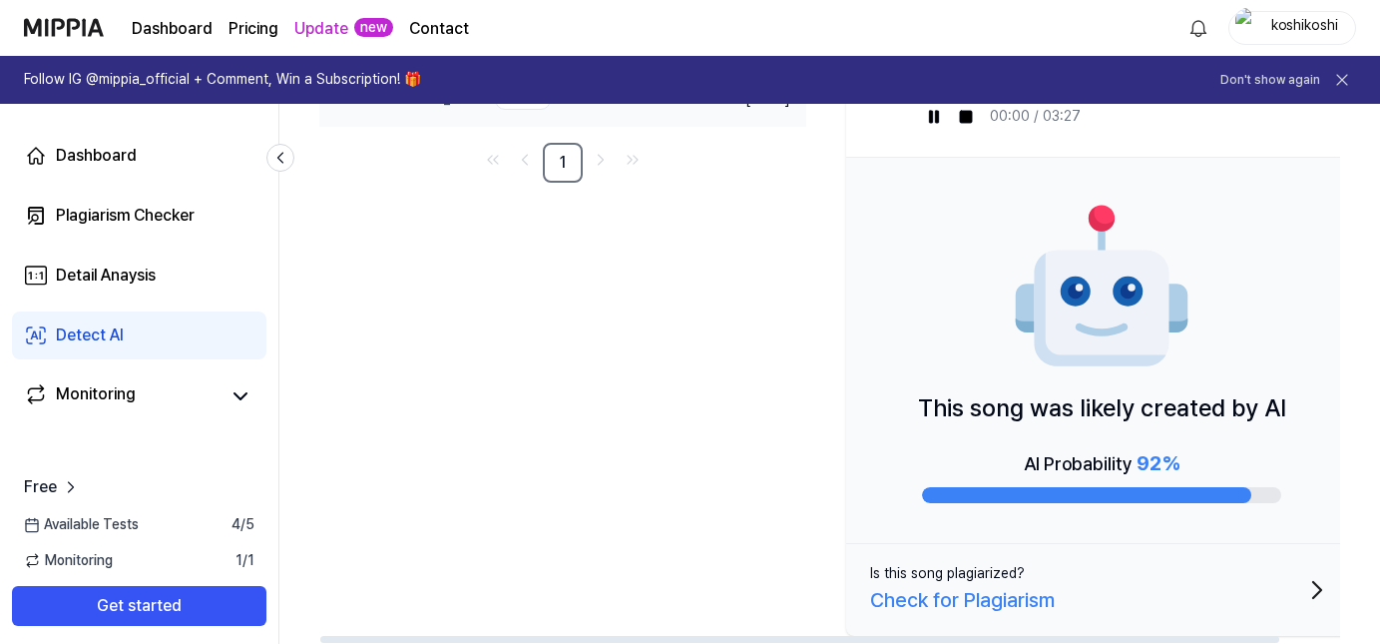
drag, startPoint x: 939, startPoint y: 404, endPoint x: 1305, endPoint y: 420, distance: 366.5
click at [1275, 424] on div "This song was likely created by AI AI Probability 92 %" at bounding box center [1101, 351] width 511 height 386
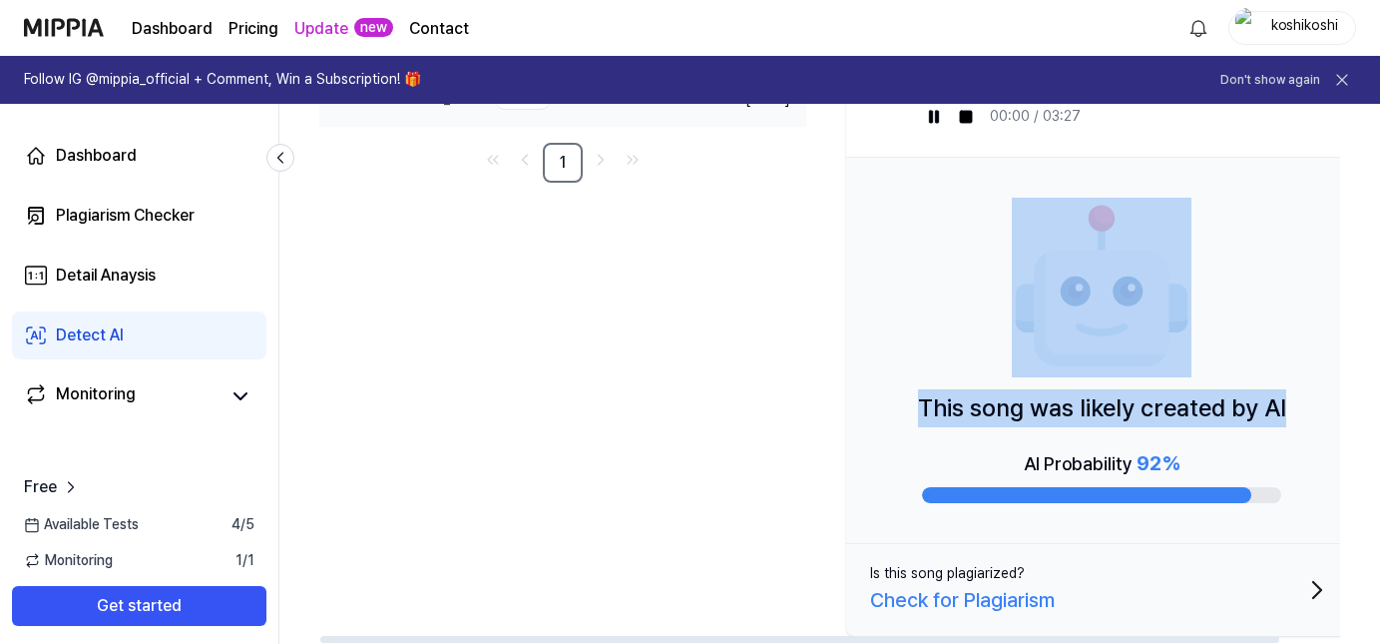
scroll to position [0, 30]
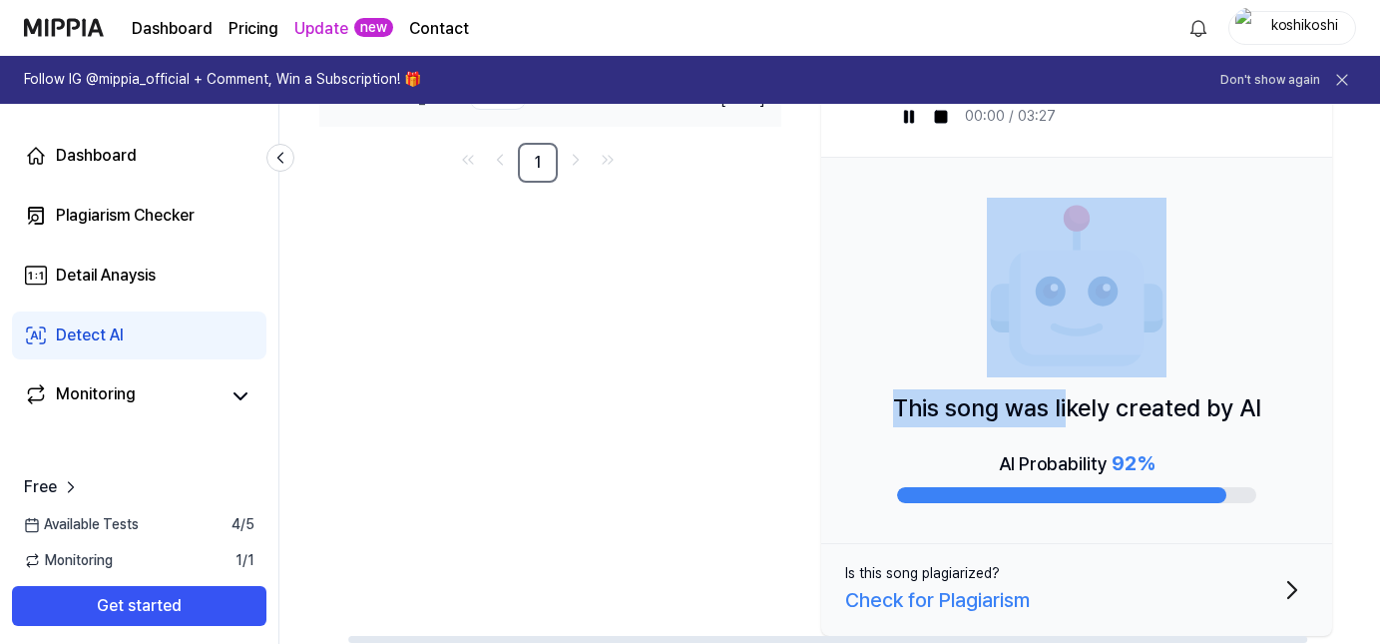
drag, startPoint x: 1350, startPoint y: 404, endPoint x: 1098, endPoint y: 422, distance: 253.1
click at [1098, 393] on html "Dashboard Pricing Update new Contact koshikoshi Follow IG @mippia_official + Co…" at bounding box center [690, 72] width 1380 height 644
click at [904, 416] on div "This song was likely created by AI AI Probability 92 %" at bounding box center [1076, 351] width 511 height 386
click at [898, 408] on div "This song was likely created by AI AI Probability 92 %" at bounding box center [1076, 351] width 511 height 386
click at [880, 482] on div "This song was likely created by AI AI Probability 92 %" at bounding box center [1076, 351] width 511 height 386
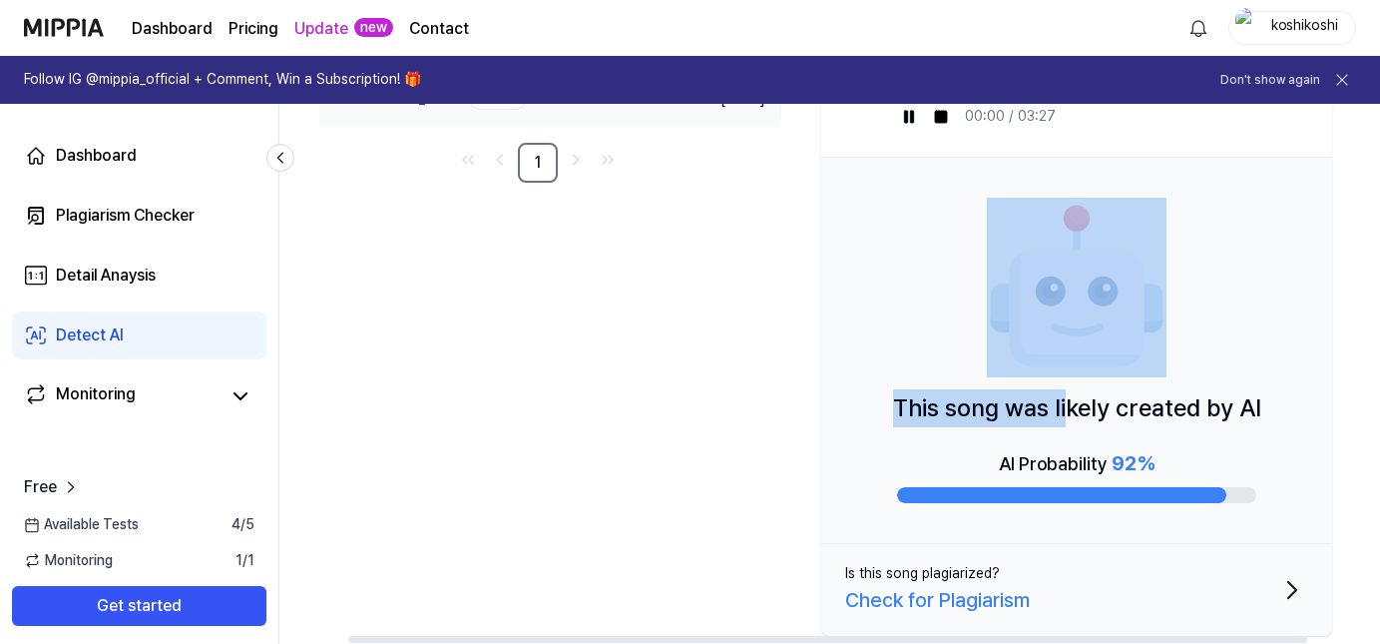
drag, startPoint x: 918, startPoint y: 444, endPoint x: 918, endPoint y: 414, distance: 29.9
click at [917, 443] on div "This song was likely created by AI AI Probability 92 %" at bounding box center [1076, 351] width 511 height 386
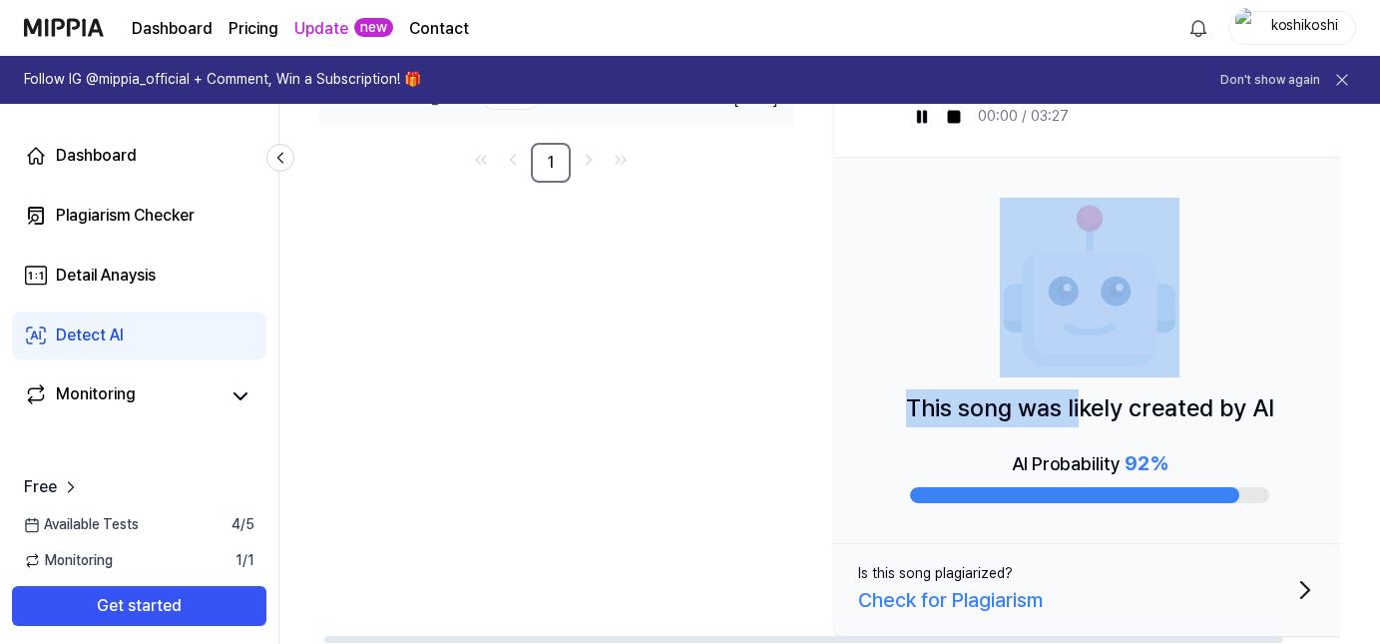
scroll to position [0, 0]
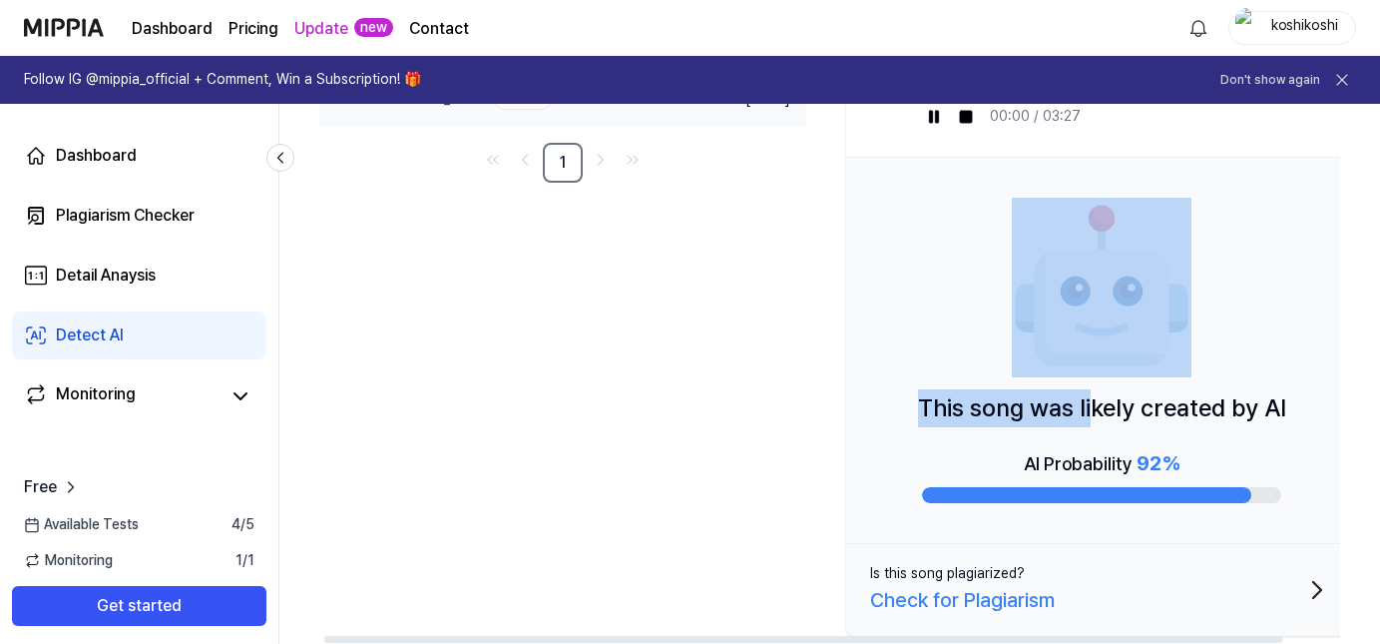
drag, startPoint x: 918, startPoint y: 407, endPoint x: 982, endPoint y: 399, distance: 64.4
click at [982, 399] on div "This song was likely created by AI AI Probability 92 %" at bounding box center [1101, 351] width 511 height 386
click at [992, 401] on p "This song was likely created by AI" at bounding box center [1102, 408] width 368 height 38
click at [713, 421] on div "Newest AI Detect AI Probability Date Electric Heartbeat_2 Delete AI 92 % Sep 27…" at bounding box center [842, 334] width 1046 height 619
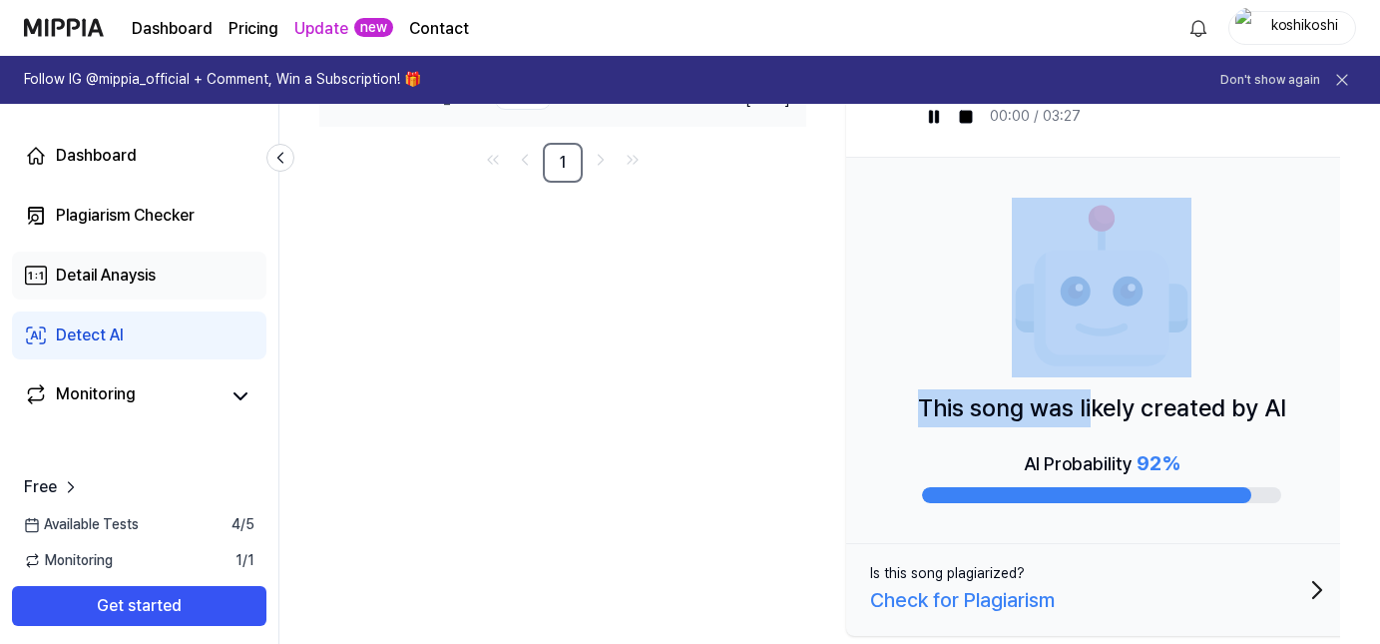
click at [156, 285] on div "Detail Anaysis" at bounding box center [106, 275] width 100 height 24
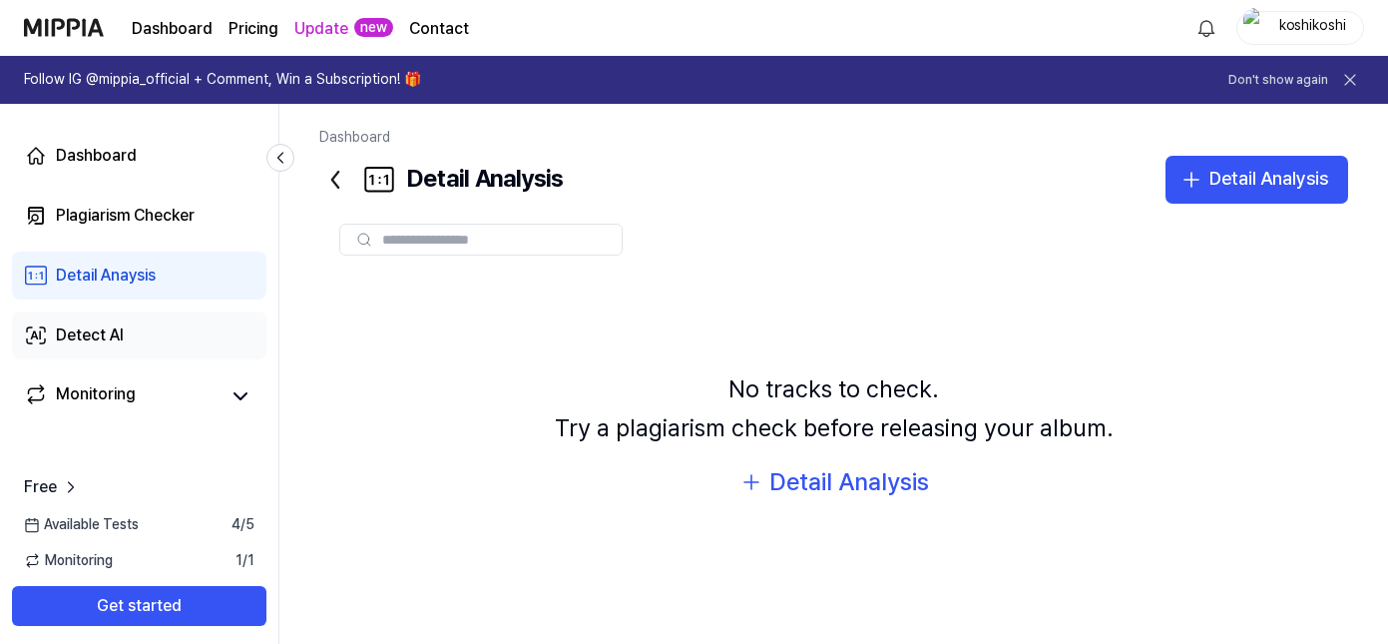
click at [128, 331] on link "Detect AI" at bounding box center [139, 335] width 254 height 48
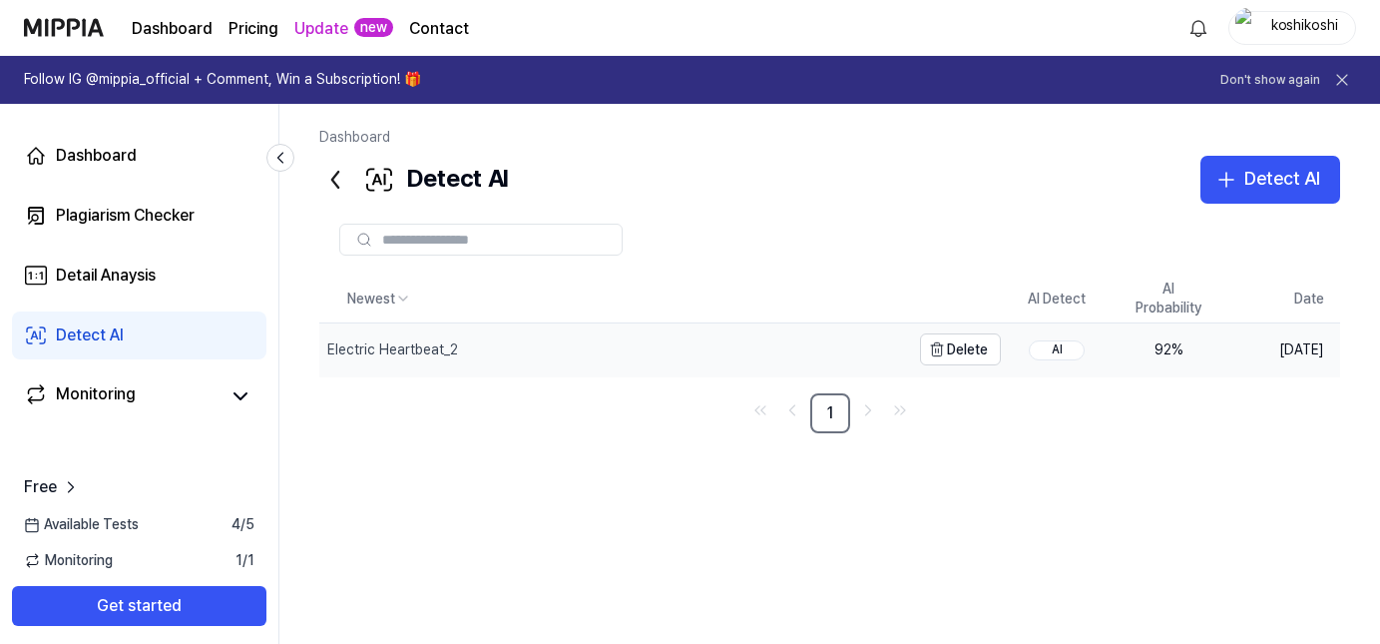
click at [550, 342] on div "Electric Heartbeat_2" at bounding box center [614, 349] width 591 height 52
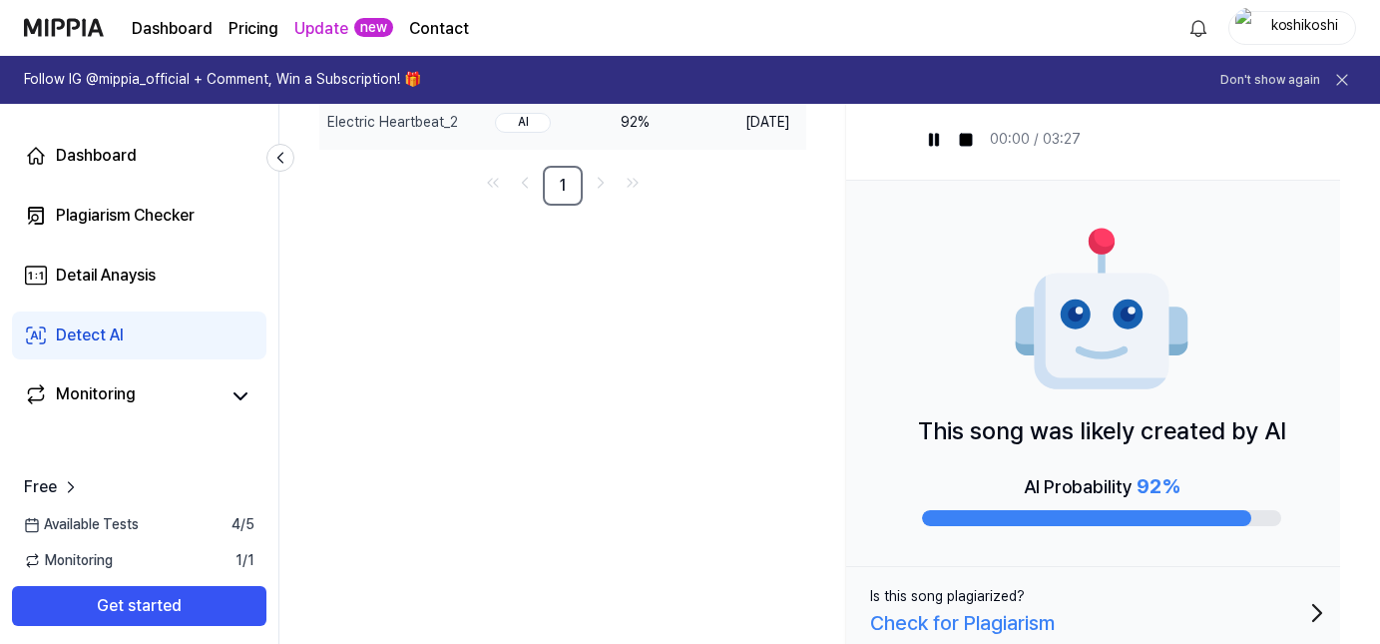
scroll to position [250, 0]
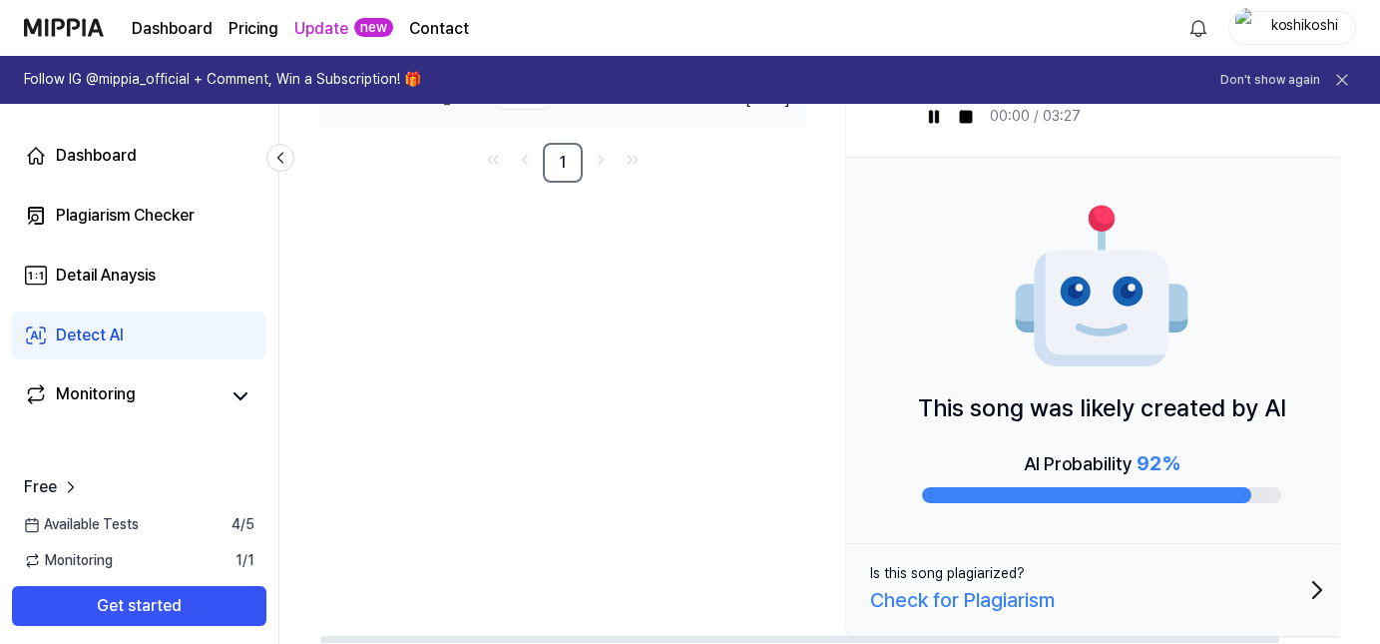
drag, startPoint x: 956, startPoint y: 408, endPoint x: 1181, endPoint y: 418, distance: 225.7
click at [1158, 420] on p "This song was likely created by AI" at bounding box center [1102, 408] width 368 height 38
click at [1190, 412] on p "This song was likely created by AI" at bounding box center [1102, 408] width 368 height 38
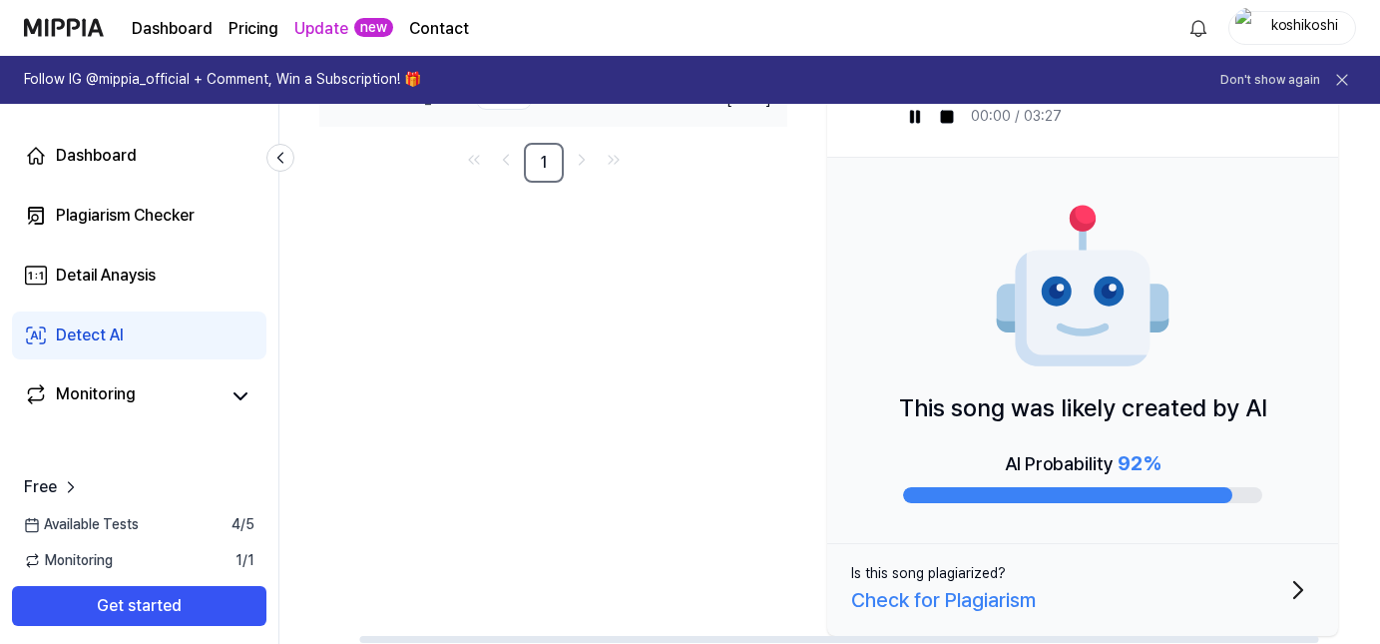
scroll to position [0, 64]
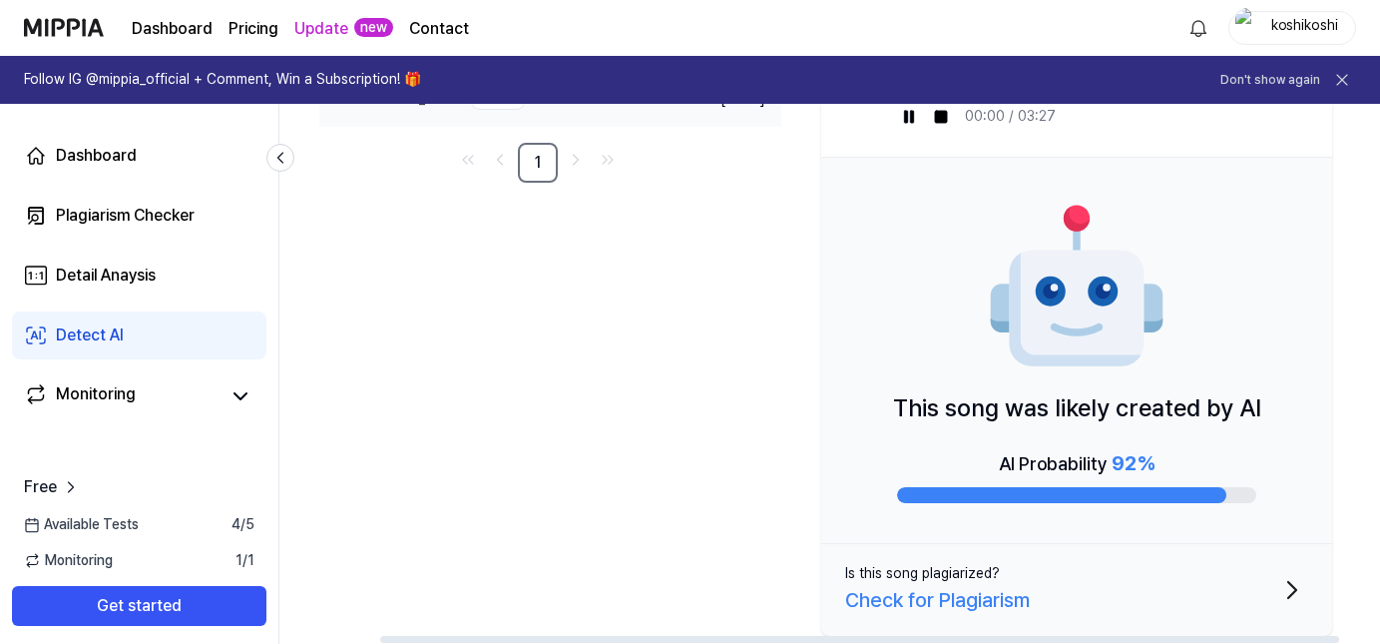
drag, startPoint x: 1324, startPoint y: 432, endPoint x: 1209, endPoint y: 401, distance: 118.8
click at [1210, 400] on div "This song was likely created by AI AI Probability 92 %" at bounding box center [1076, 351] width 511 height 386
drag, startPoint x: 1270, startPoint y: 412, endPoint x: 891, endPoint y: 411, distance: 379.1
click at [892, 411] on div "This song was likely created by AI AI Probability 92 %" at bounding box center [1076, 351] width 511 height 386
drag, startPoint x: 884, startPoint y: 372, endPoint x: 907, endPoint y: 454, distance: 85.0
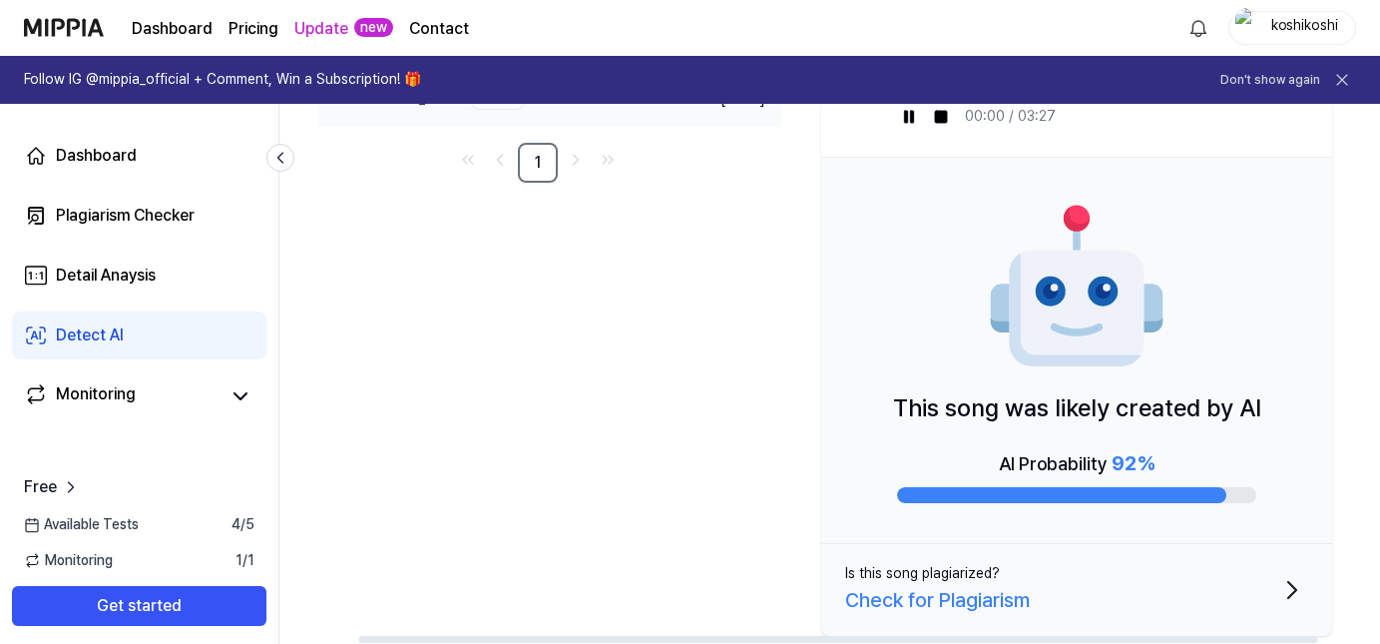
click at [907, 439] on div "This song was likely created by AI AI Probability 92 %" at bounding box center [1076, 351] width 511 height 386
drag, startPoint x: 910, startPoint y: 470, endPoint x: 932, endPoint y: 425, distance: 50.0
click at [927, 428] on div "This song was likely created by AI AI Probability 92 %" at bounding box center [1076, 351] width 511 height 386
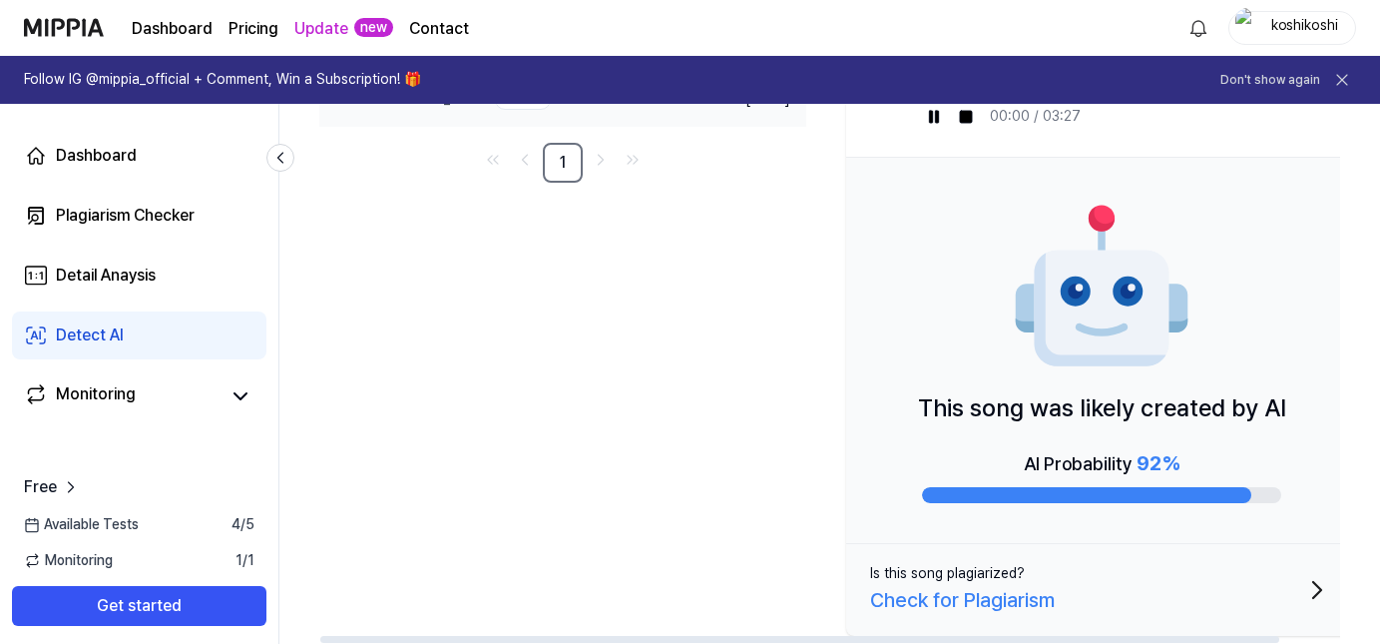
drag, startPoint x: 910, startPoint y: 388, endPoint x: 980, endPoint y: 443, distance: 88.8
click at [980, 443] on div "This song was likely created by AI AI Probability 92 %" at bounding box center [1101, 351] width 511 height 386
drag, startPoint x: 966, startPoint y: 419, endPoint x: 1149, endPoint y: 424, distance: 183.7
click at [1038, 449] on div "Newest AI Detect AI Probability Date Electric Heartbeat_2 Delete AI 92 % Sep 27…" at bounding box center [842, 334] width 1046 height 619
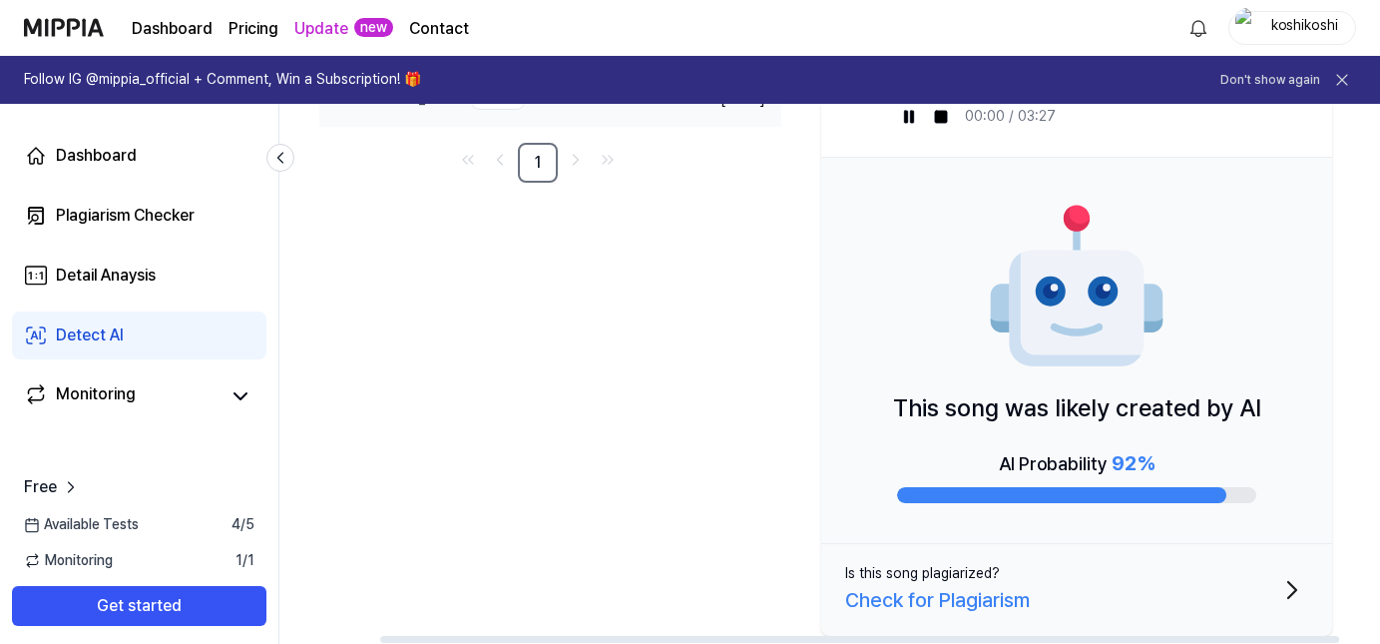
drag, startPoint x: 1286, startPoint y: 461, endPoint x: 1092, endPoint y: 475, distance: 195.1
click at [1071, 467] on div "AI Probability 92 %" at bounding box center [1076, 475] width 359 height 56
drag, startPoint x: 1111, startPoint y: 466, endPoint x: 950, endPoint y: 422, distance: 166.5
click at [935, 410] on div "This song was likely created by AI AI Probability 92 %" at bounding box center [1076, 351] width 511 height 386
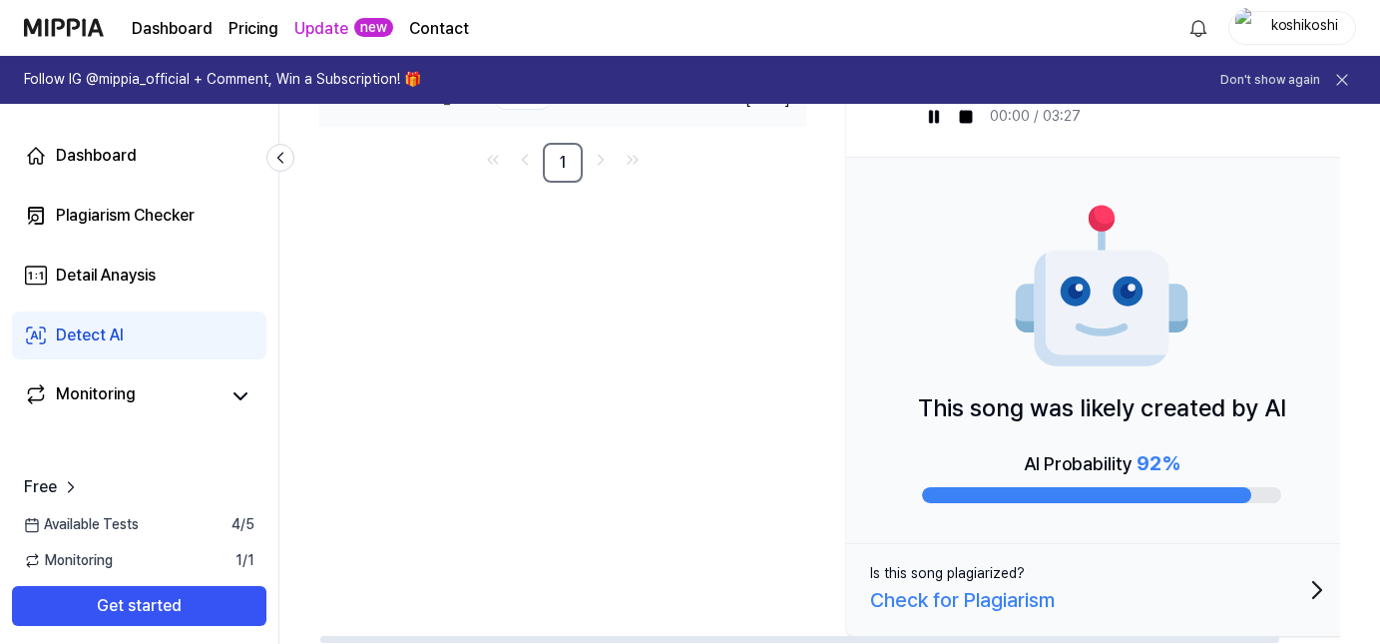
drag, startPoint x: 890, startPoint y: 405, endPoint x: 1204, endPoint y: 383, distance: 315.1
click at [1159, 425] on div "This song was likely created by AI AI Probability 92 %" at bounding box center [1101, 351] width 511 height 386
click at [1191, 347] on img at bounding box center [1102, 288] width 180 height 180
drag, startPoint x: 954, startPoint y: 408, endPoint x: 1280, endPoint y: 420, distance: 326.5
click at [1280, 420] on div "This song was likely created by AI AI Probability 92 %" at bounding box center [1101, 351] width 511 height 386
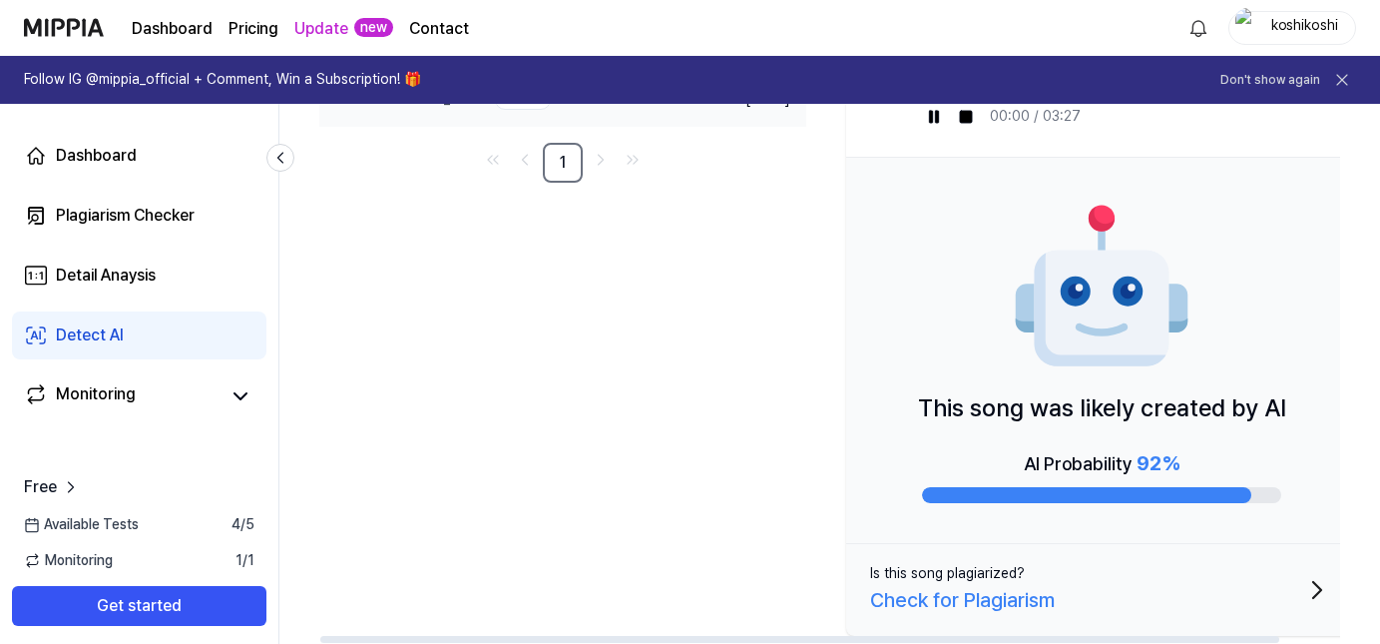
drag, startPoint x: 1280, startPoint y: 420, endPoint x: 1294, endPoint y: 412, distance: 16.1
click at [1286, 414] on p "This song was likely created by AI" at bounding box center [1102, 408] width 368 height 38
click at [1168, 536] on div "This song was likely created by AI AI Probability 92 %" at bounding box center [1101, 351] width 511 height 386
drag, startPoint x: 879, startPoint y: 595, endPoint x: 1109, endPoint y: 600, distance: 229.5
click at [1104, 597] on div "Newest AI Detect AI Probability Date Electric Heartbeat_2 Delete AI 92 % Sep 27…" at bounding box center [842, 334] width 1046 height 619
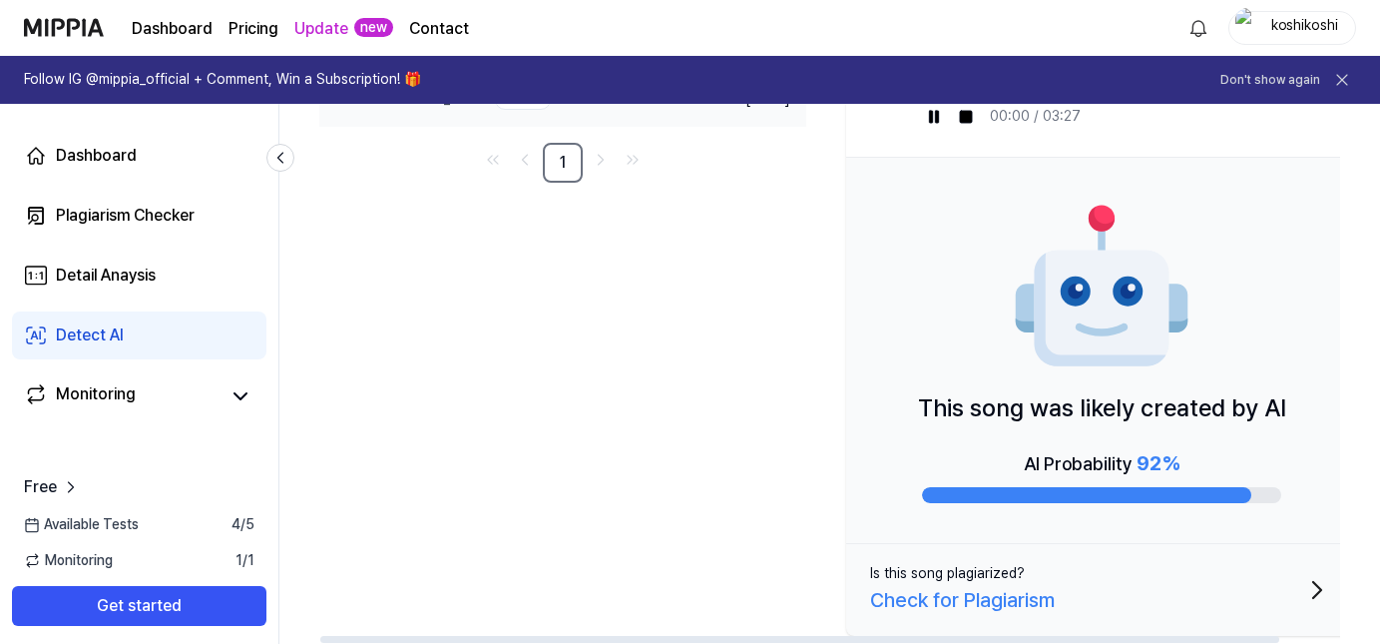
click at [1107, 601] on button "Is this song plagiarized? Check for Plagiarism" at bounding box center [1101, 590] width 511 height 92
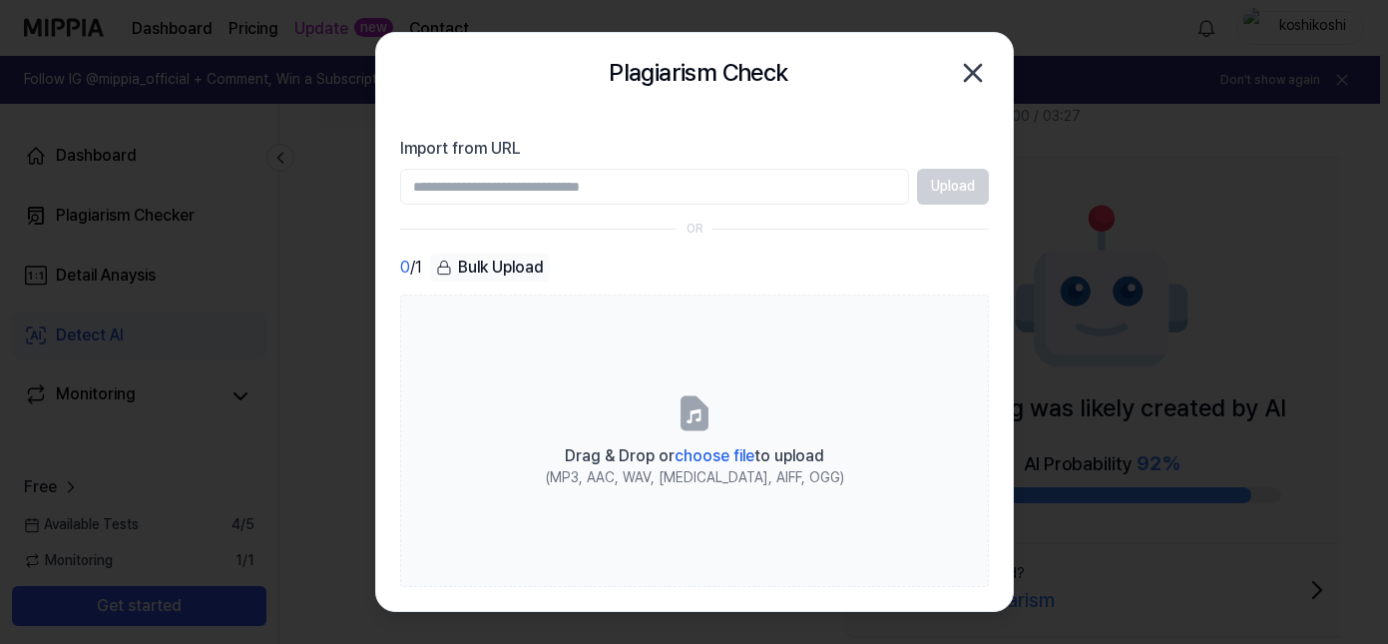
click at [976, 75] on icon "button" at bounding box center [973, 73] width 16 height 16
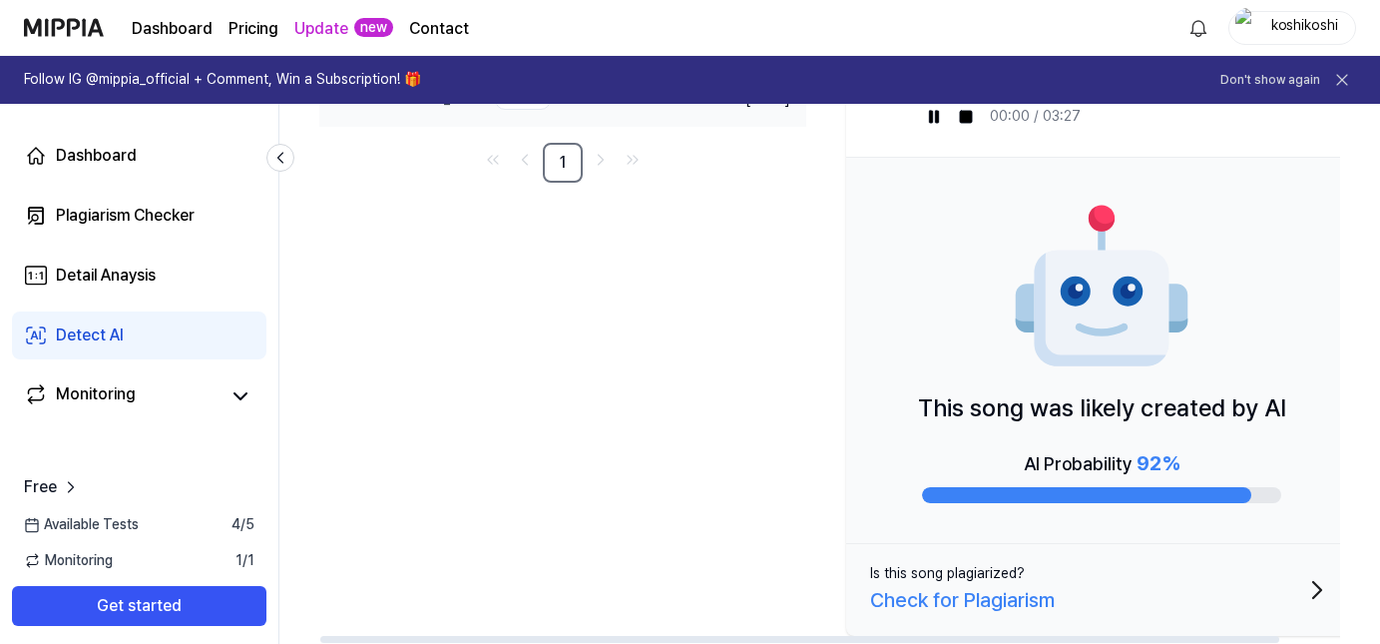
click at [1174, 413] on p "This song was likely created by AI" at bounding box center [1102, 408] width 368 height 38
click at [1233, 410] on p "This song was likely created by AI" at bounding box center [1101, 408] width 368 height 38
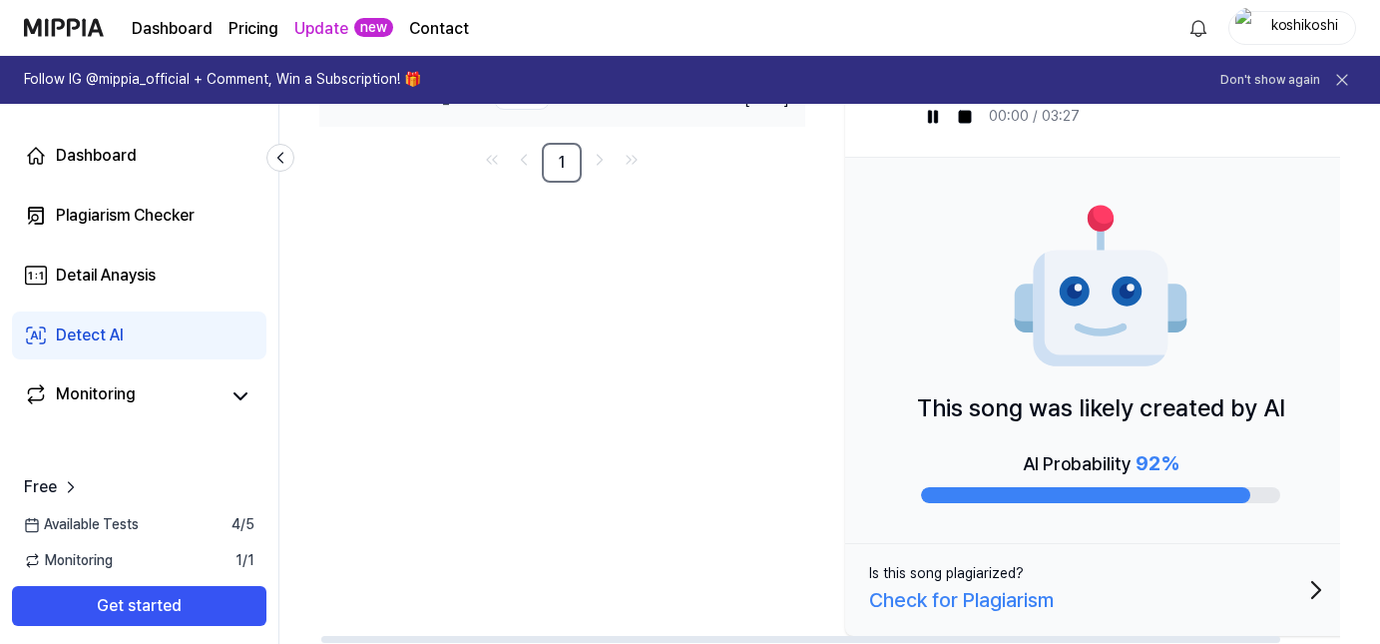
scroll to position [0, 0]
click at [973, 408] on p "This song was likely created by AI" at bounding box center [1102, 408] width 368 height 38
drag, startPoint x: 965, startPoint y: 406, endPoint x: 1279, endPoint y: 394, distance: 314.5
click at [1274, 396] on p "This song was likely created by AI" at bounding box center [1102, 408] width 368 height 38
click at [1282, 334] on div "This song was likely created by AI AI Probability 92 %" at bounding box center [1101, 351] width 511 height 386
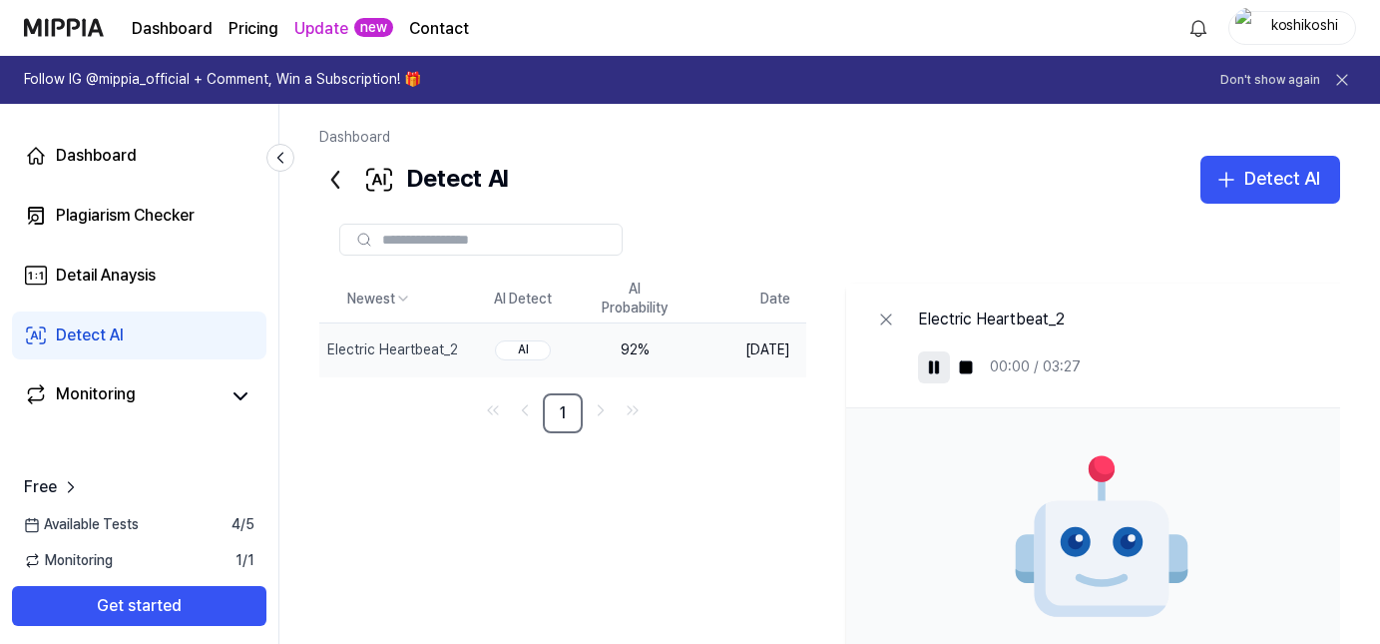
click at [932, 366] on rect at bounding box center [930, 367] width 3 height 12
click at [942, 366] on icon at bounding box center [934, 367] width 16 height 16
click at [173, 399] on link "Monitoring" at bounding box center [121, 396] width 195 height 28
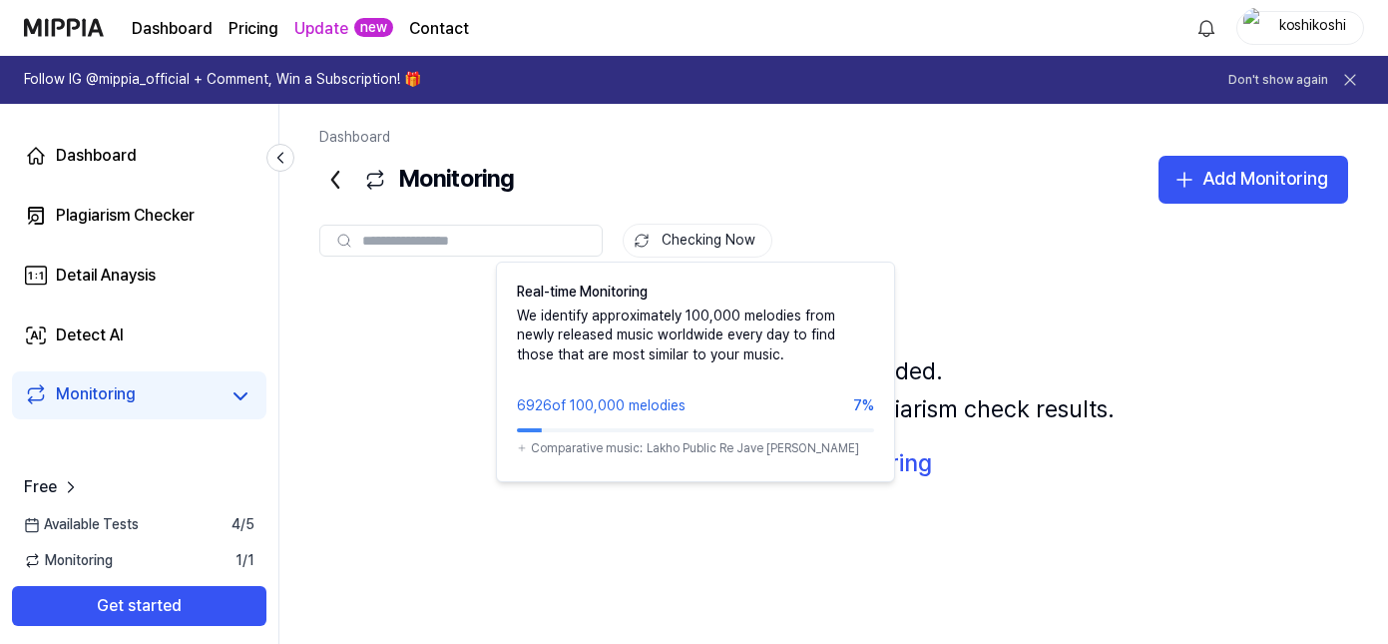
click at [732, 237] on button "Checking Now" at bounding box center [698, 240] width 150 height 34
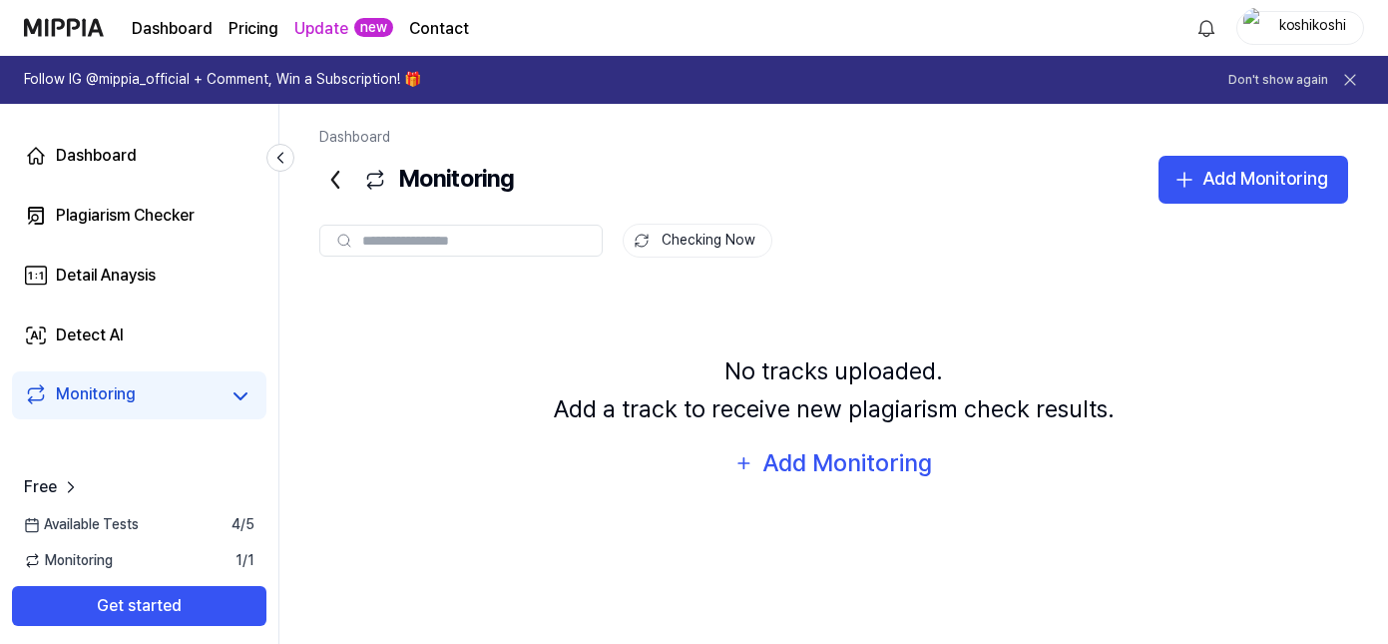
click at [707, 249] on button "Checking Now" at bounding box center [698, 240] width 150 height 34
click at [71, 218] on div "Plagiarism Checker" at bounding box center [125, 216] width 139 height 24
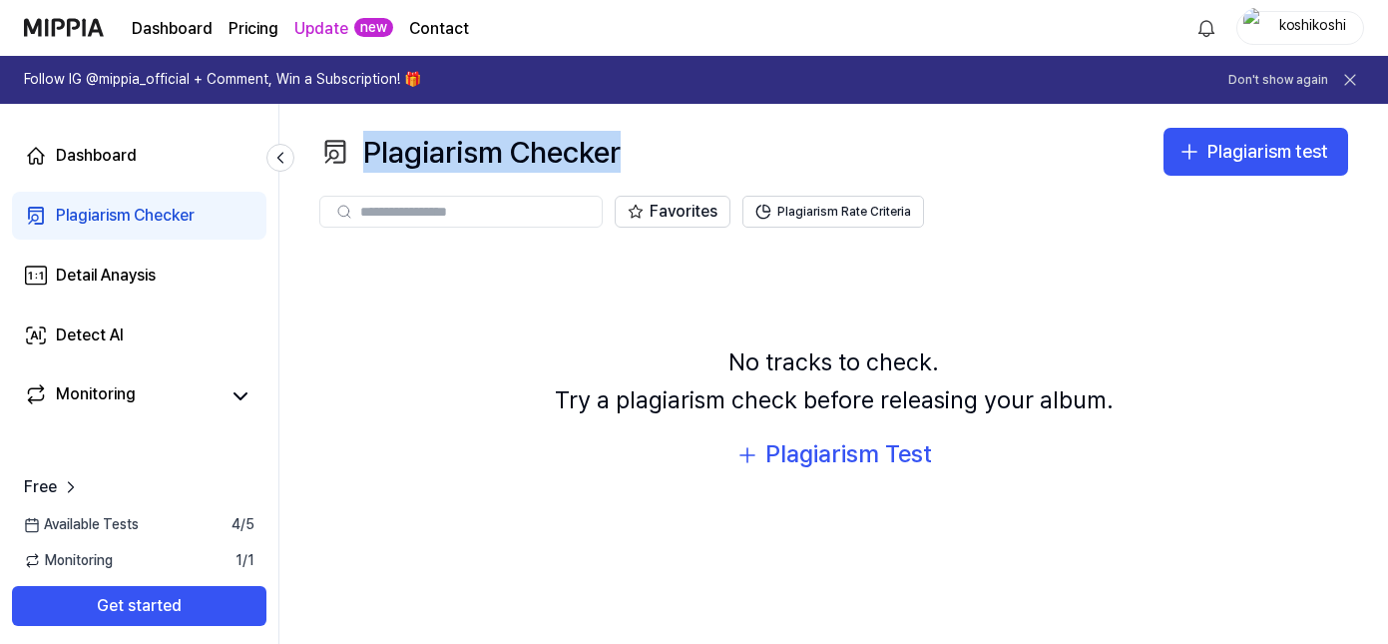
drag, startPoint x: 651, startPoint y: 151, endPoint x: 621, endPoint y: 153, distance: 30.0
click at [621, 153] on div "Plagiarism Checker Plagiarism test" at bounding box center [833, 152] width 1029 height 48
copy div "Plagiarism Checker"
click at [151, 275] on div "Detail Anaysis" at bounding box center [106, 275] width 100 height 24
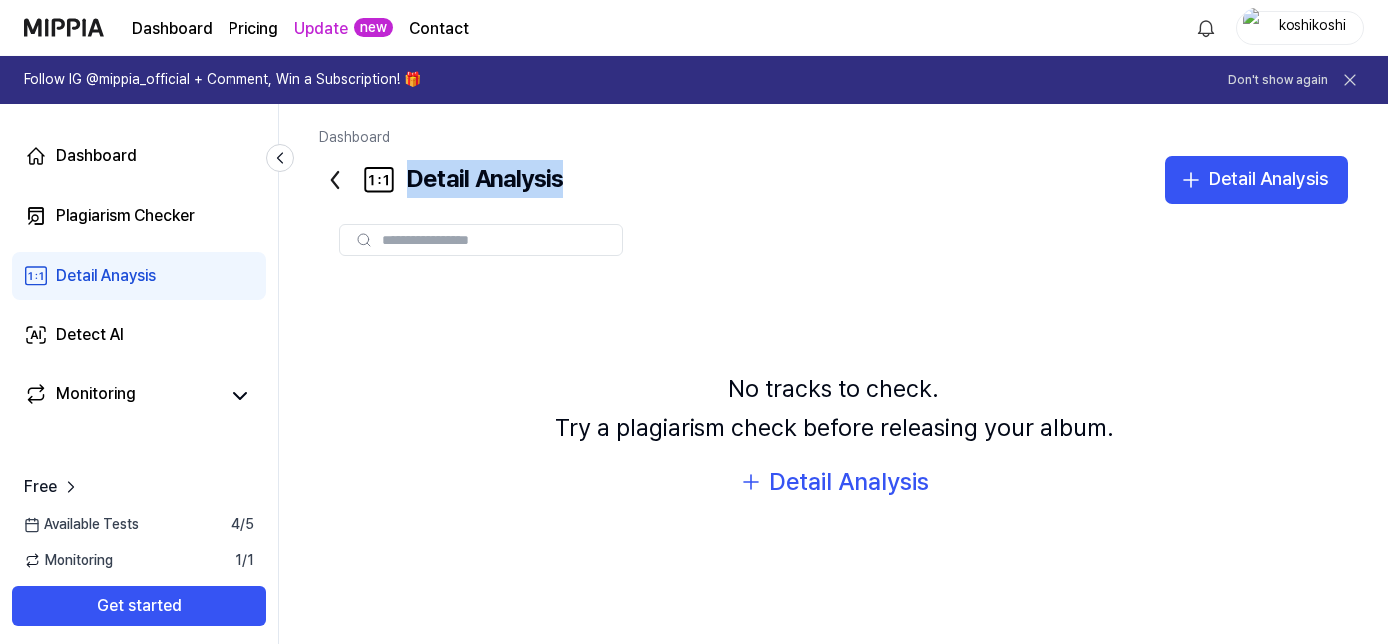
drag, startPoint x: 642, startPoint y: 186, endPoint x: 411, endPoint y: 184, distance: 230.5
click at [411, 184] on div "Detail Analysis Detail Analysis" at bounding box center [833, 180] width 1029 height 48
copy div "Detail Analysis"
click at [115, 335] on div "Detect AI" at bounding box center [90, 335] width 68 height 24
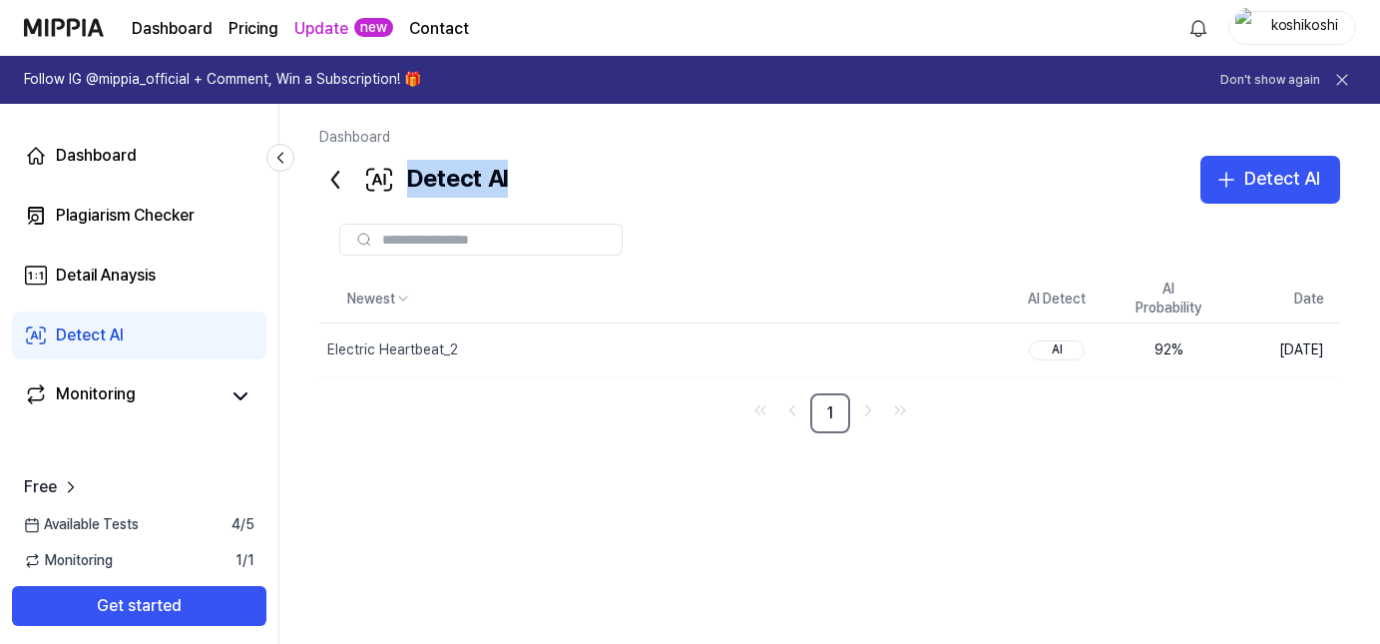
drag, startPoint x: 552, startPoint y: 195, endPoint x: 409, endPoint y: 193, distance: 142.7
click at [409, 193] on div "Detect AI Detect AI" at bounding box center [829, 180] width 1021 height 48
copy div "Detect AI"
click at [100, 277] on div "Detail Anaysis" at bounding box center [106, 275] width 100 height 24
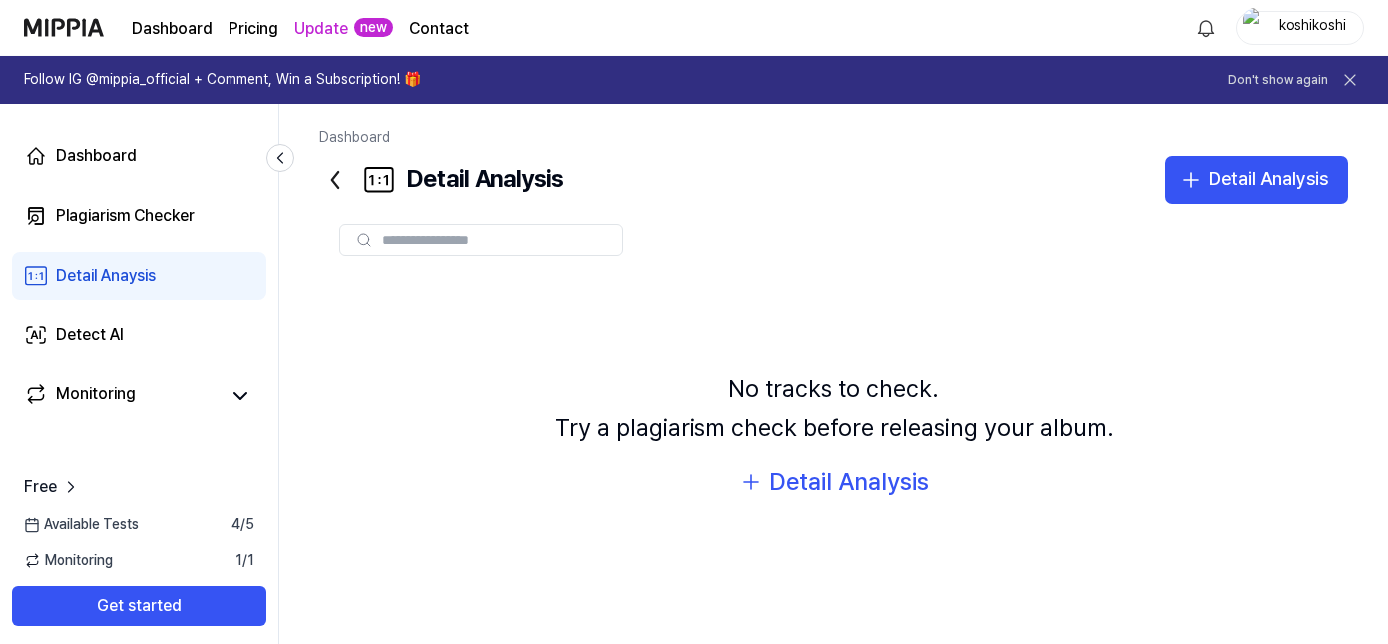
click at [525, 239] on input "text" at bounding box center [495, 239] width 227 height 18
drag, startPoint x: 612, startPoint y: 189, endPoint x: 413, endPoint y: 192, distance: 198.6
click at [413, 192] on div "Detail Analysis Detail Analysis" at bounding box center [833, 180] width 1029 height 48
copy div "Detail Analysis"
click at [153, 338] on link "Detect AI" at bounding box center [139, 335] width 254 height 48
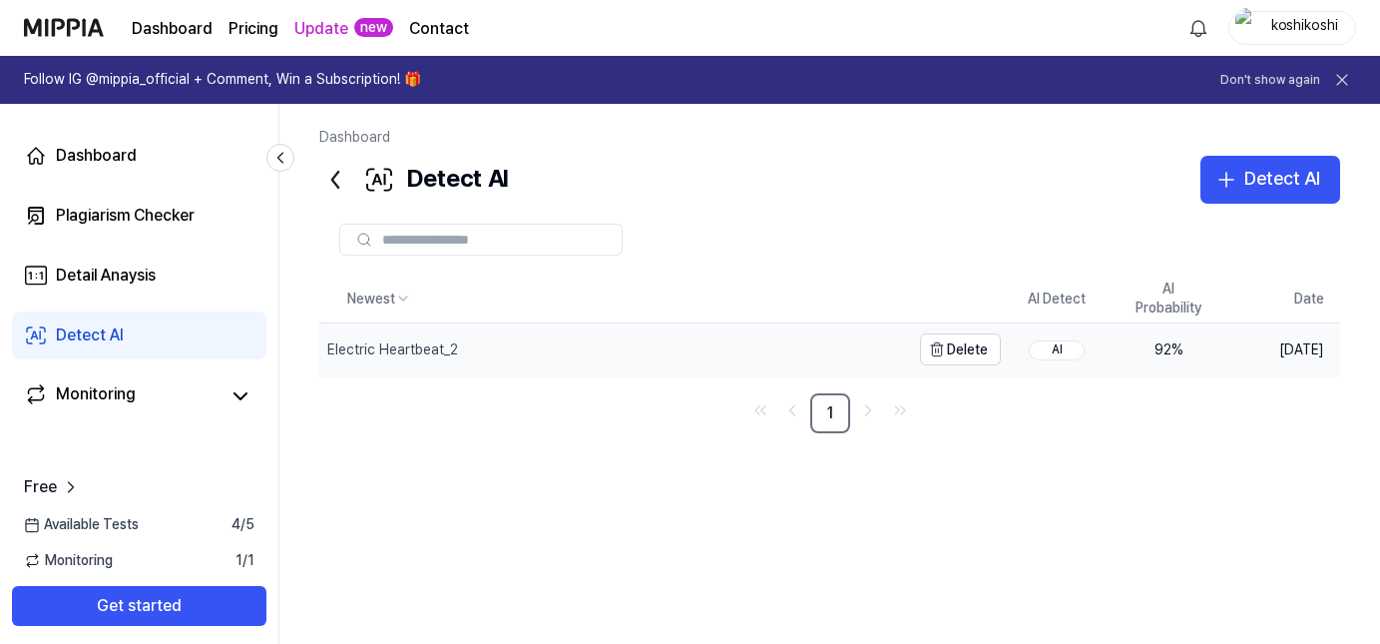
click at [402, 349] on div "Electric Heartbeat_2" at bounding box center [392, 350] width 131 height 20
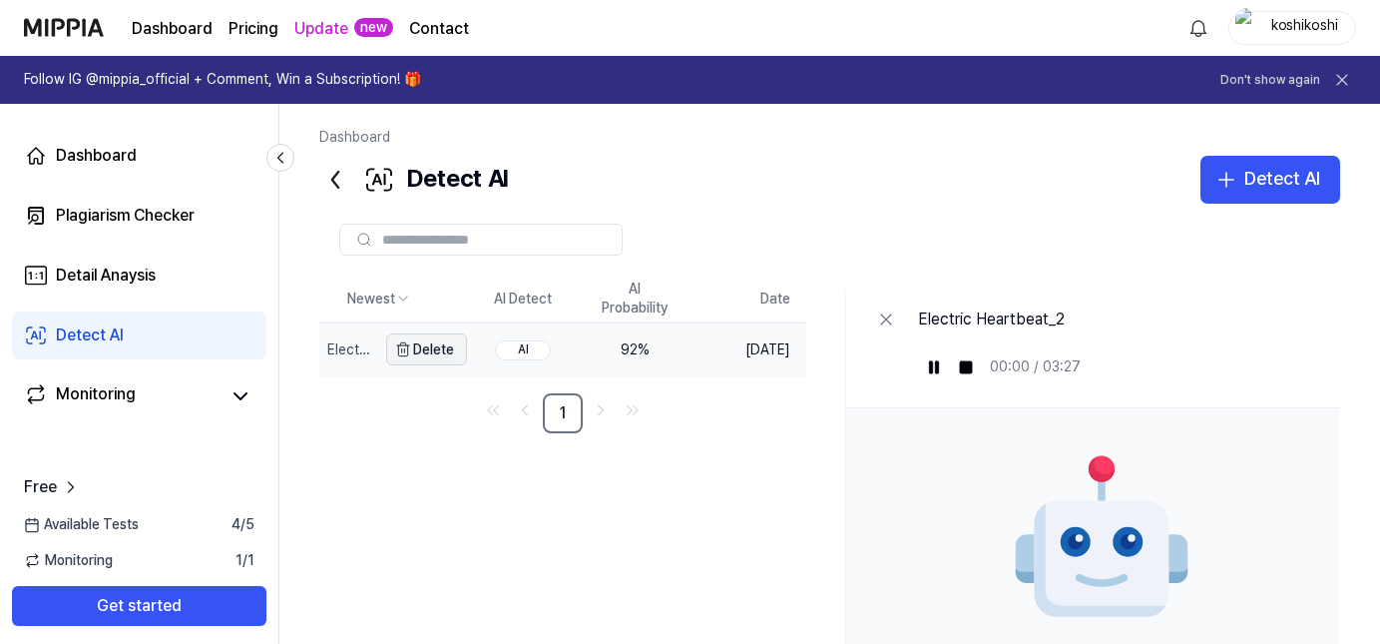
click at [460, 347] on button "Delete" at bounding box center [426, 349] width 81 height 32
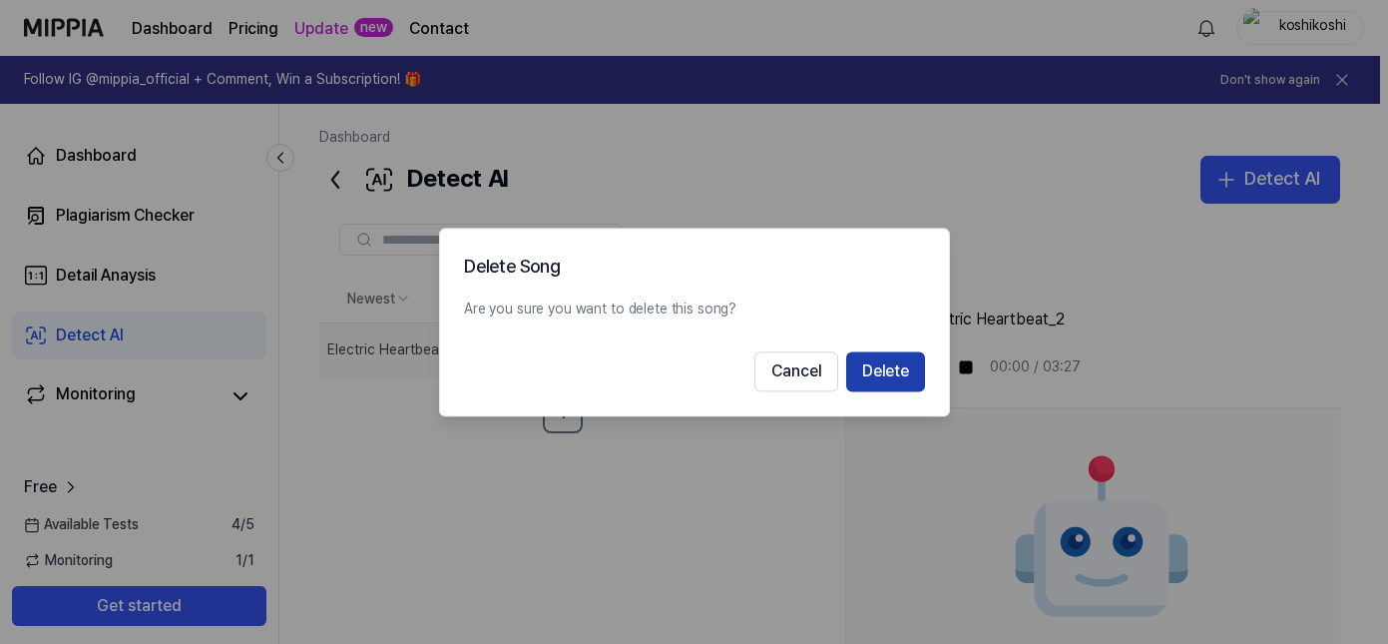
click at [896, 379] on button "Delete" at bounding box center [885, 371] width 79 height 40
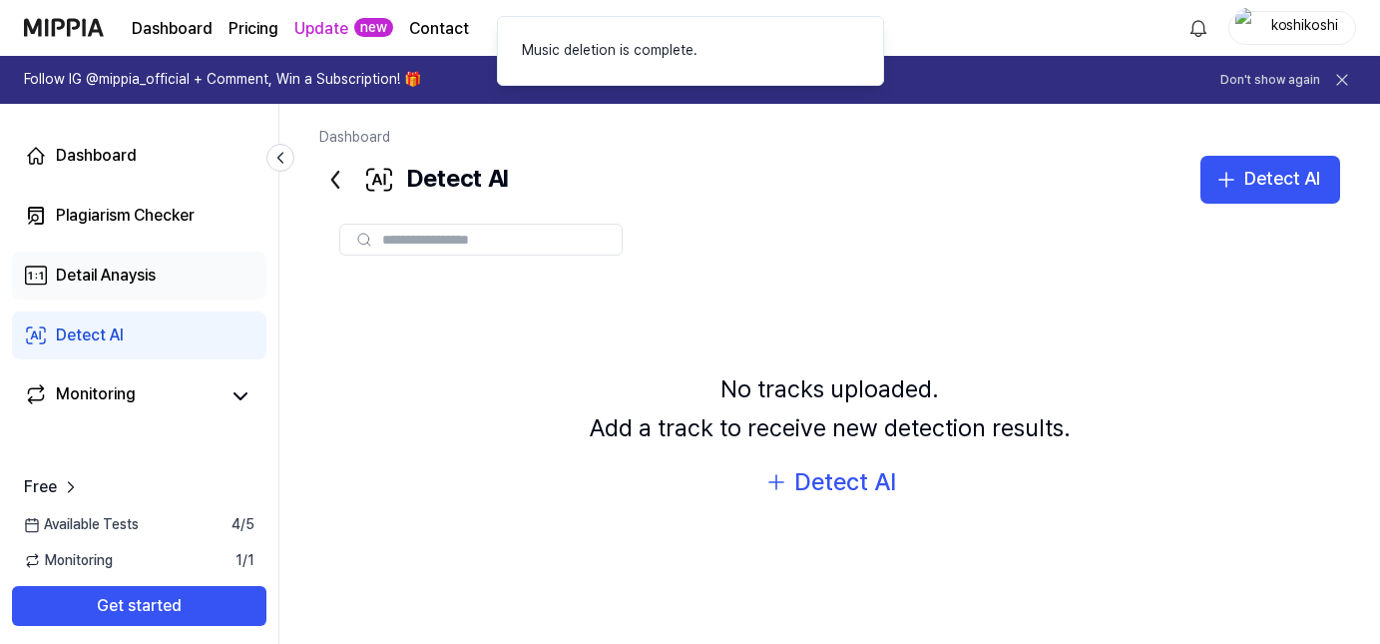
click at [126, 281] on div "Detail Anaysis" at bounding box center [106, 275] width 100 height 24
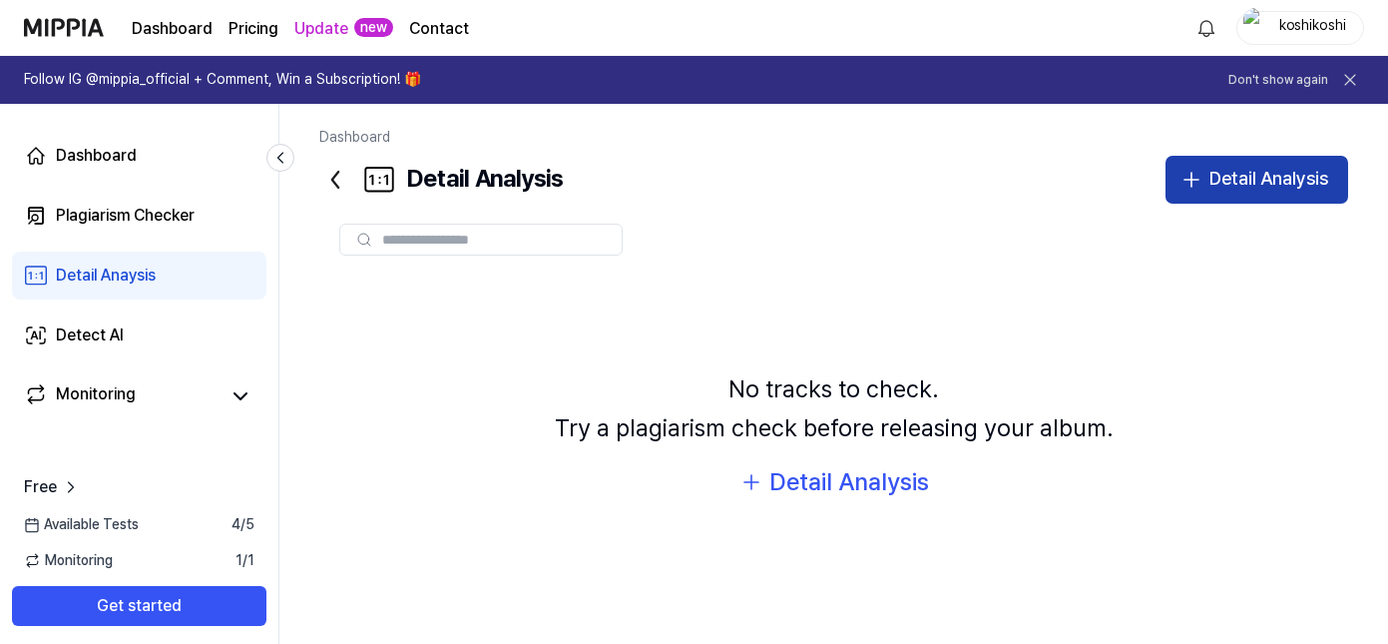
click at [1193, 185] on icon "button" at bounding box center [1191, 180] width 24 height 24
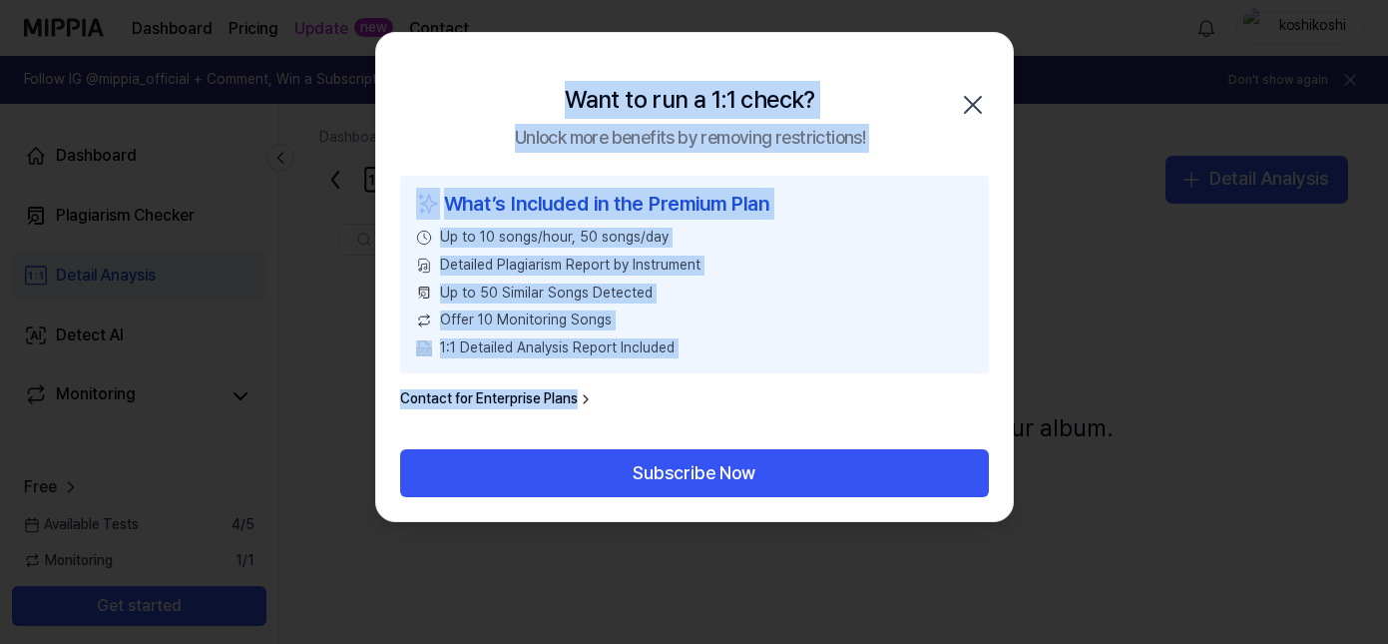
drag, startPoint x: 562, startPoint y: 92, endPoint x: 759, endPoint y: 404, distance: 369.5
click at [759, 404] on div "Want to run a 1:1 check? Unlock more benefits by removing restrictions! Close W…" at bounding box center [694, 277] width 639 height 490
copy div "Want to run a 1:1 check? Unlock more benefits by removing restrictions! Close W…"
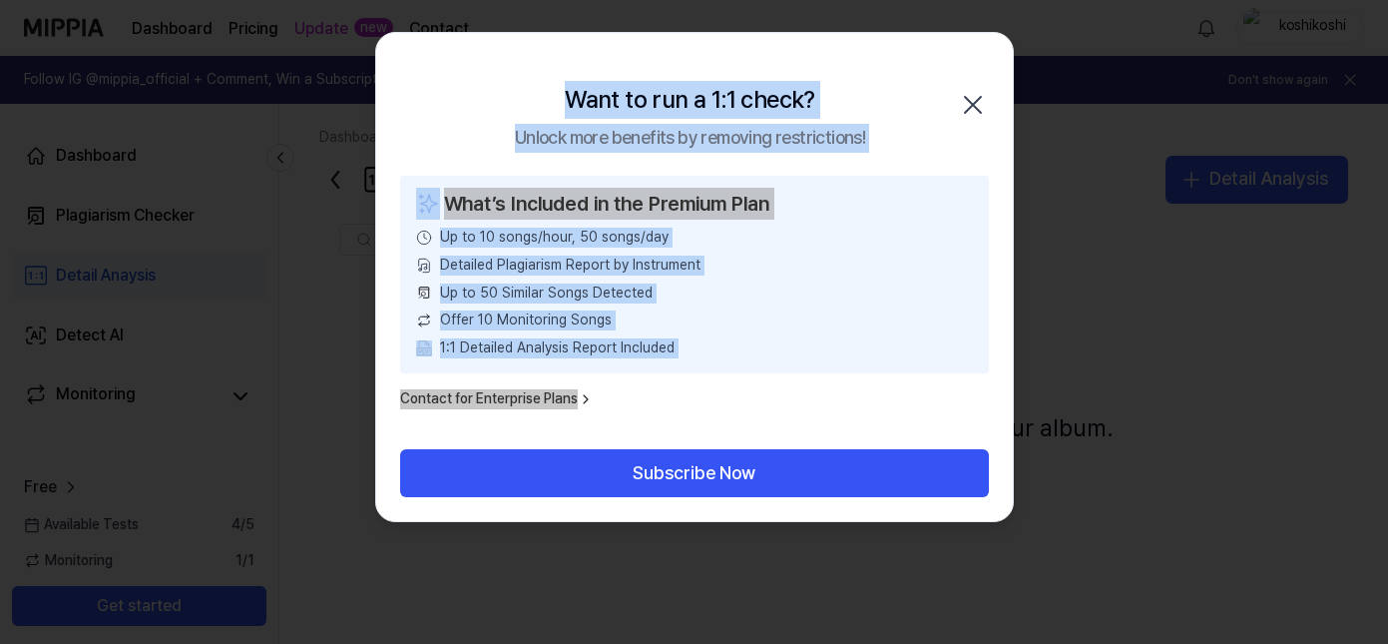
click at [969, 101] on icon "button" at bounding box center [973, 105] width 16 height 16
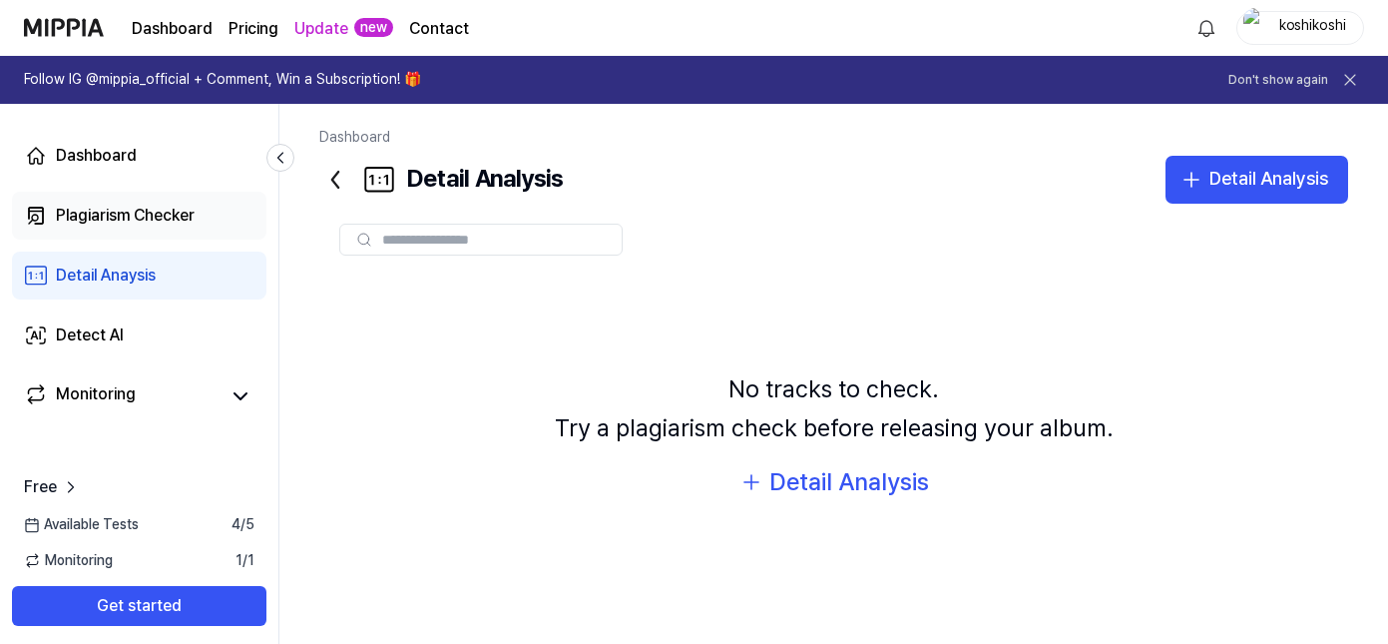
click at [186, 216] on div "Plagiarism Checker" at bounding box center [125, 216] width 139 height 24
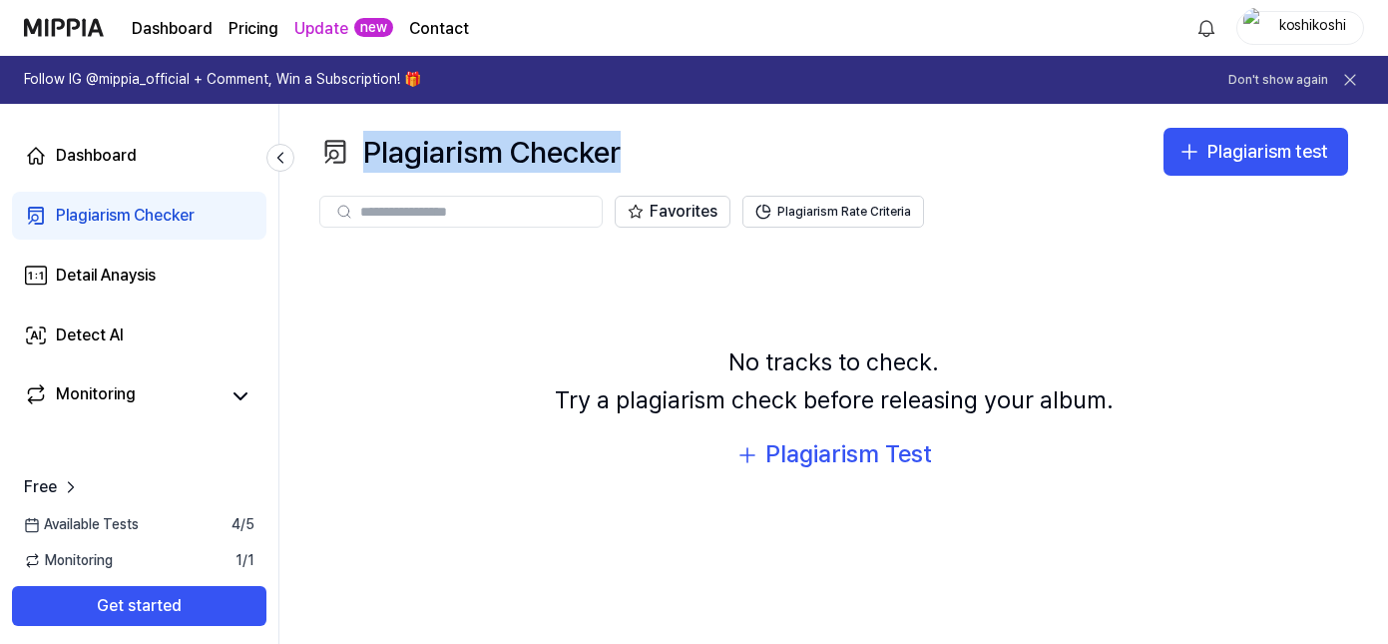
drag, startPoint x: 668, startPoint y: 148, endPoint x: 631, endPoint y: 172, distance: 44.0
click at [631, 172] on div "Plagiarism Checker Plagiarism test" at bounding box center [833, 152] width 1029 height 48
copy div "Plagiarism Checker"
click at [127, 165] on div "Dashboard" at bounding box center [96, 156] width 81 height 24
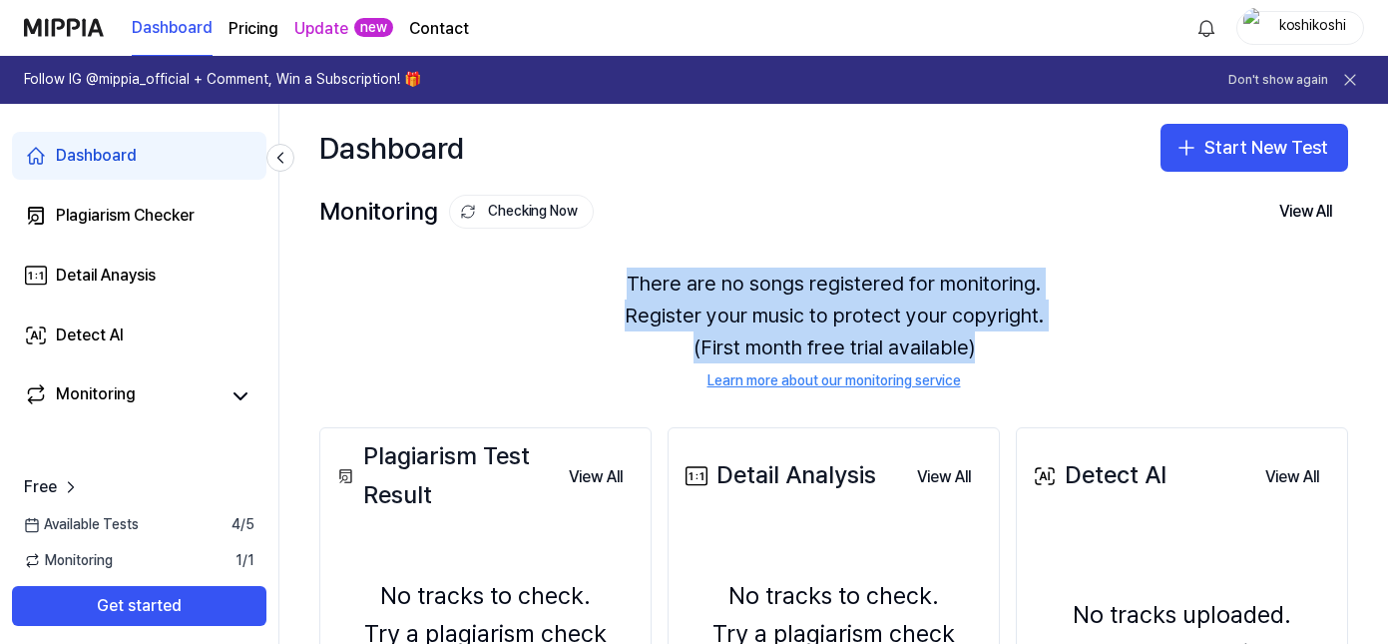
drag, startPoint x: 616, startPoint y: 269, endPoint x: 1030, endPoint y: 355, distance: 422.9
click at [1030, 355] on div "There are no songs registered for monitoring. Register your music to protect yo…" at bounding box center [833, 329] width 1029 height 172
copy div "There are no songs registered for monitoring. Register your music to protect yo…"
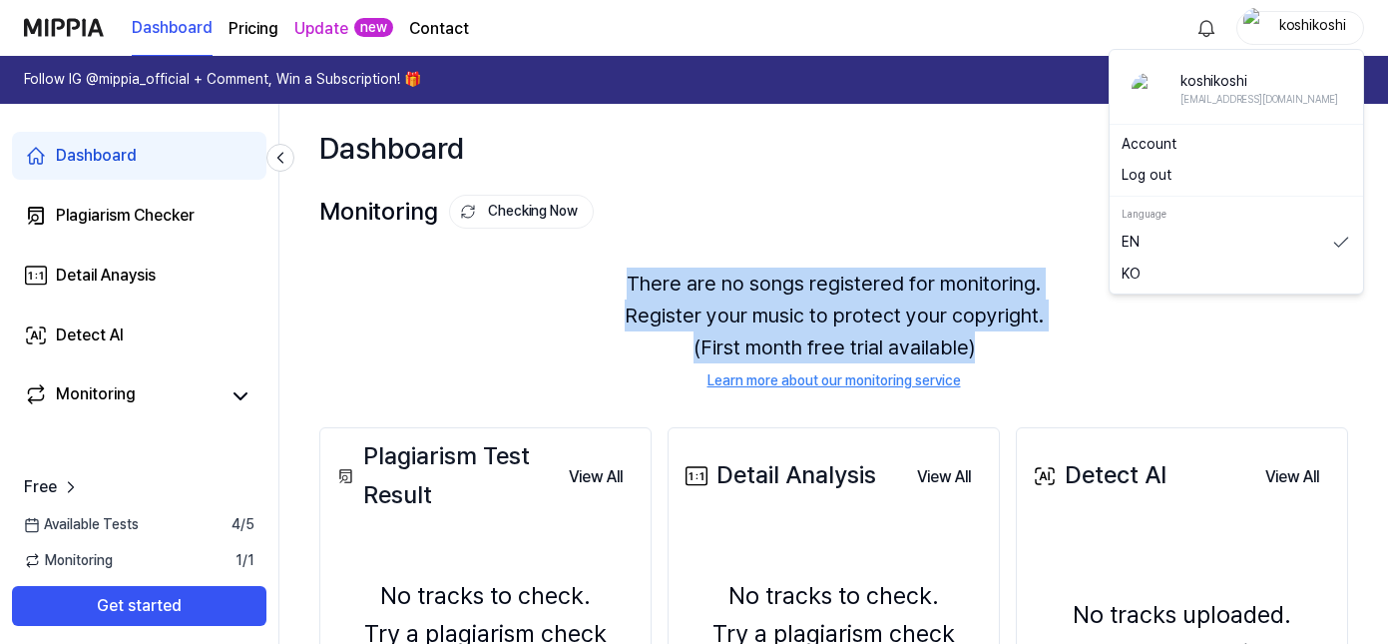
click at [1263, 27] on img "button" at bounding box center [1255, 28] width 24 height 40
click at [1184, 137] on link "Account" at bounding box center [1235, 145] width 229 height 20
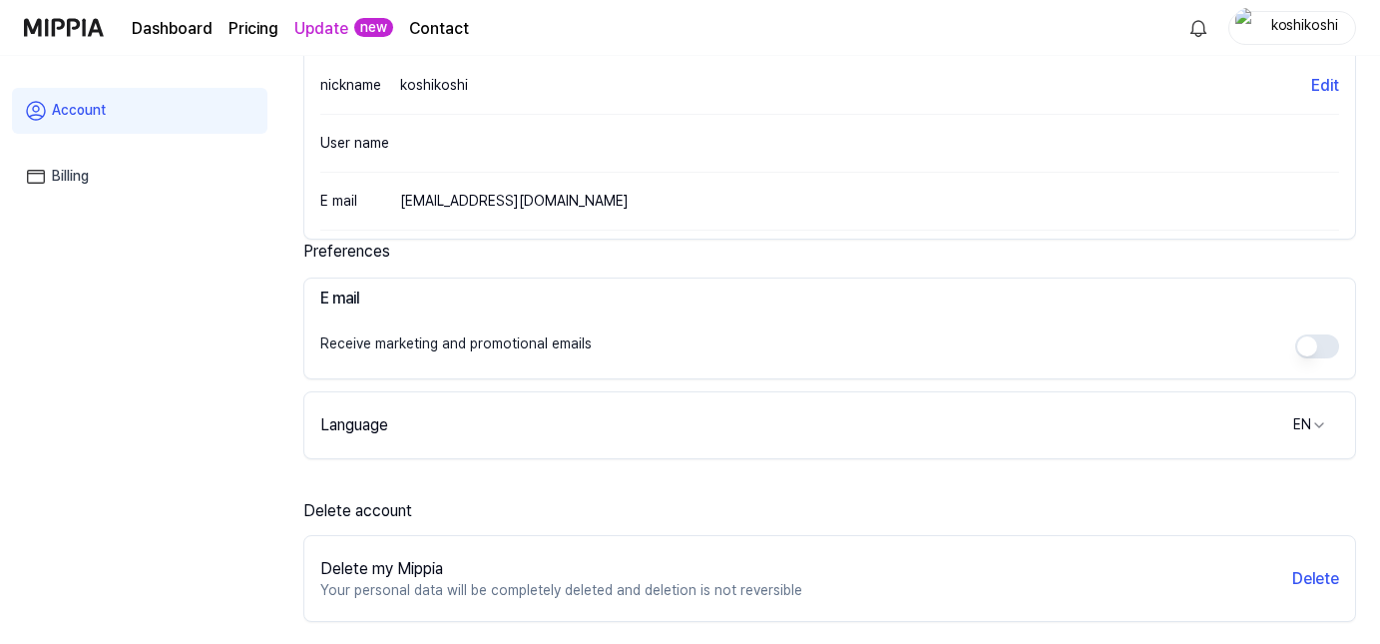
scroll to position [399, 0]
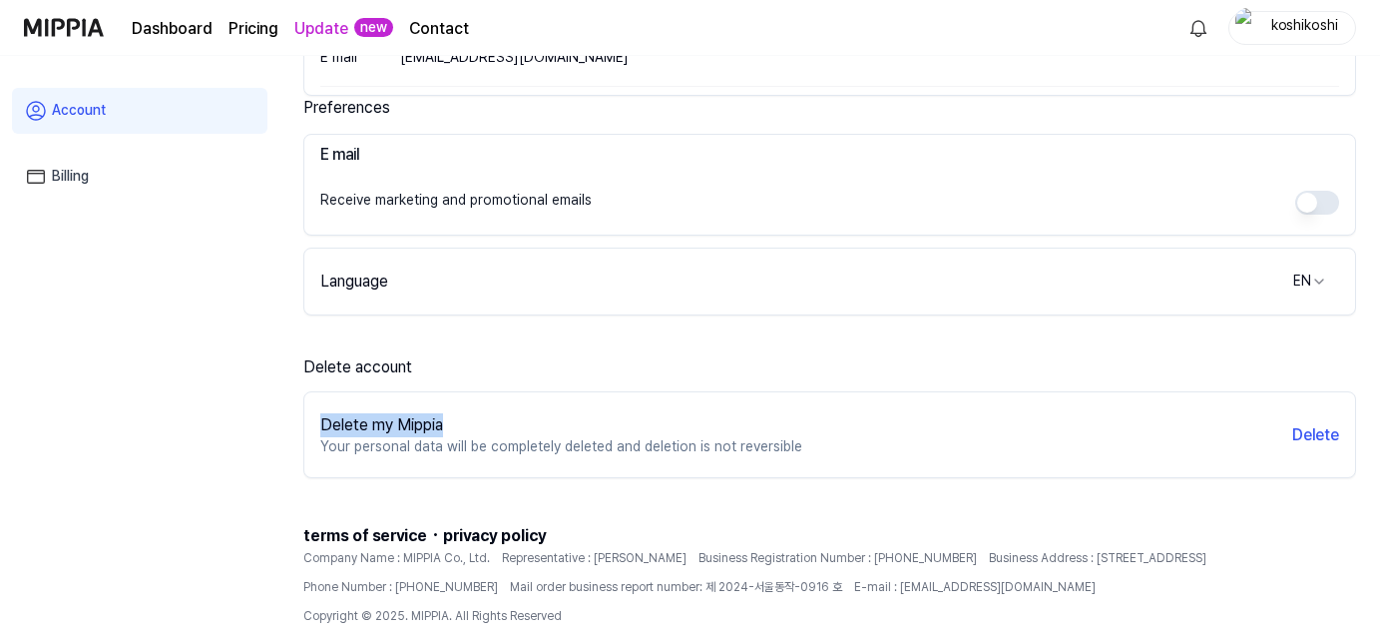
drag, startPoint x: 466, startPoint y: 422, endPoint x: 318, endPoint y: 421, distance: 147.7
click at [318, 421] on div "Delete my Mippia Your personal data will be completely deleted and deletion is …" at bounding box center [829, 435] width 1051 height 70
copy div "Delete my Mippia"
click at [1160, 275] on div "Language EN" at bounding box center [829, 281] width 1051 height 40
click at [1236, 298] on div "Language EN" at bounding box center [829, 281] width 1051 height 40
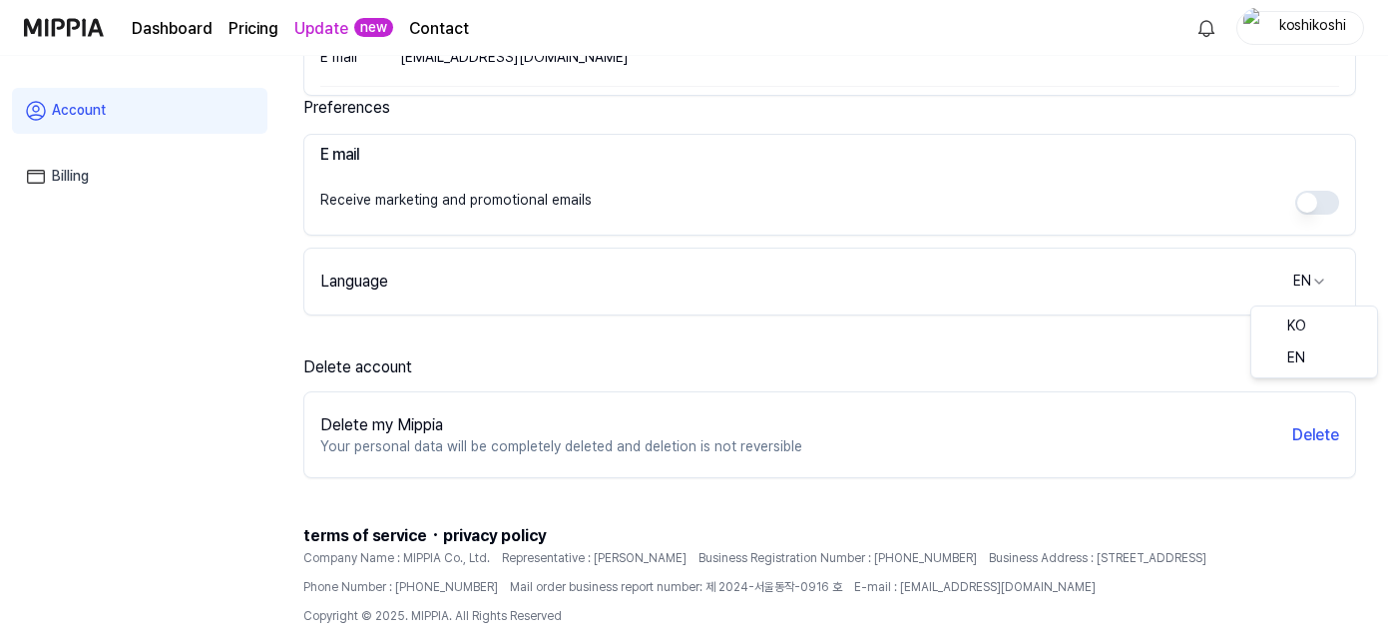
click at [1334, 436] on button "Delete" at bounding box center [1315, 435] width 47 height 24
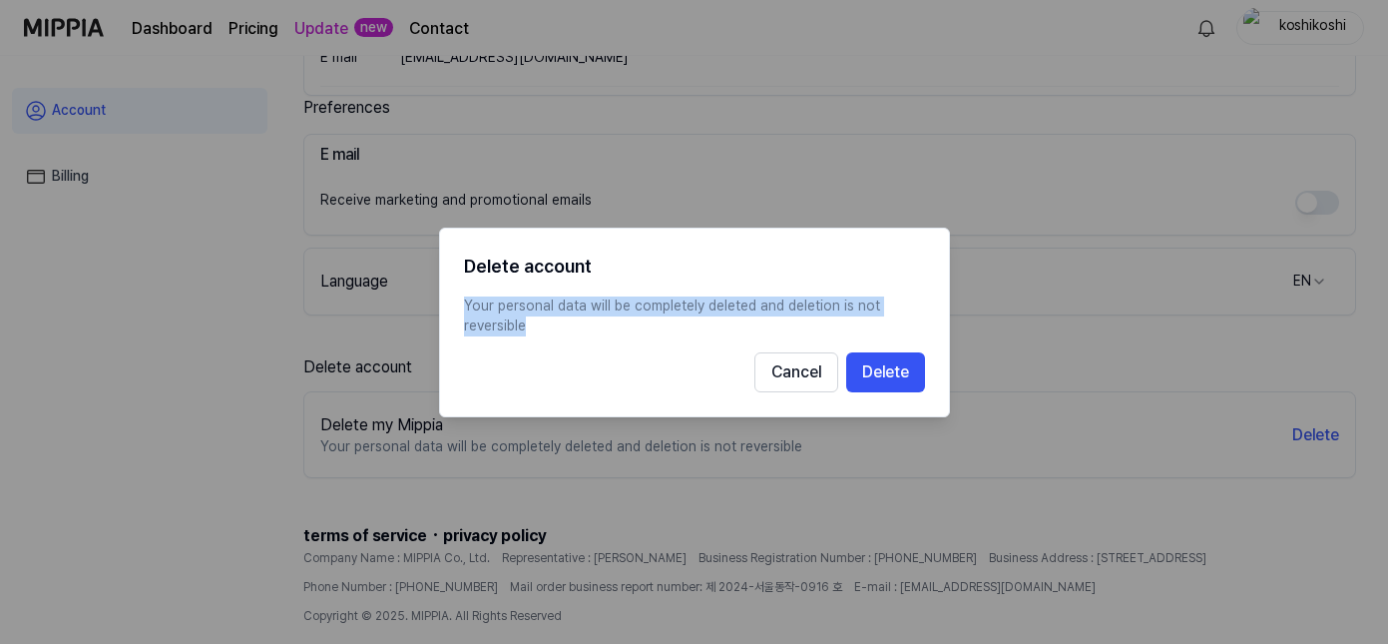
drag, startPoint x: 562, startPoint y: 330, endPoint x: 853, endPoint y: 315, distance: 291.7
click at [453, 300] on div "Delete account Your personal data will be completely deleted and deletion is no…" at bounding box center [694, 322] width 511 height 190
click at [877, 372] on button "Delete" at bounding box center [885, 371] width 79 height 40
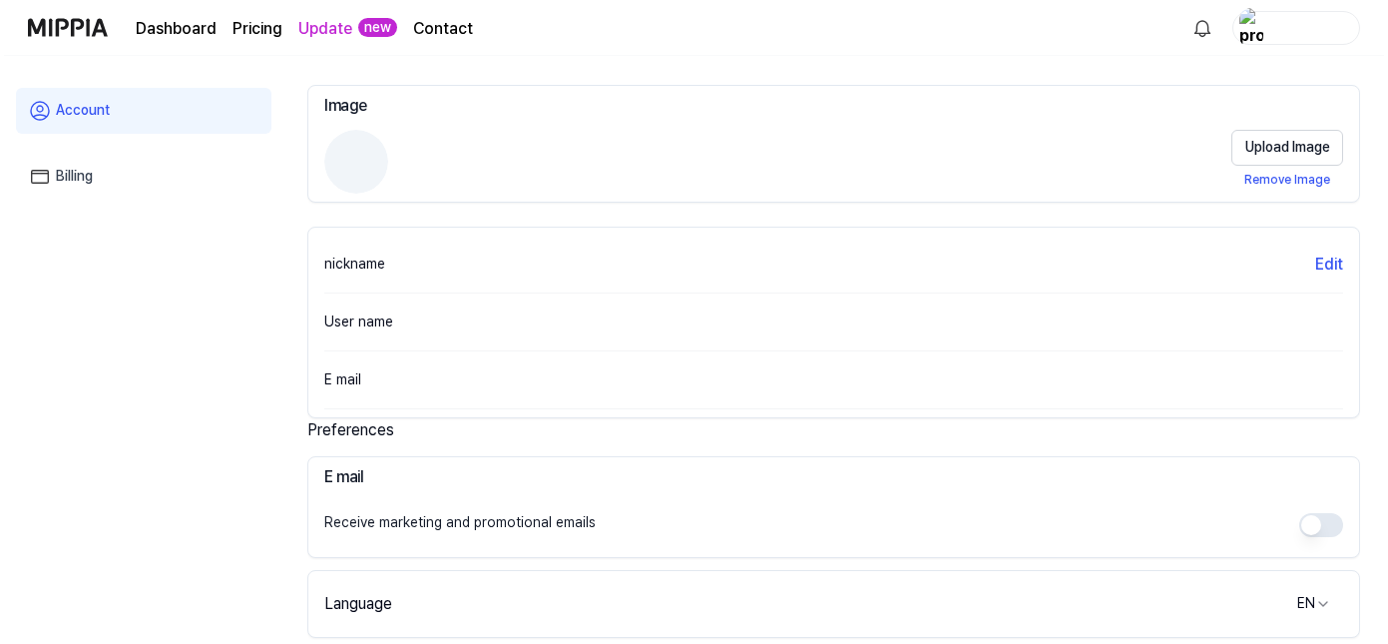
scroll to position [476, 0]
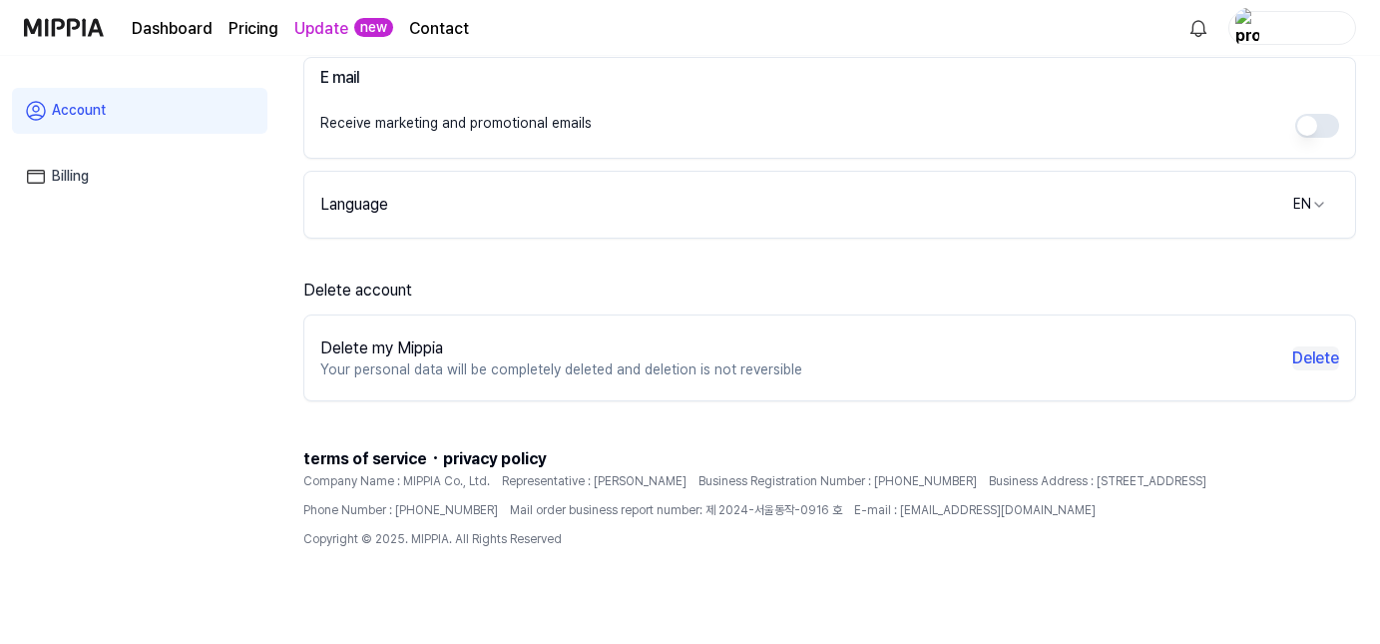
click at [1314, 354] on button "Delete" at bounding box center [1315, 358] width 47 height 24
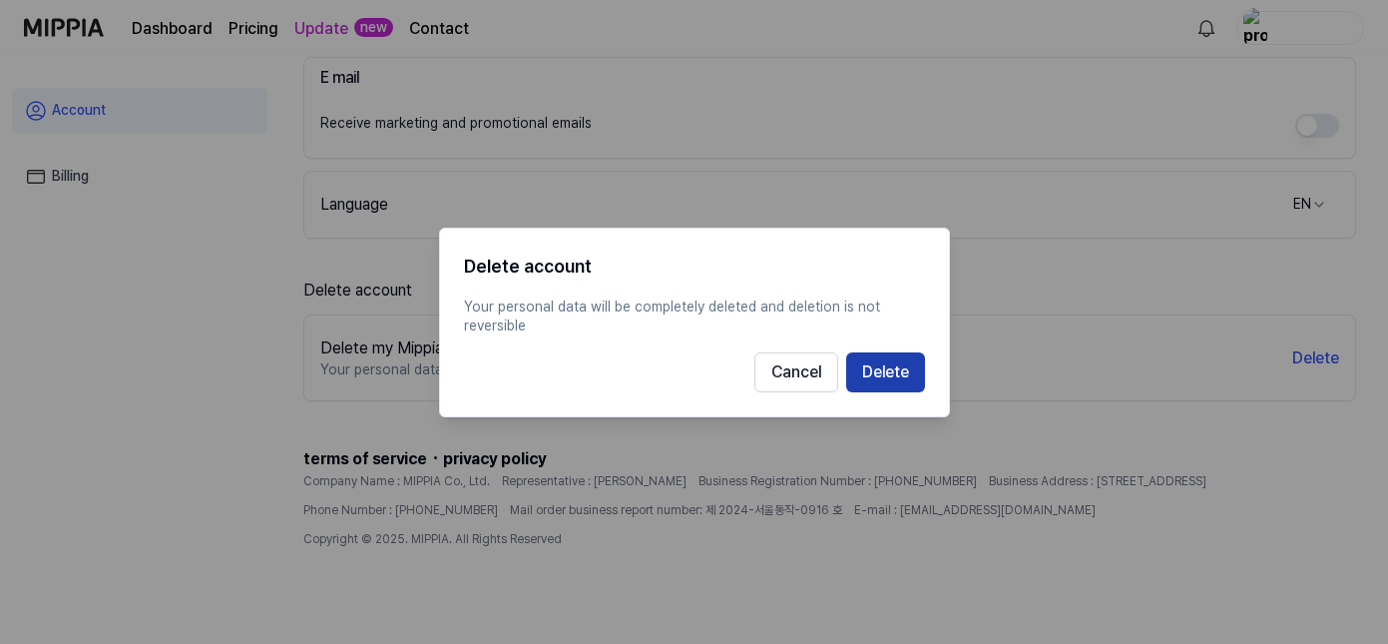
click at [908, 372] on button "Delete" at bounding box center [885, 371] width 79 height 40
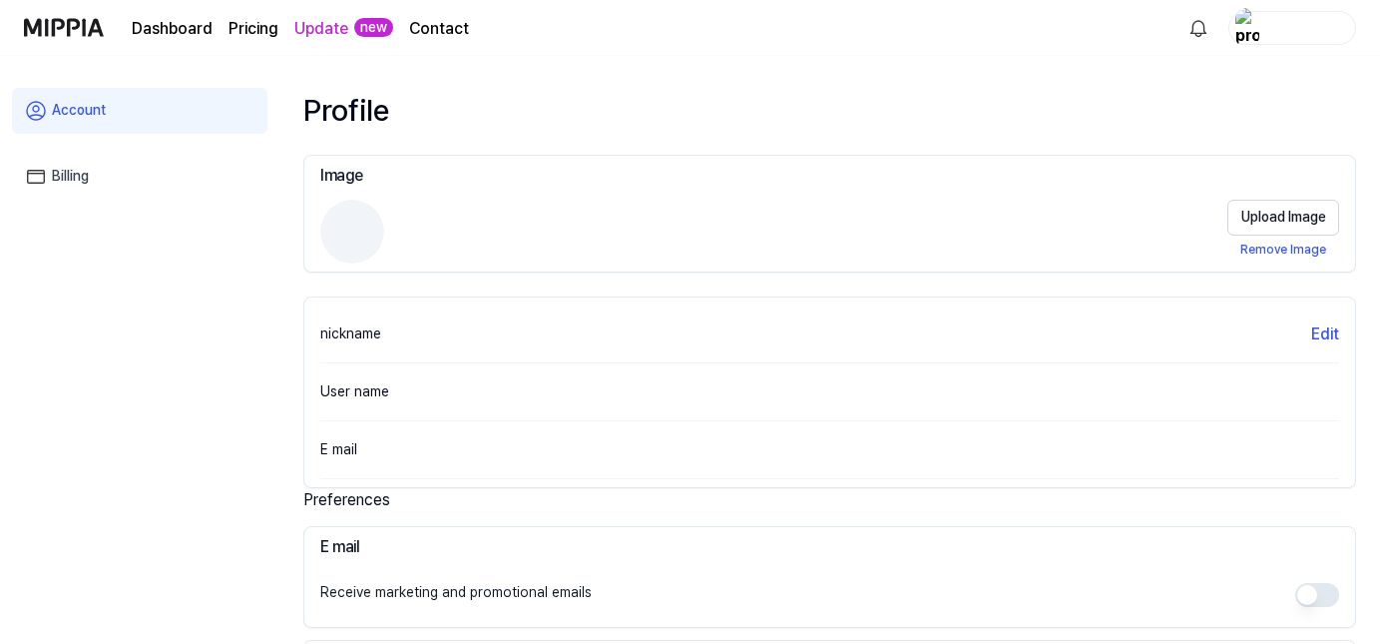
scroll to position [0, 0]
